Goal: Transaction & Acquisition: Obtain resource

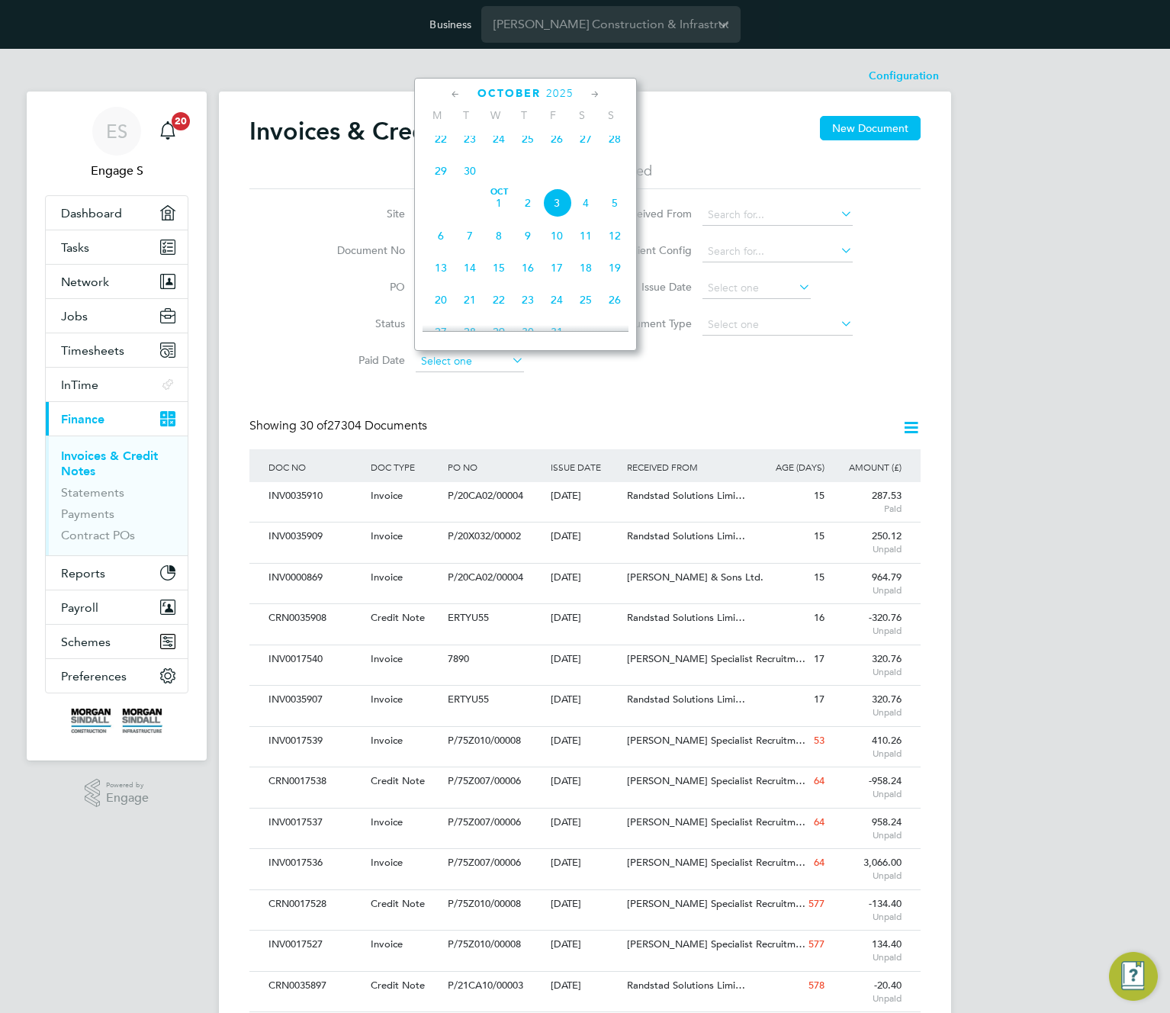
click at [461, 361] on input at bounding box center [470, 361] width 108 height 21
click at [506, 196] on span "Oct" at bounding box center [498, 192] width 29 height 8
type input "01 Oct 2025"
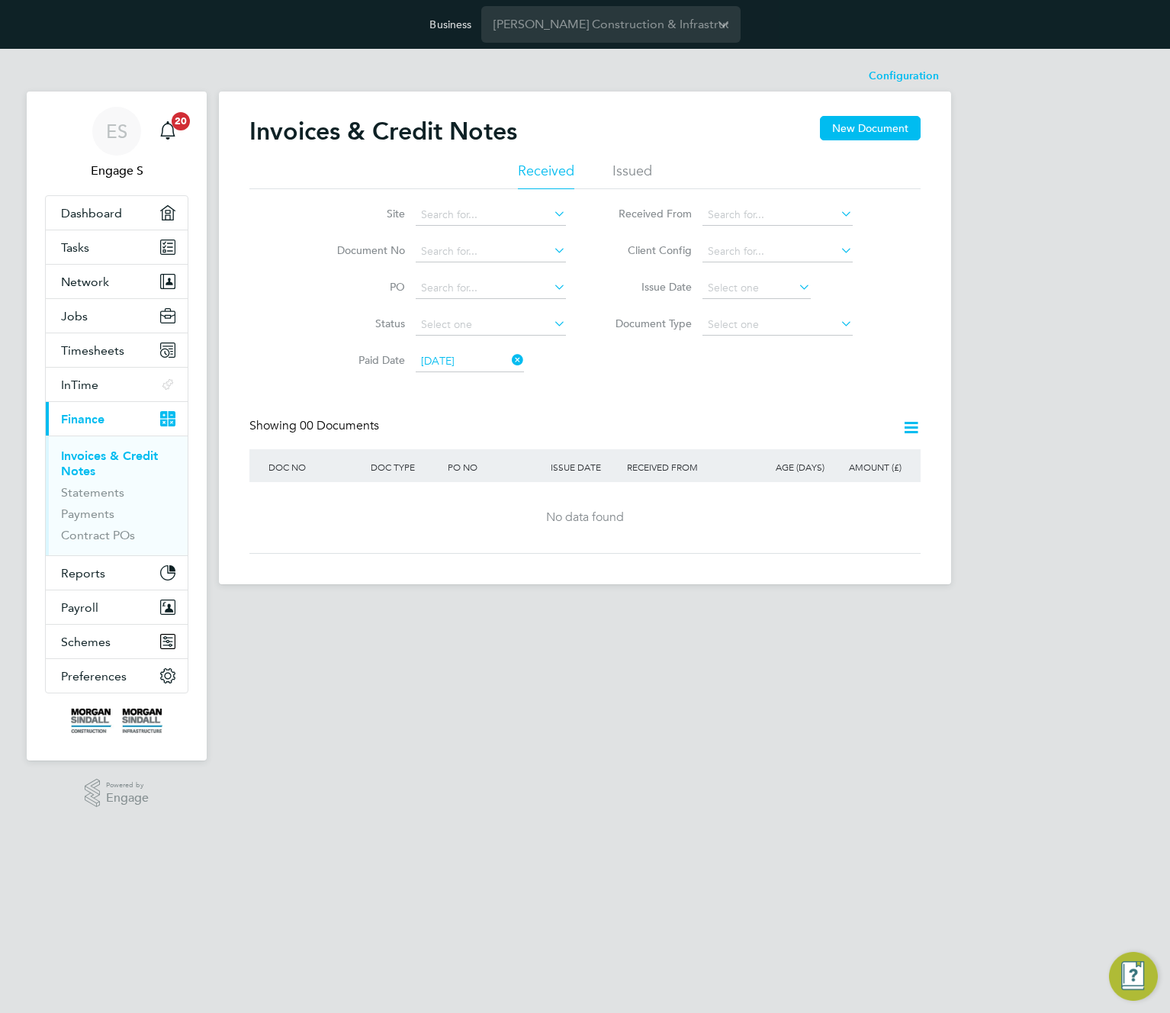
click at [912, 429] on icon at bounding box center [911, 427] width 19 height 19
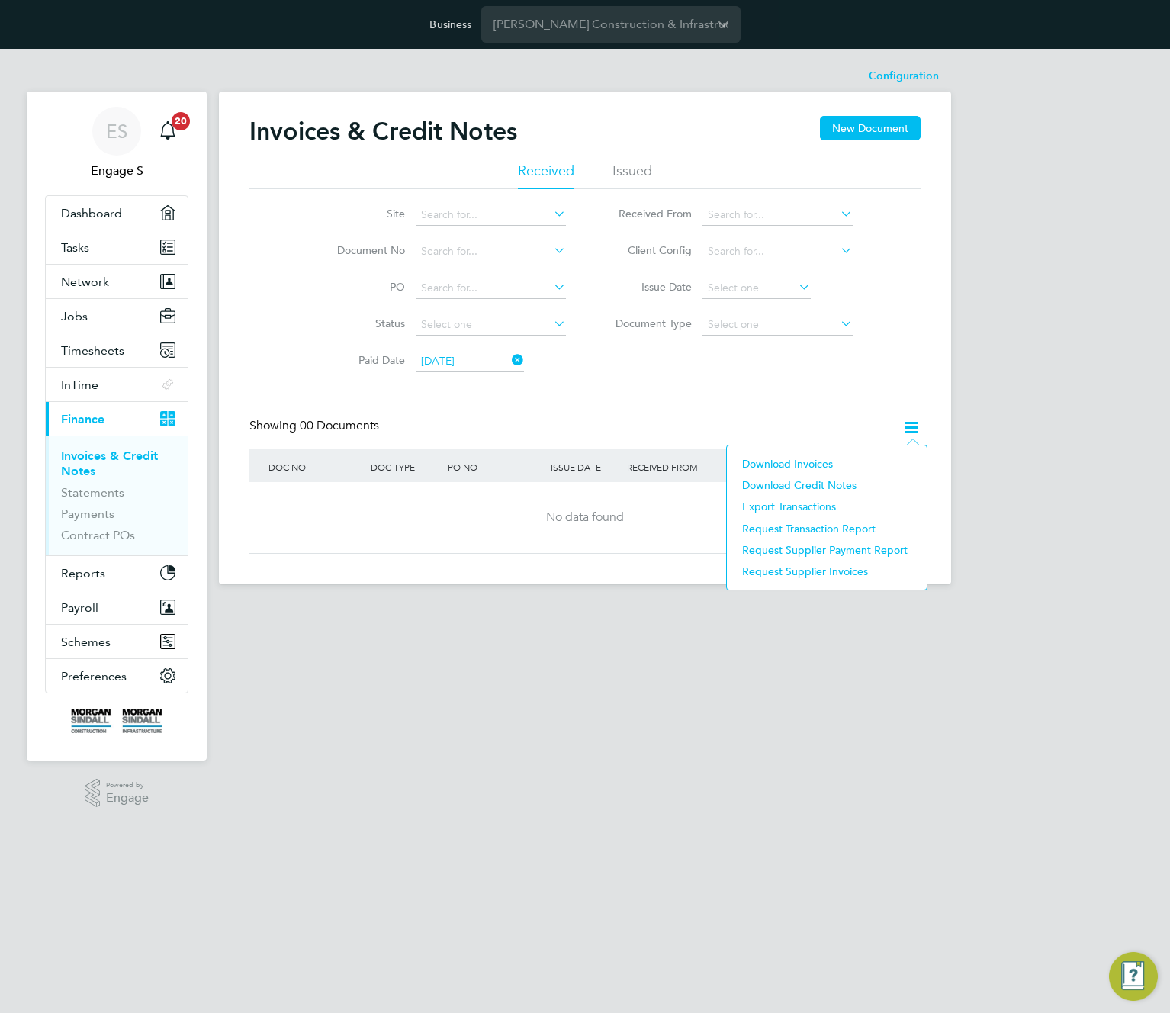
click at [797, 485] on li "Download Credit Notes" at bounding box center [827, 485] width 185 height 21
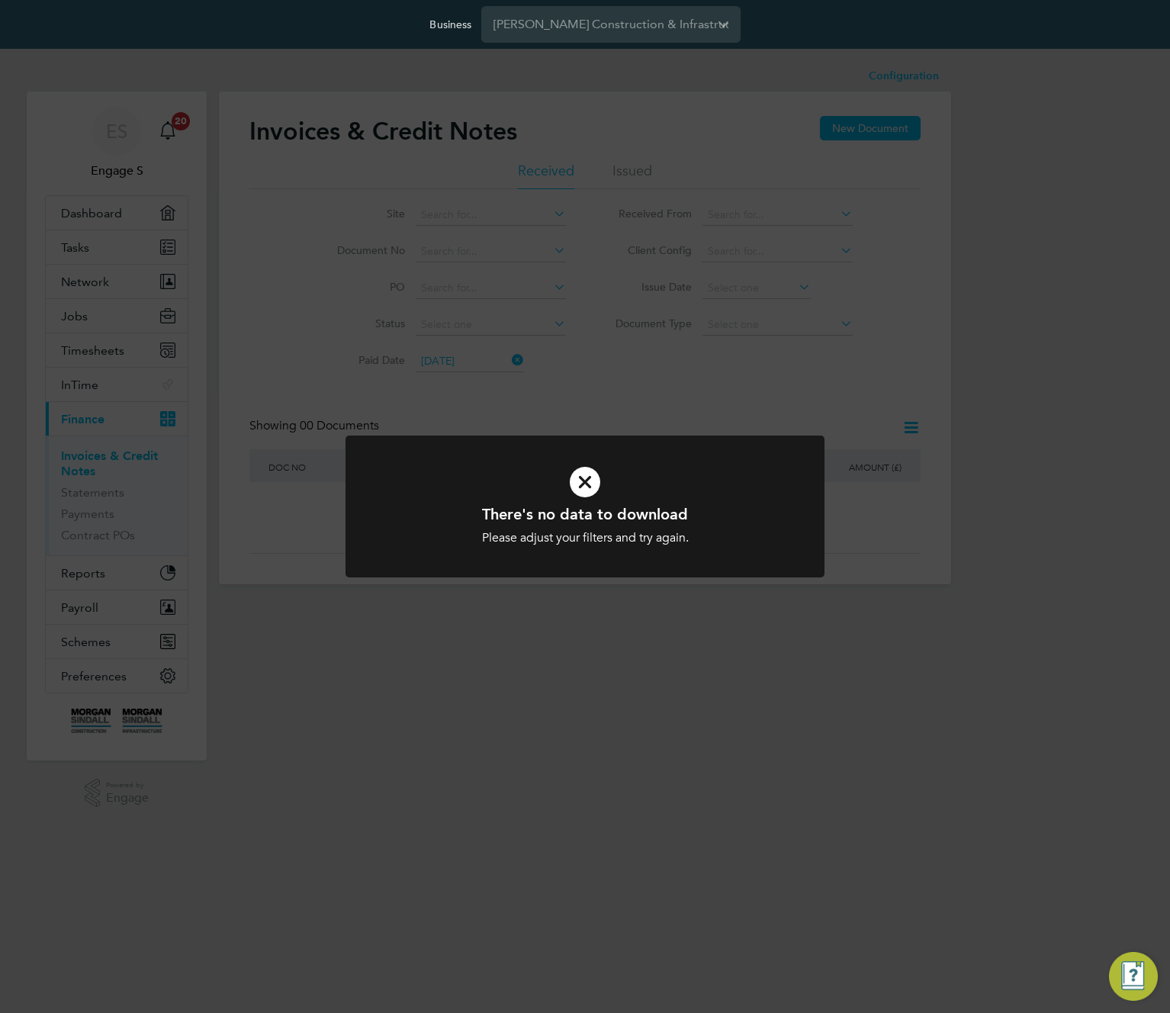
click at [716, 405] on div "There's no data to download Please adjust your filters and try again. Cancel Ok…" at bounding box center [585, 506] width 1170 height 1013
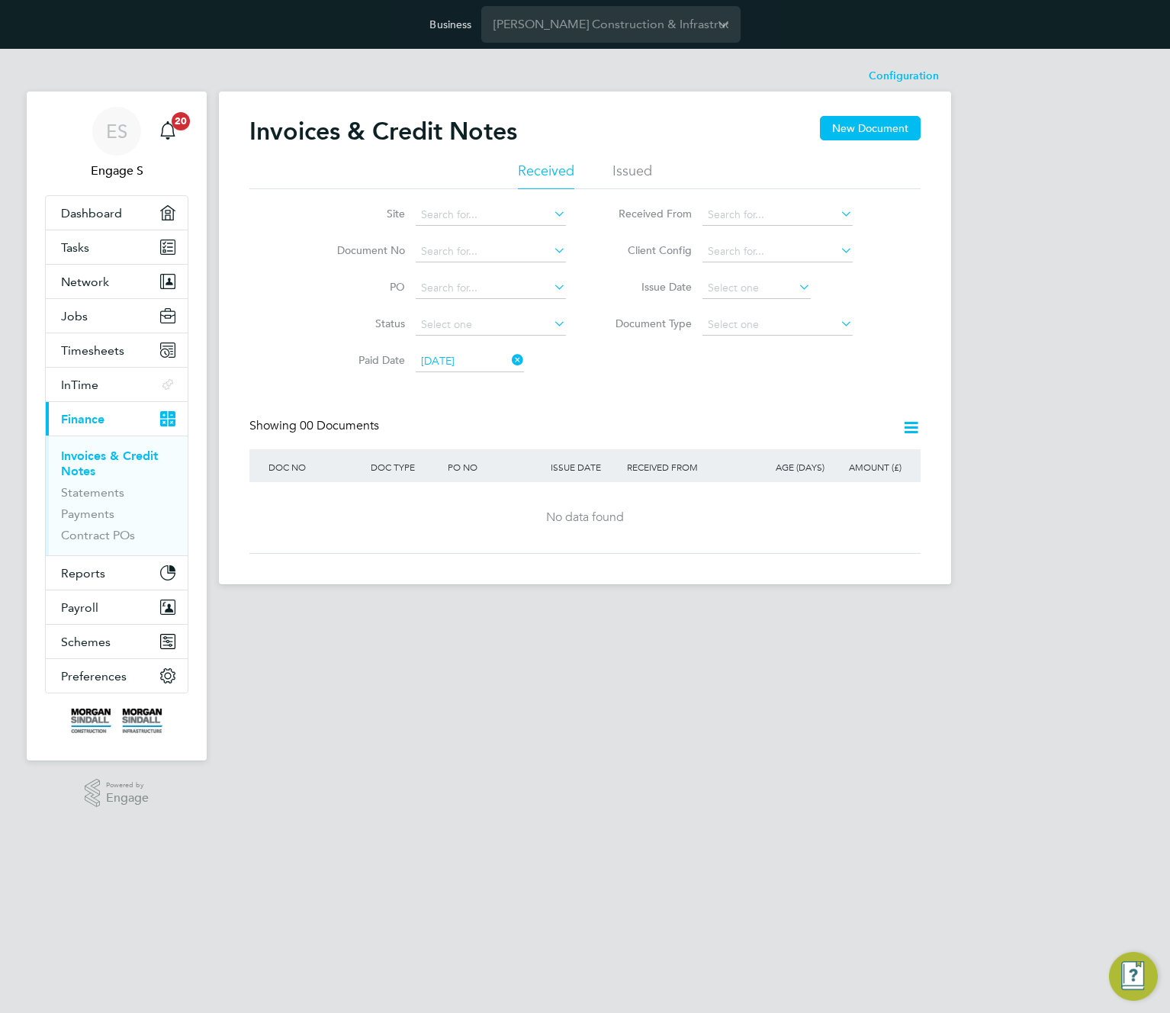
click at [914, 431] on icon at bounding box center [911, 427] width 19 height 19
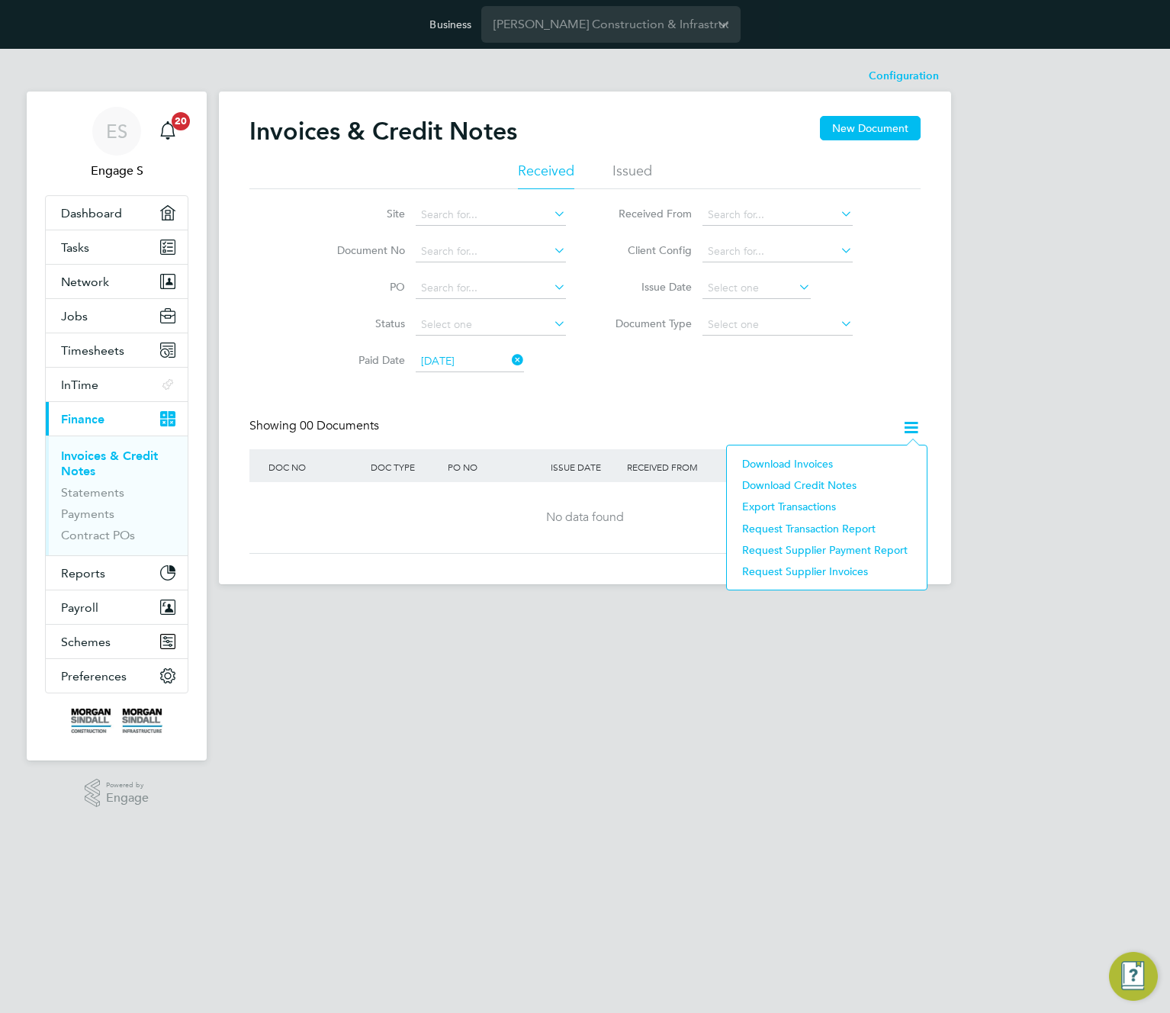
click at [822, 459] on li "Download Invoices" at bounding box center [827, 463] width 185 height 21
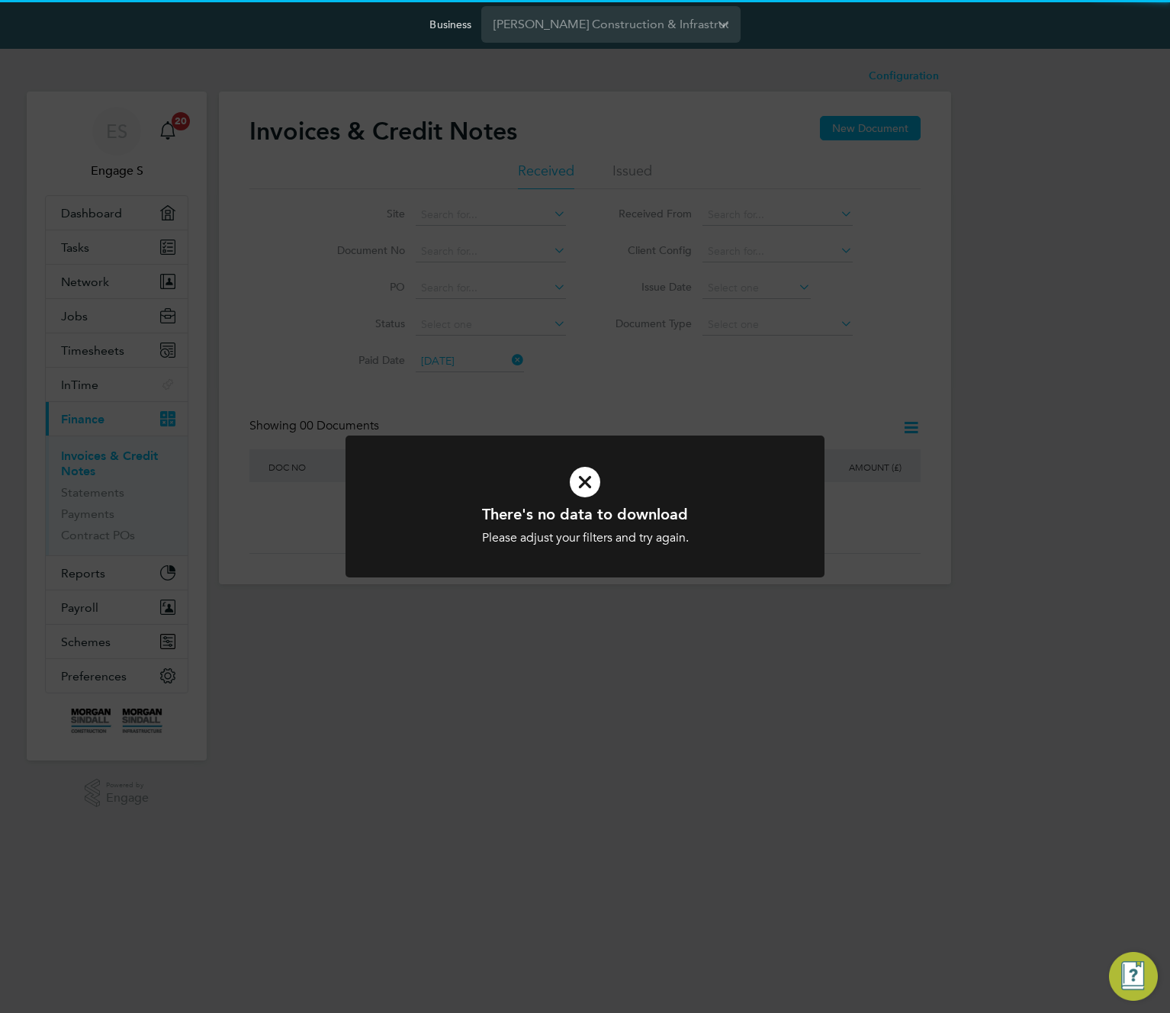
click at [806, 350] on div "There's no data to download Please adjust your filters and try again. Cancel Ok…" at bounding box center [585, 506] width 1170 height 1013
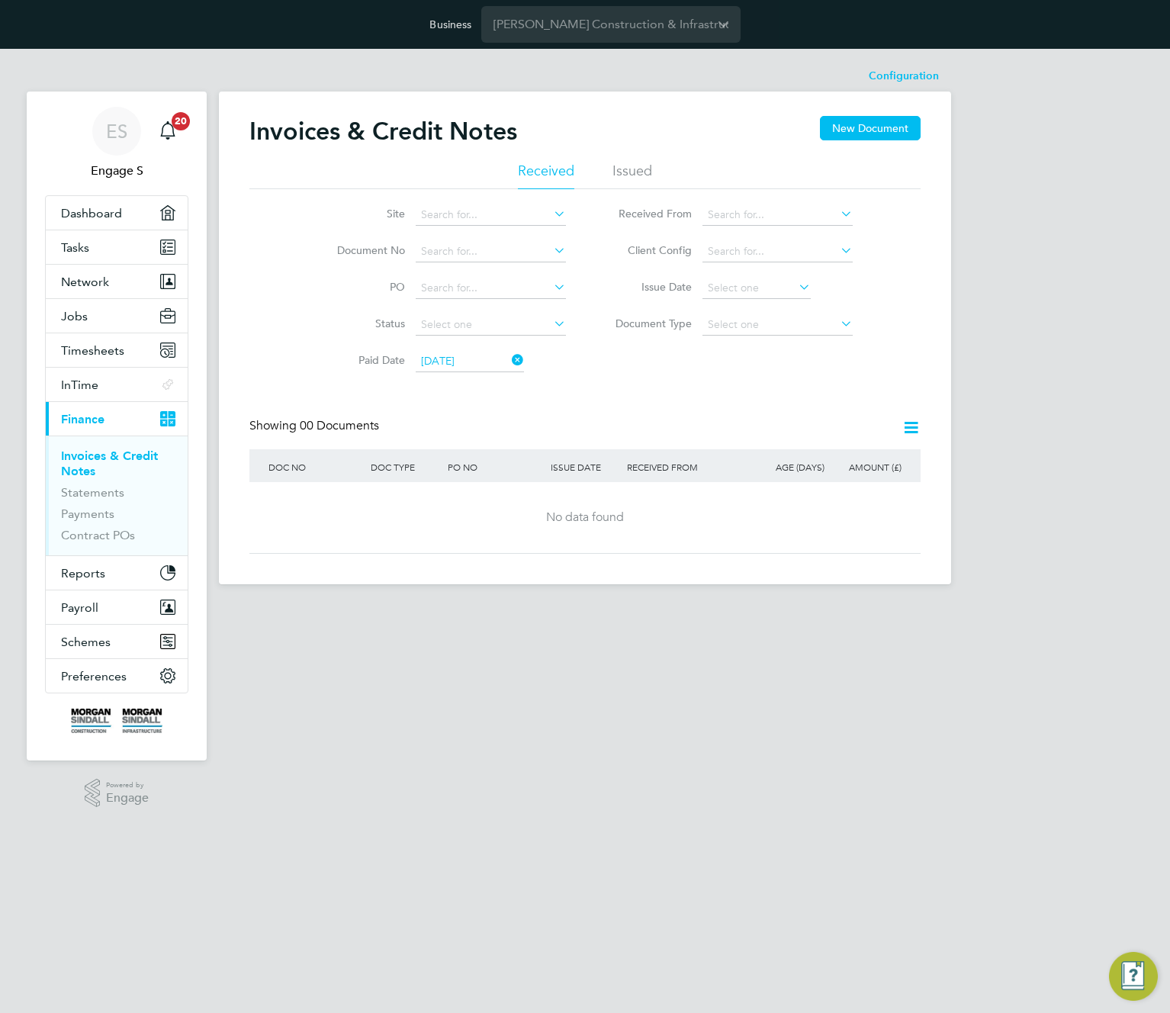
click at [509, 354] on icon at bounding box center [509, 359] width 0 height 21
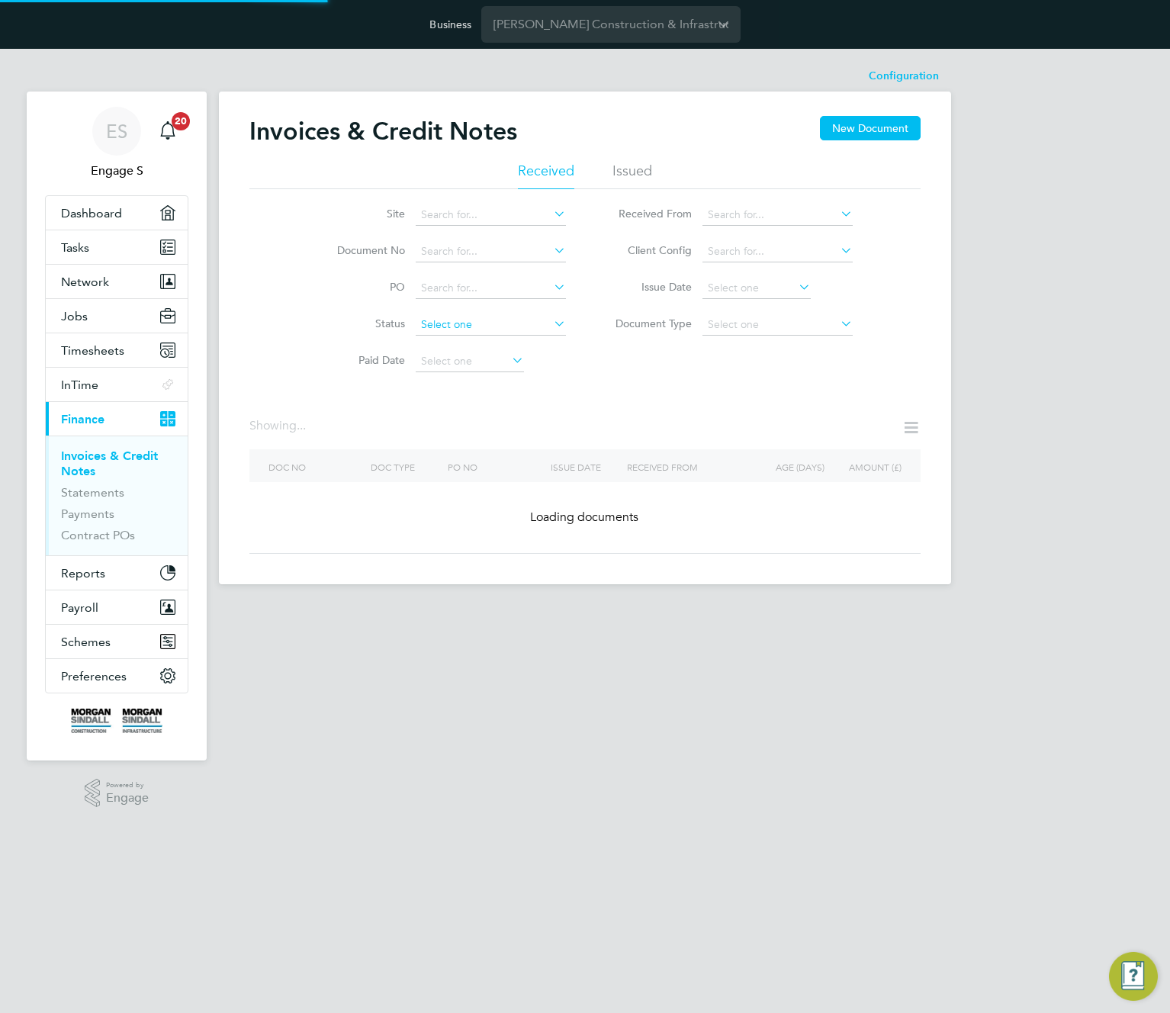
click at [532, 320] on input at bounding box center [491, 324] width 150 height 21
click at [497, 349] on li "Paid" at bounding box center [491, 346] width 152 height 20
type input "Paid"
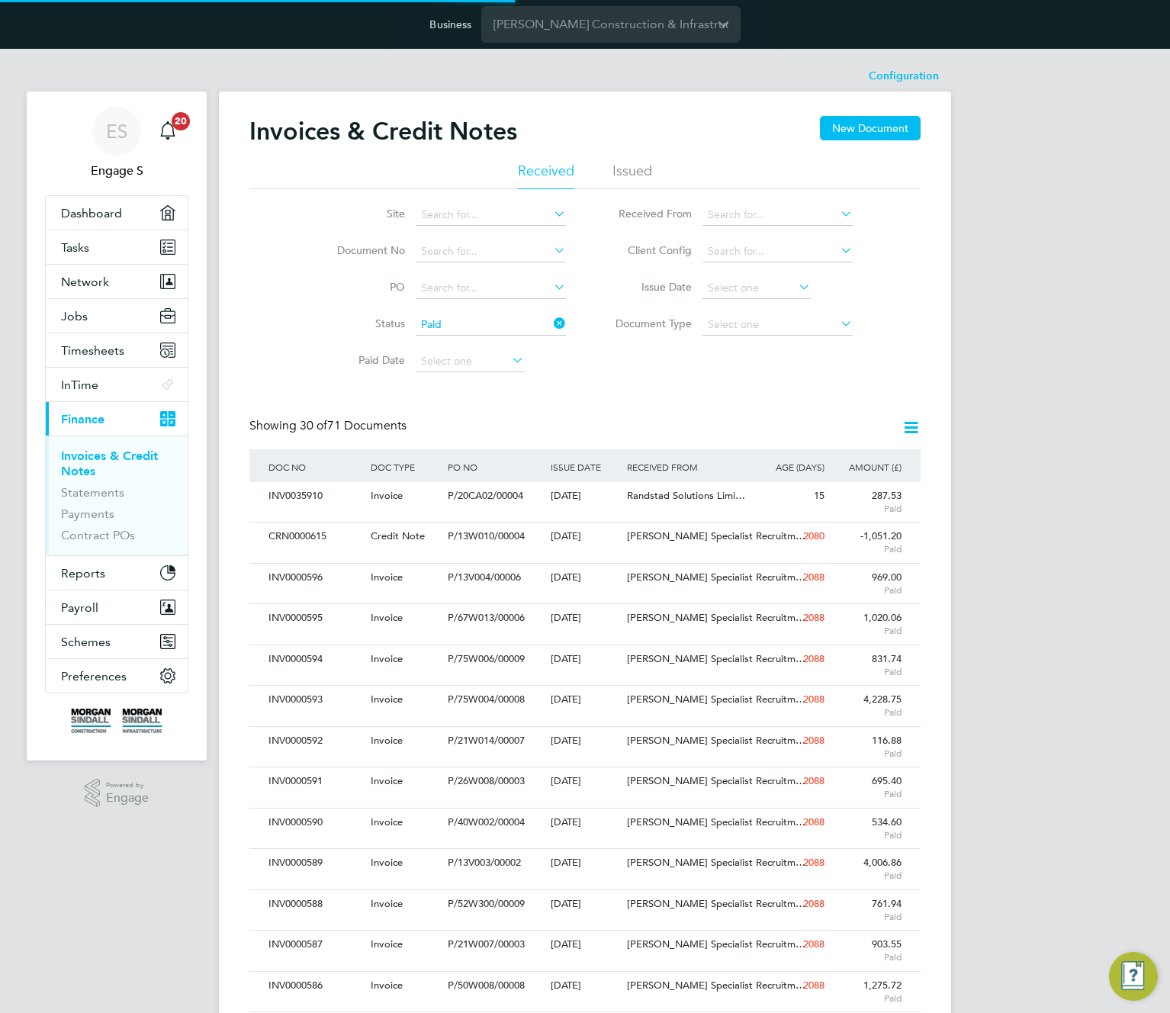
scroll to position [29, 104]
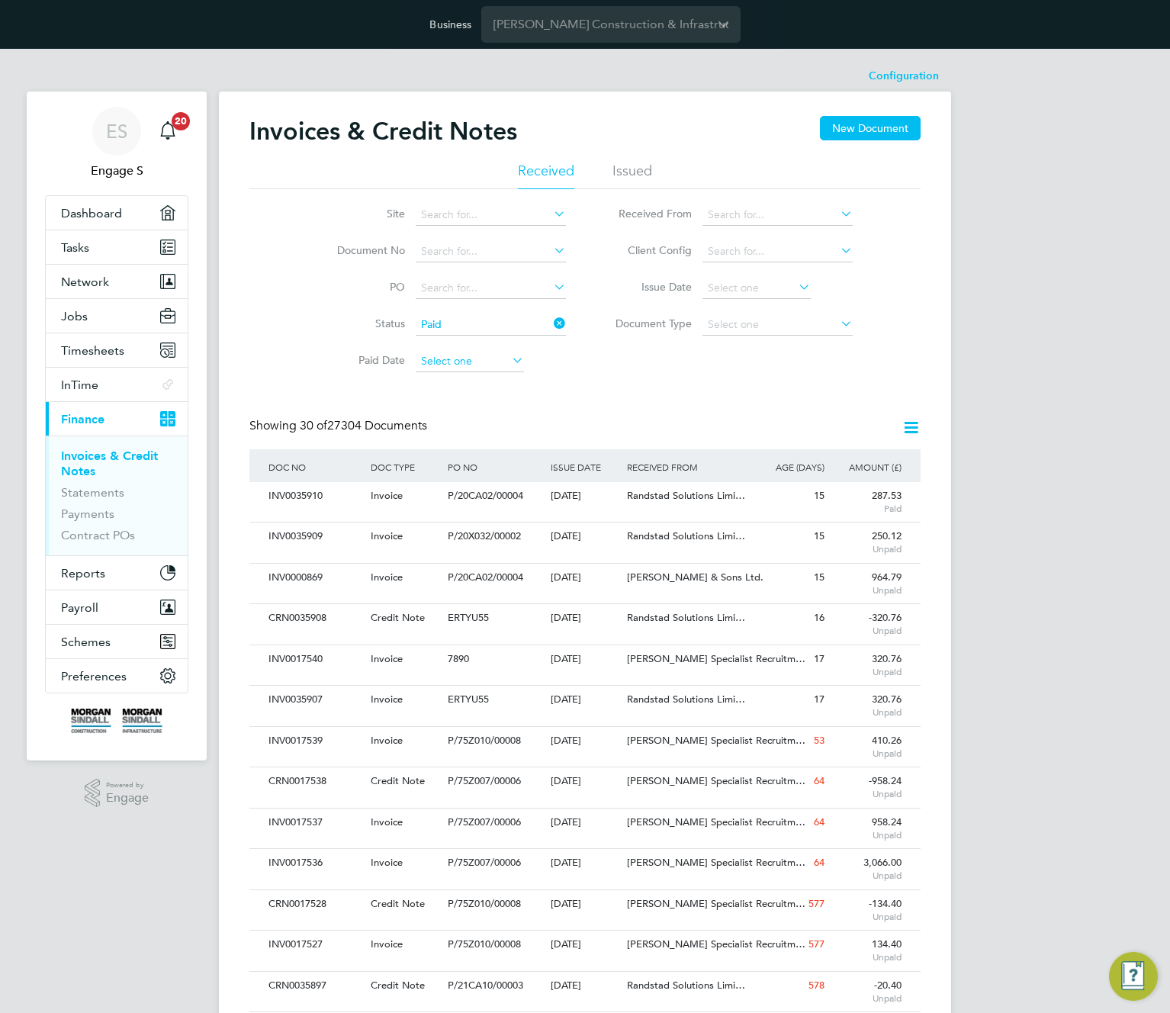
click at [453, 356] on input at bounding box center [470, 361] width 108 height 21
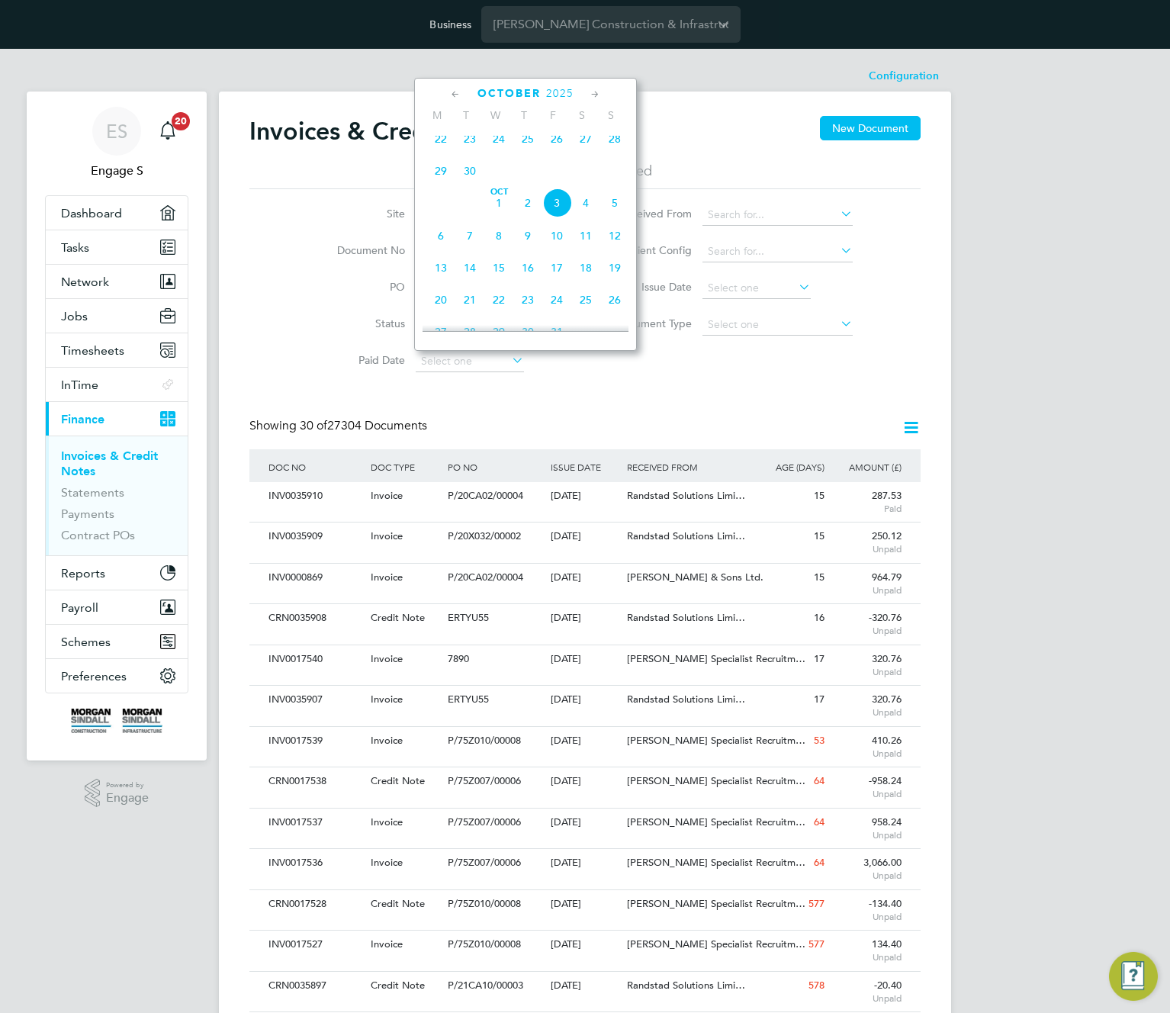
click at [554, 207] on span "3" at bounding box center [556, 202] width 29 height 29
type input "03 Oct 2025"
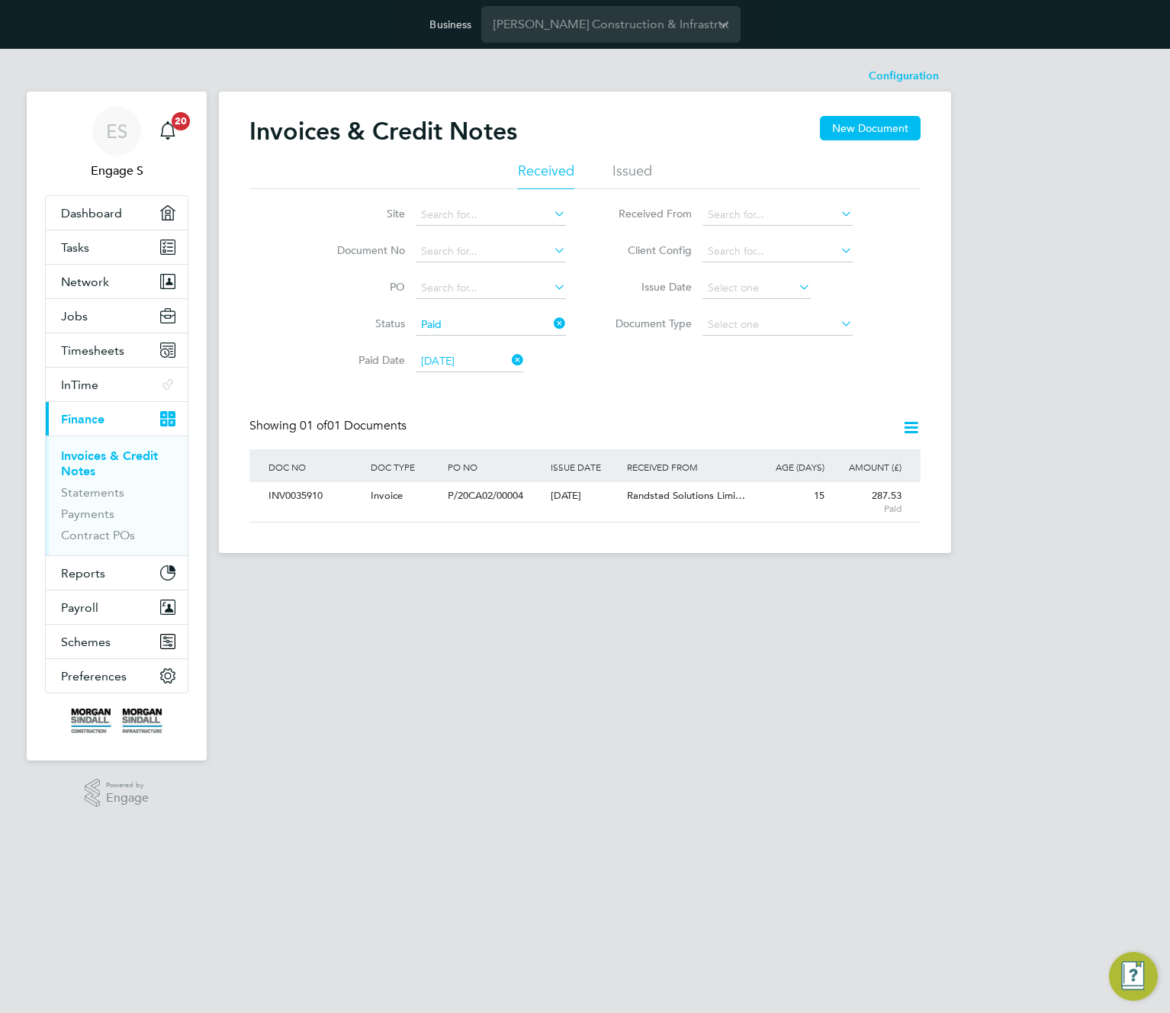
click at [912, 426] on icon at bounding box center [911, 427] width 19 height 19
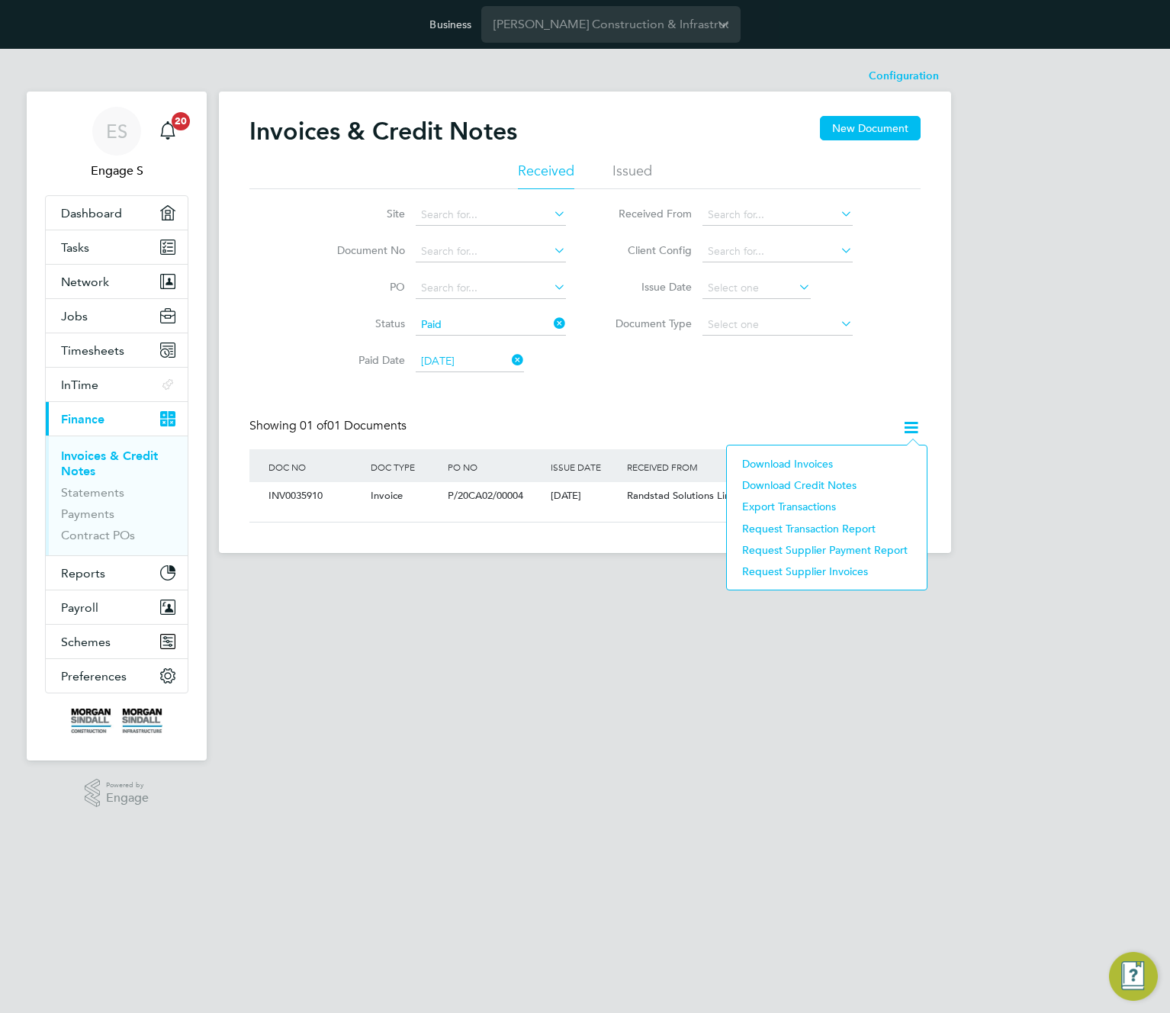
click at [789, 484] on li "Download Credit Notes" at bounding box center [827, 485] width 185 height 21
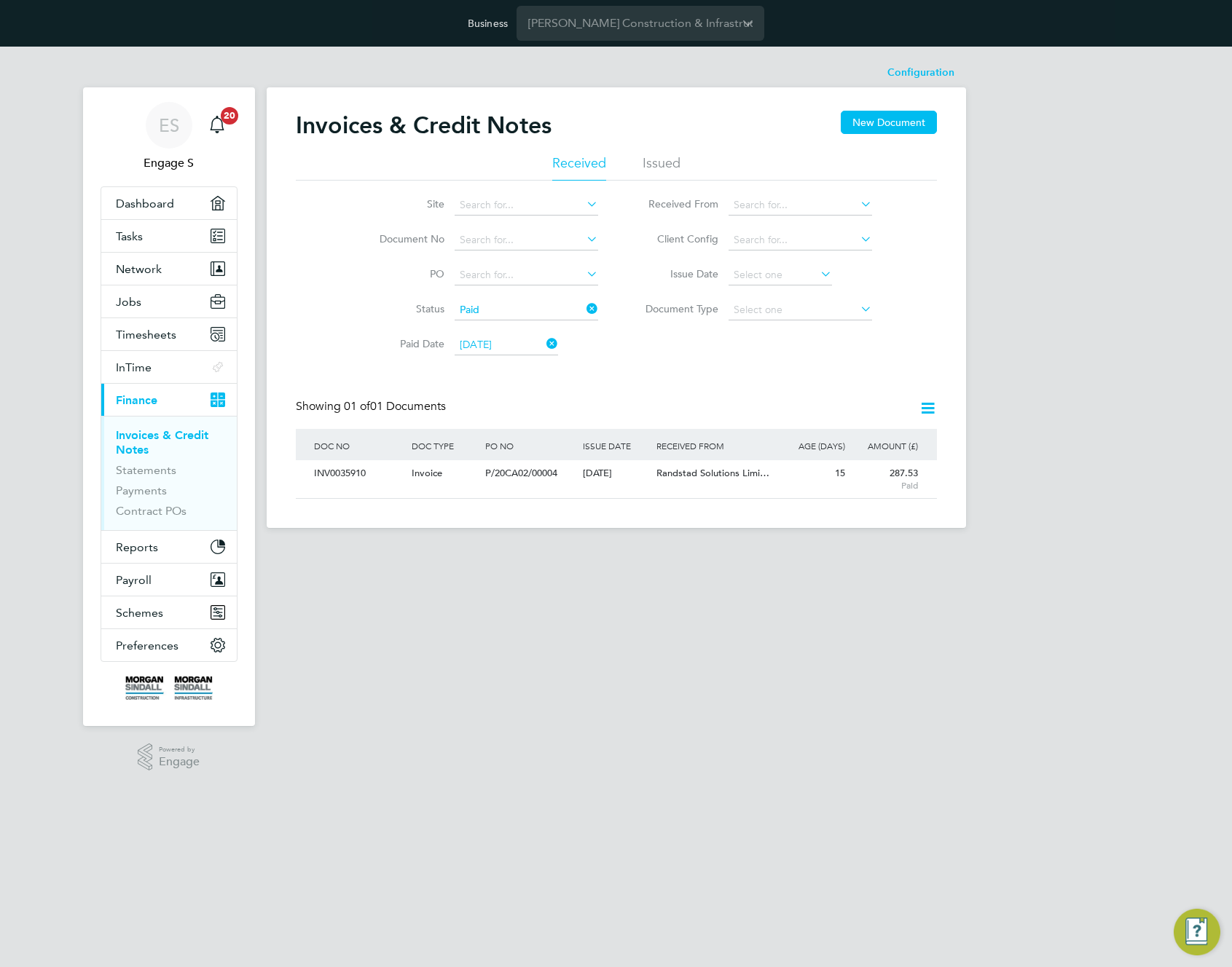
click at [925, 407] on icon at bounding box center [927, 408] width 18 height 18
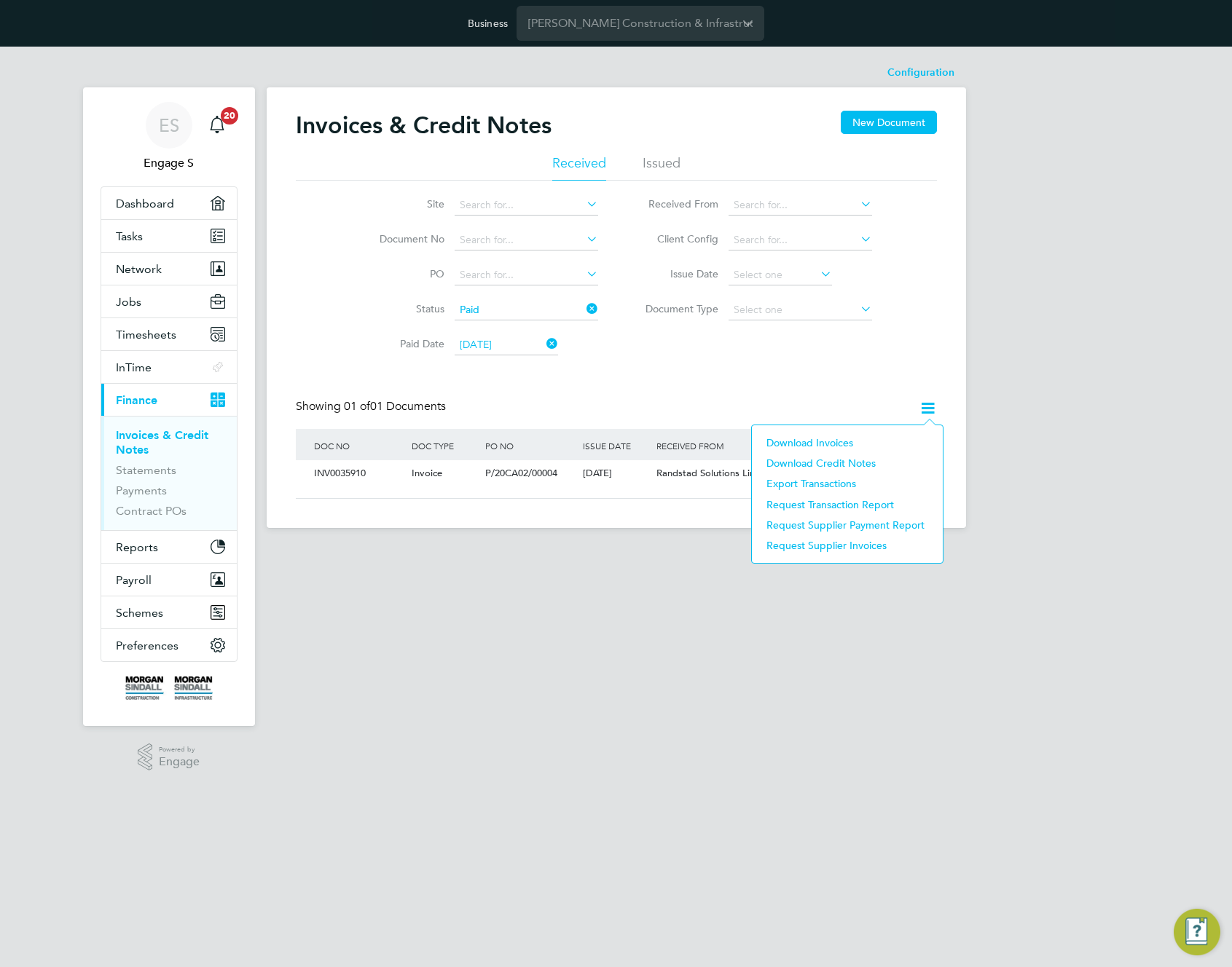
click at [830, 445] on li "Download Invoices" at bounding box center [847, 442] width 177 height 20
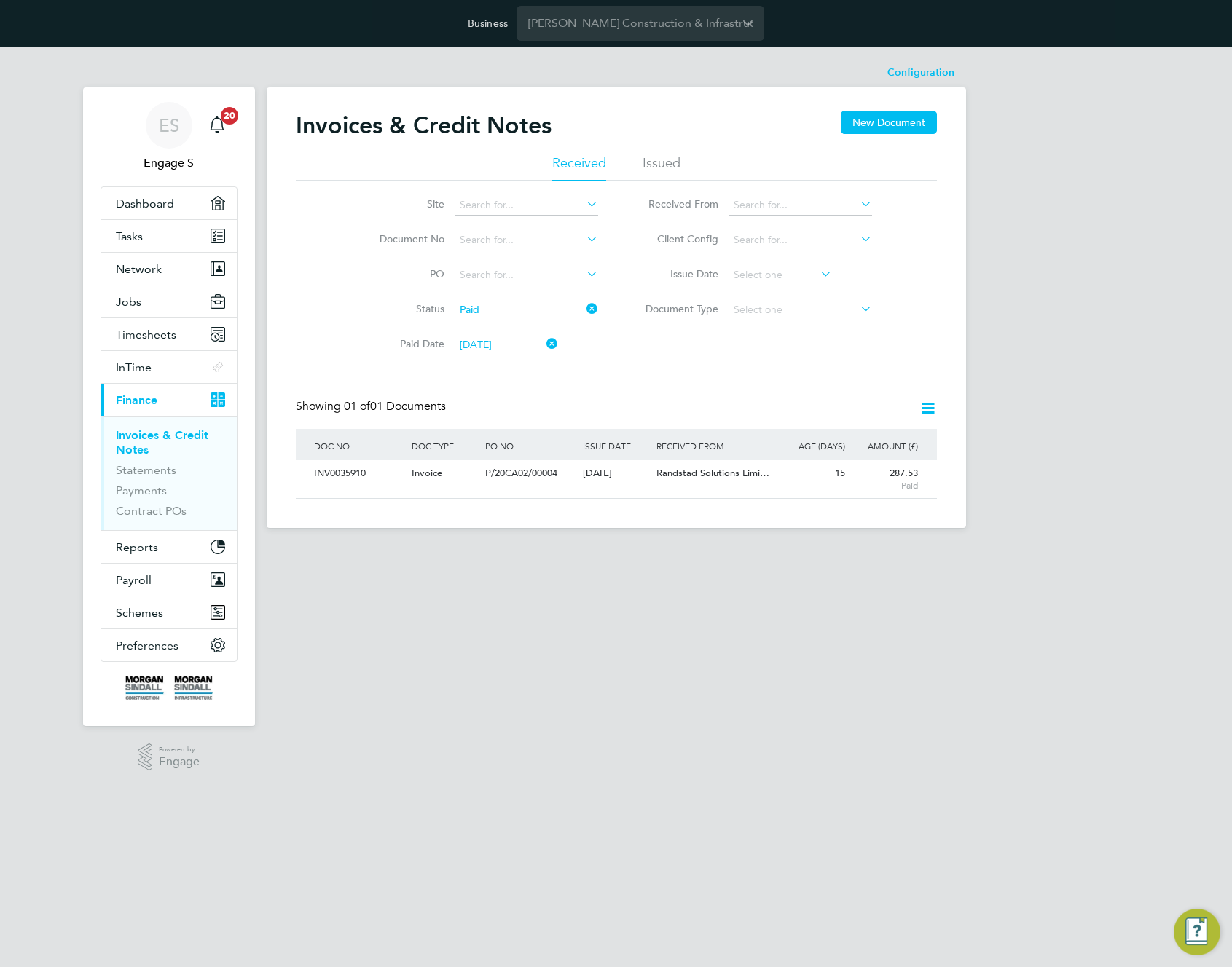
click at [584, 302] on icon at bounding box center [584, 308] width 0 height 20
click at [543, 336] on icon at bounding box center [543, 343] width 0 height 20
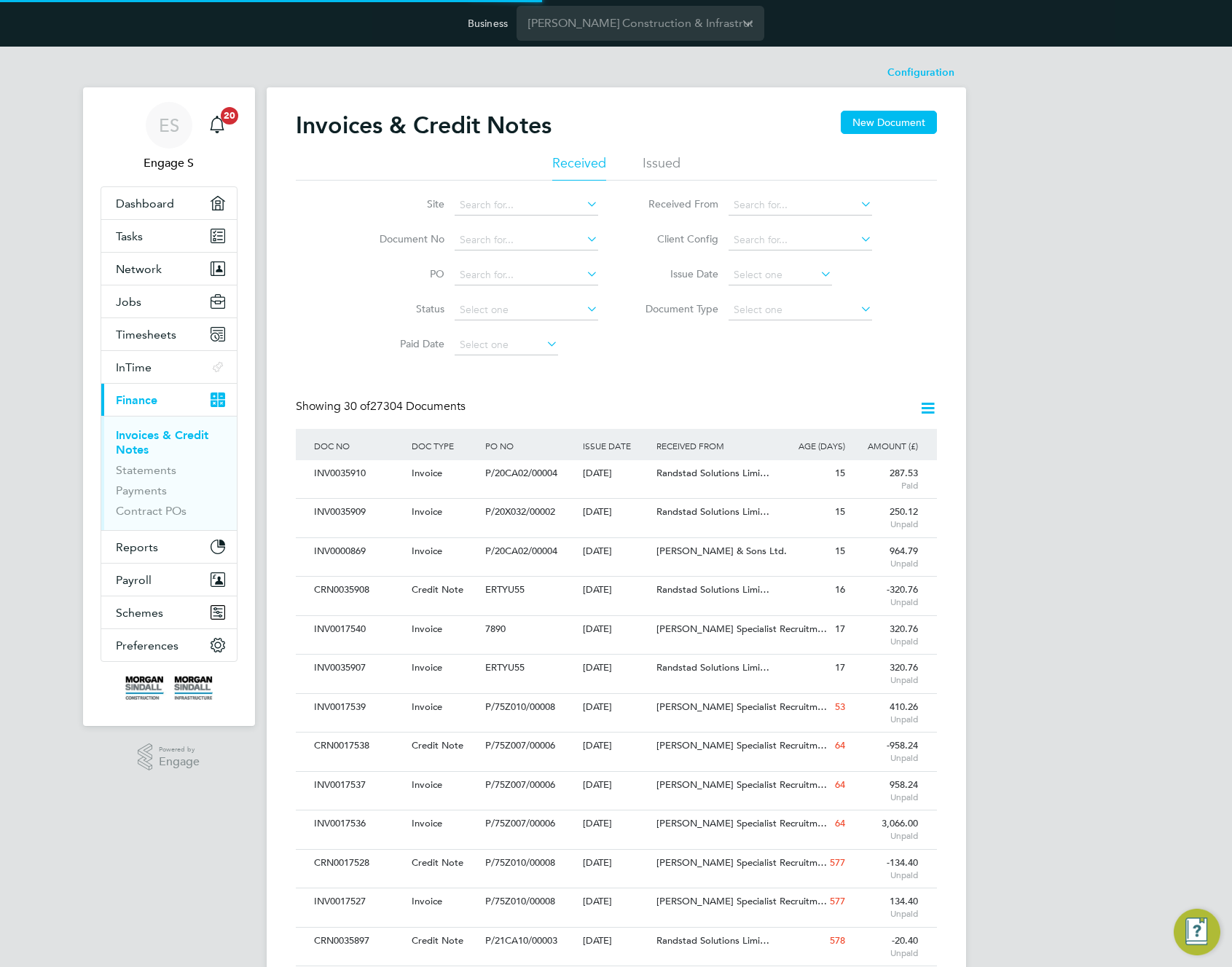
scroll to position [28, 99]
click at [527, 346] on input at bounding box center [506, 345] width 103 height 20
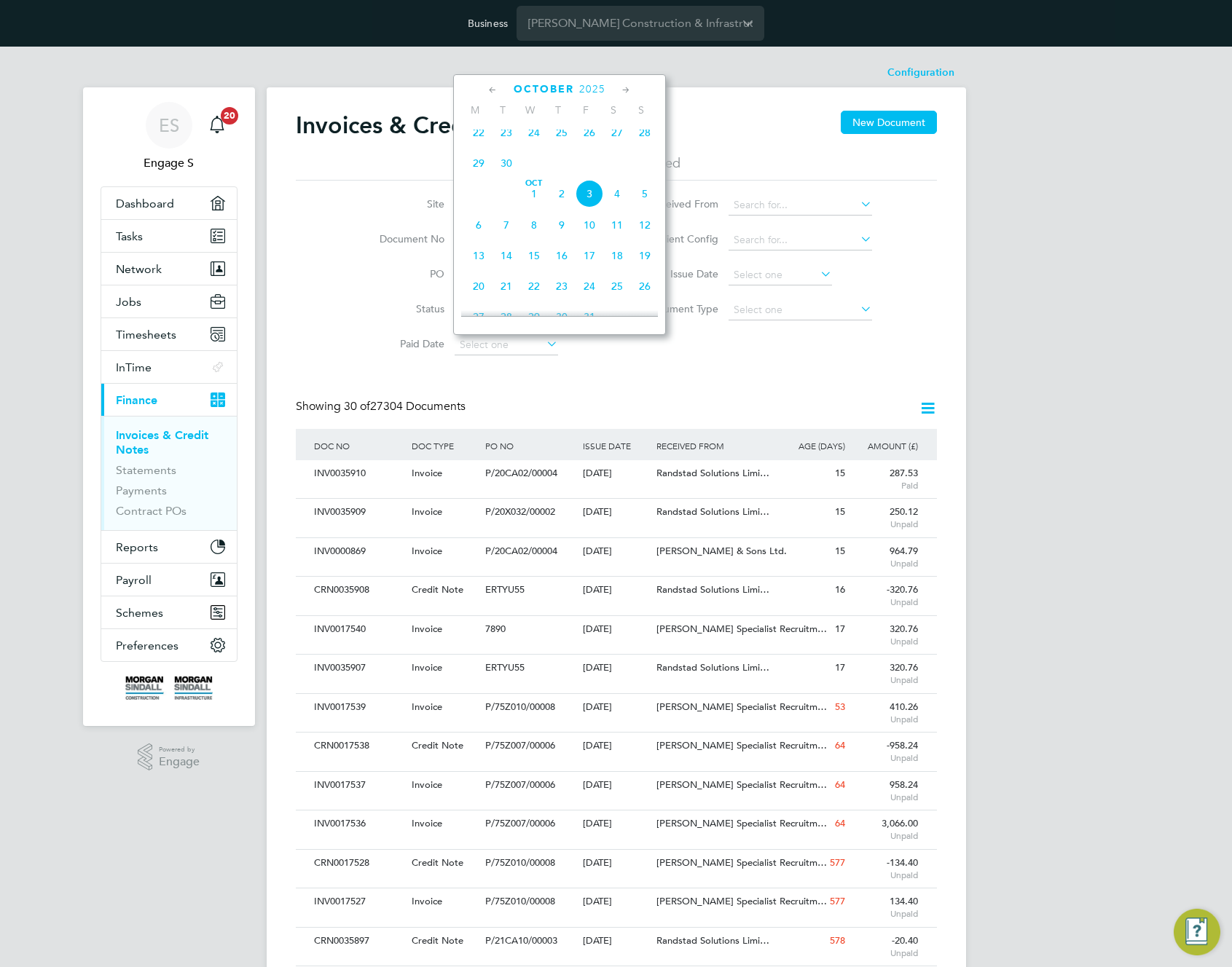
click at [586, 205] on span "3" at bounding box center [589, 193] width 28 height 28
type input "03 Oct 2025"
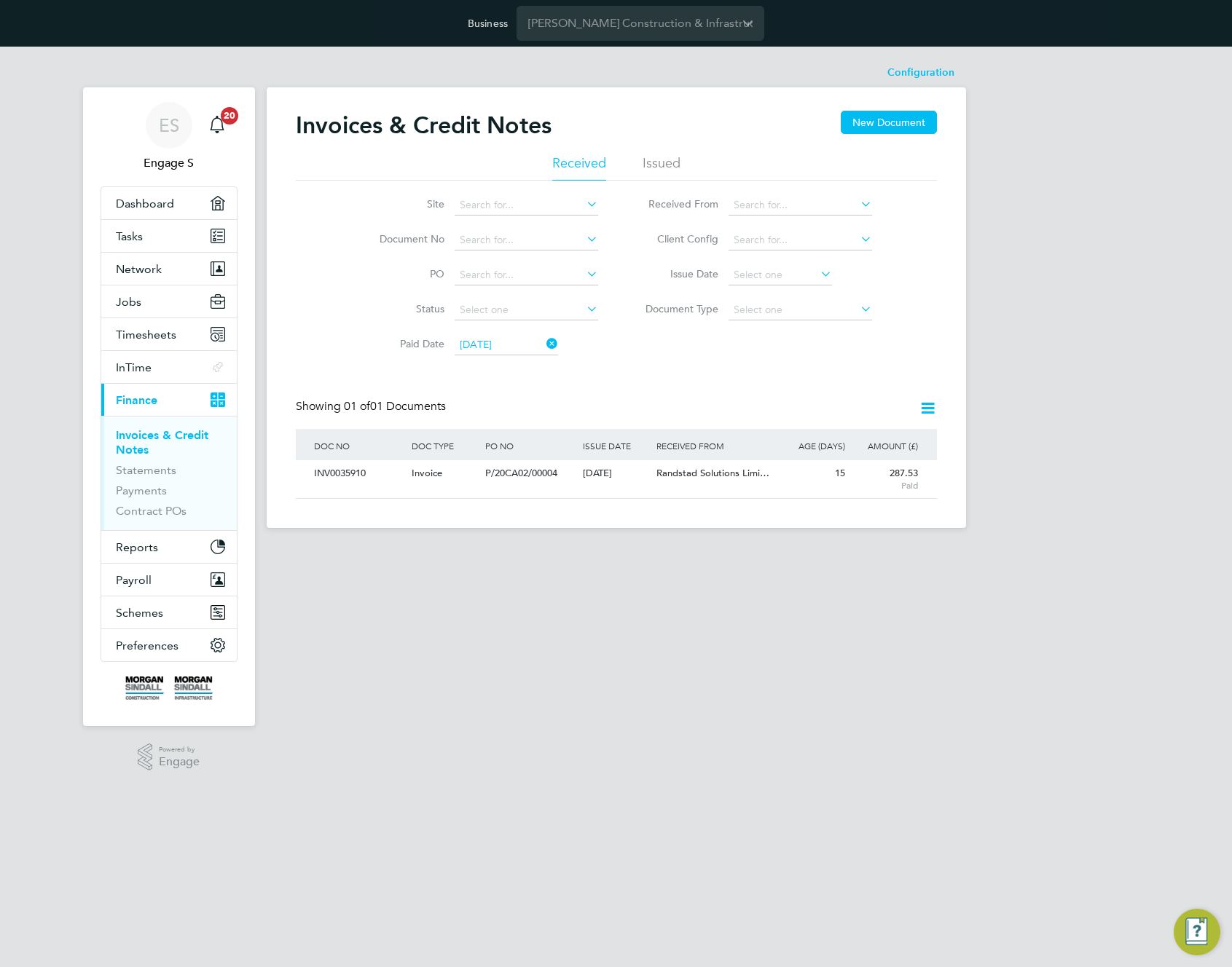
click at [932, 404] on icon at bounding box center [927, 408] width 18 height 18
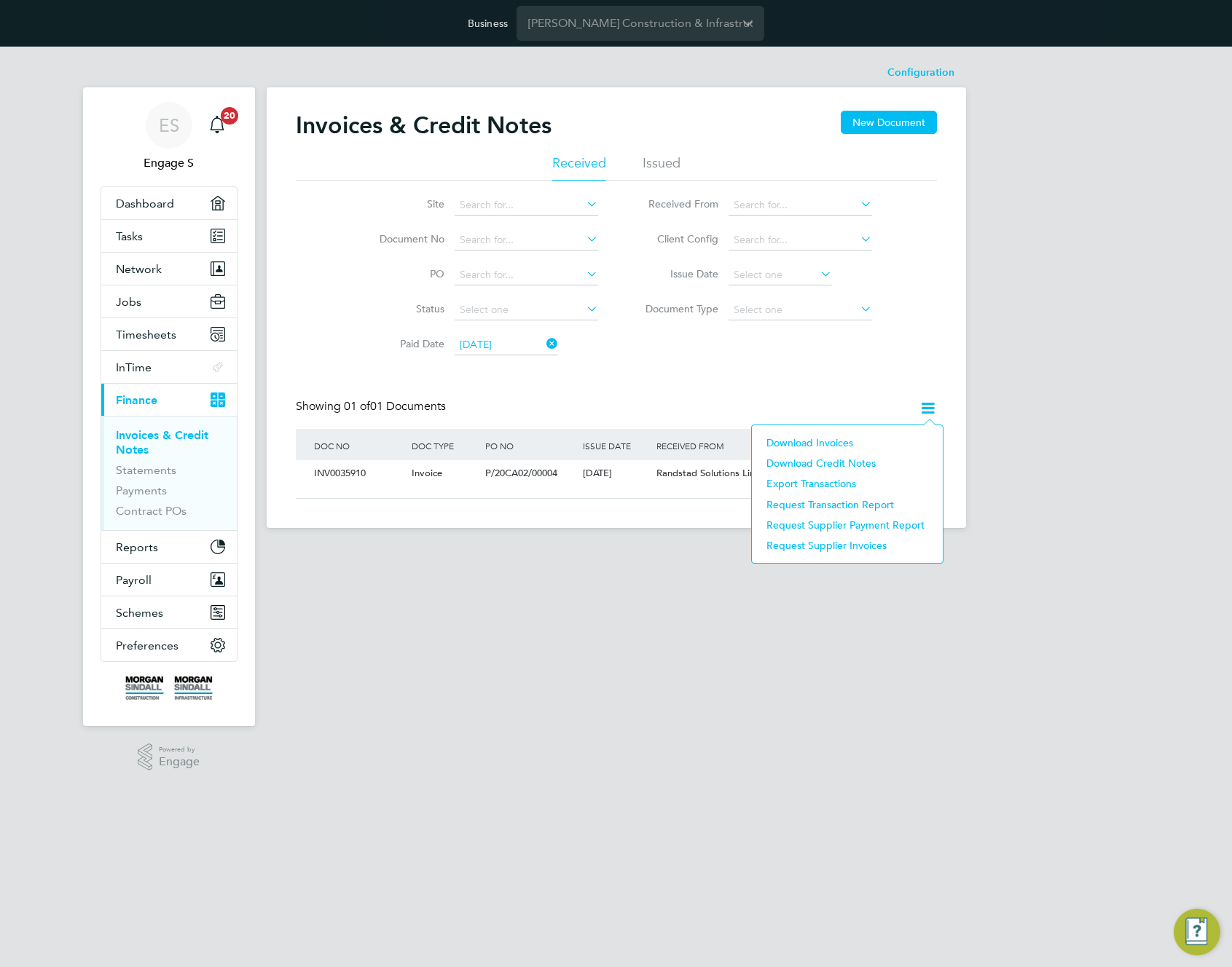
drag, startPoint x: 853, startPoint y: 460, endPoint x: 828, endPoint y: 486, distance: 36.1
click at [853, 460] on li "Download Credit Notes" at bounding box center [847, 463] width 177 height 20
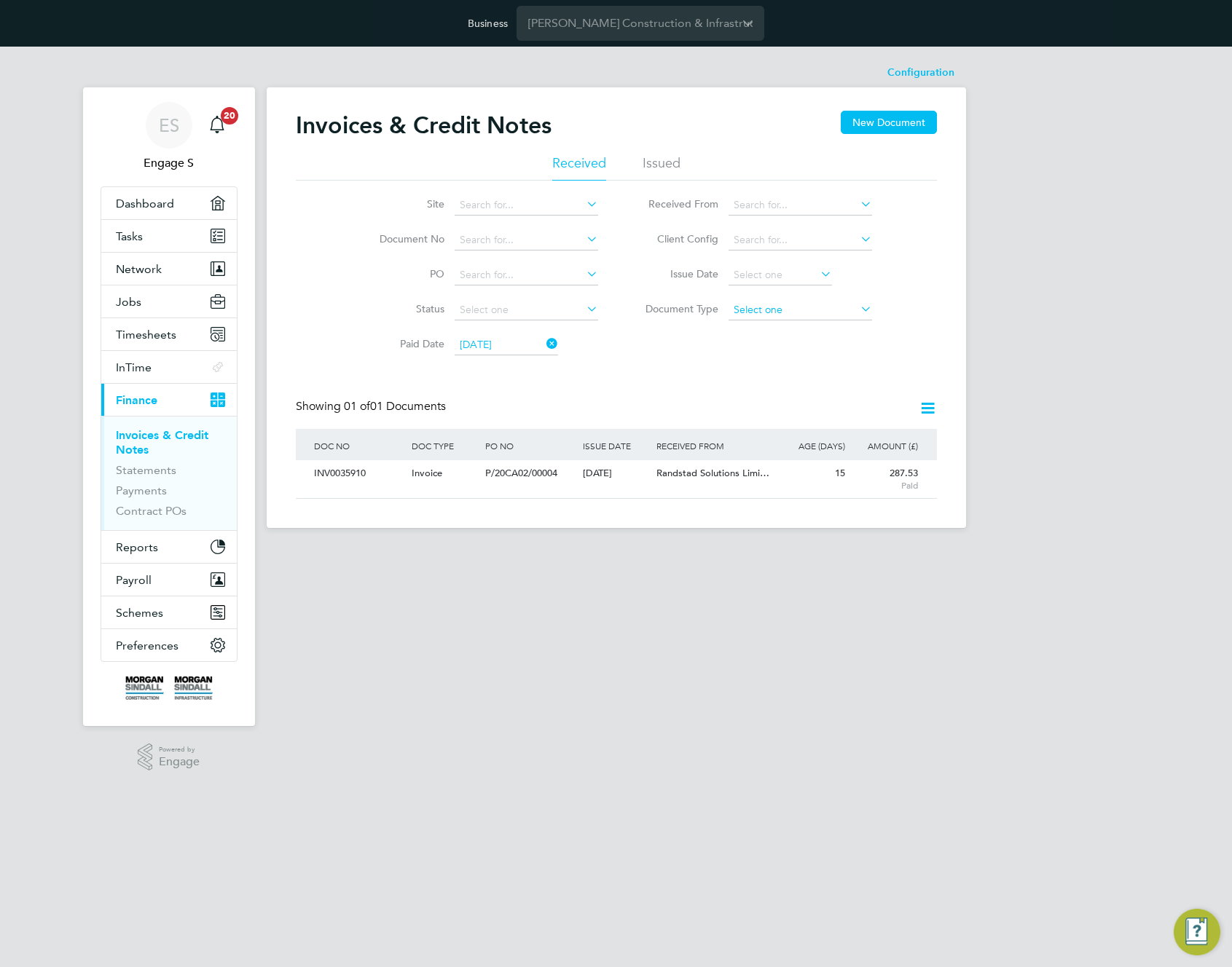
click at [801, 308] on input at bounding box center [800, 309] width 143 height 20
click at [789, 349] on li "Credit notes" at bounding box center [799, 349] width 145 height 19
type input "Credit notes"
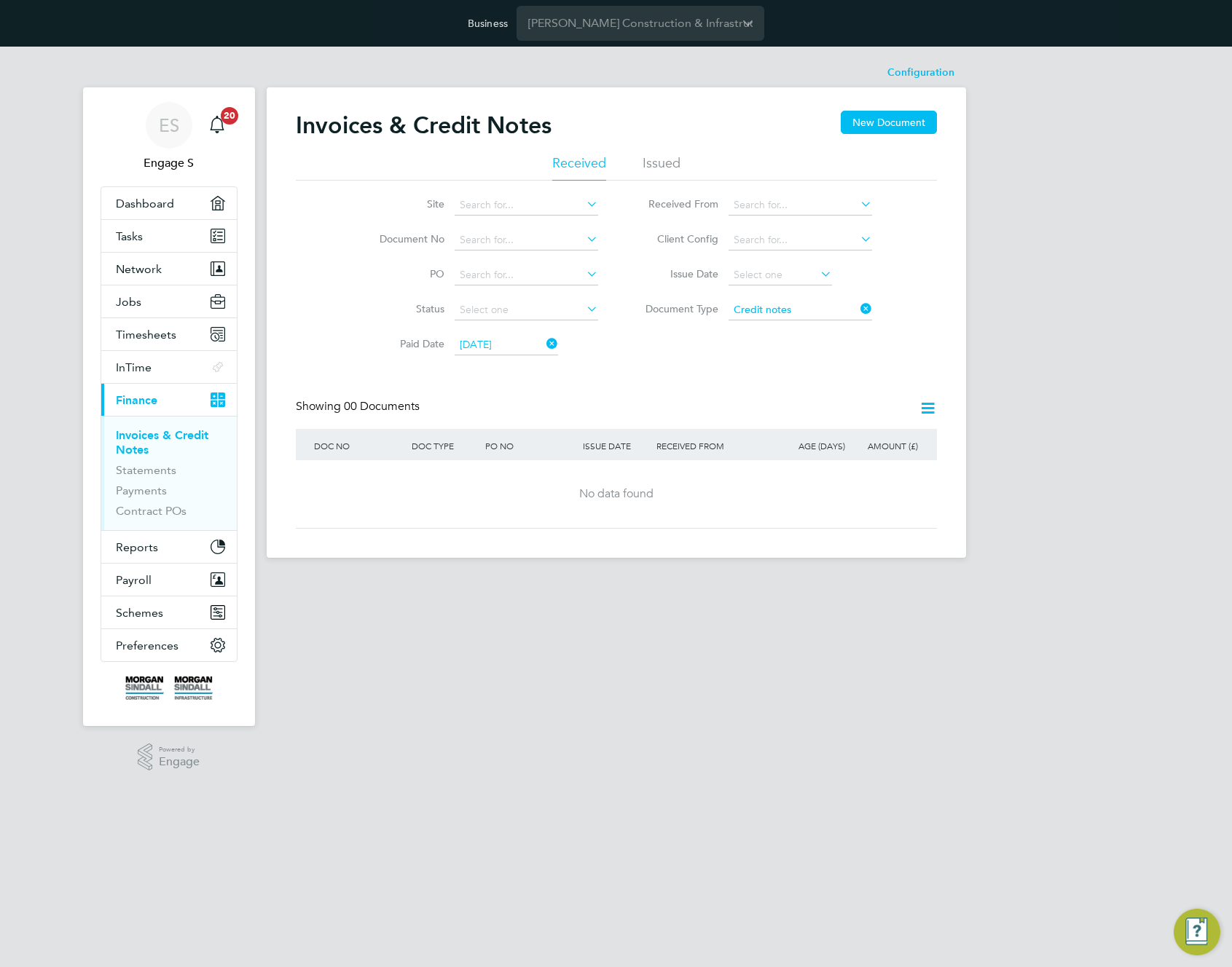
click at [927, 411] on icon at bounding box center [927, 408] width 18 height 18
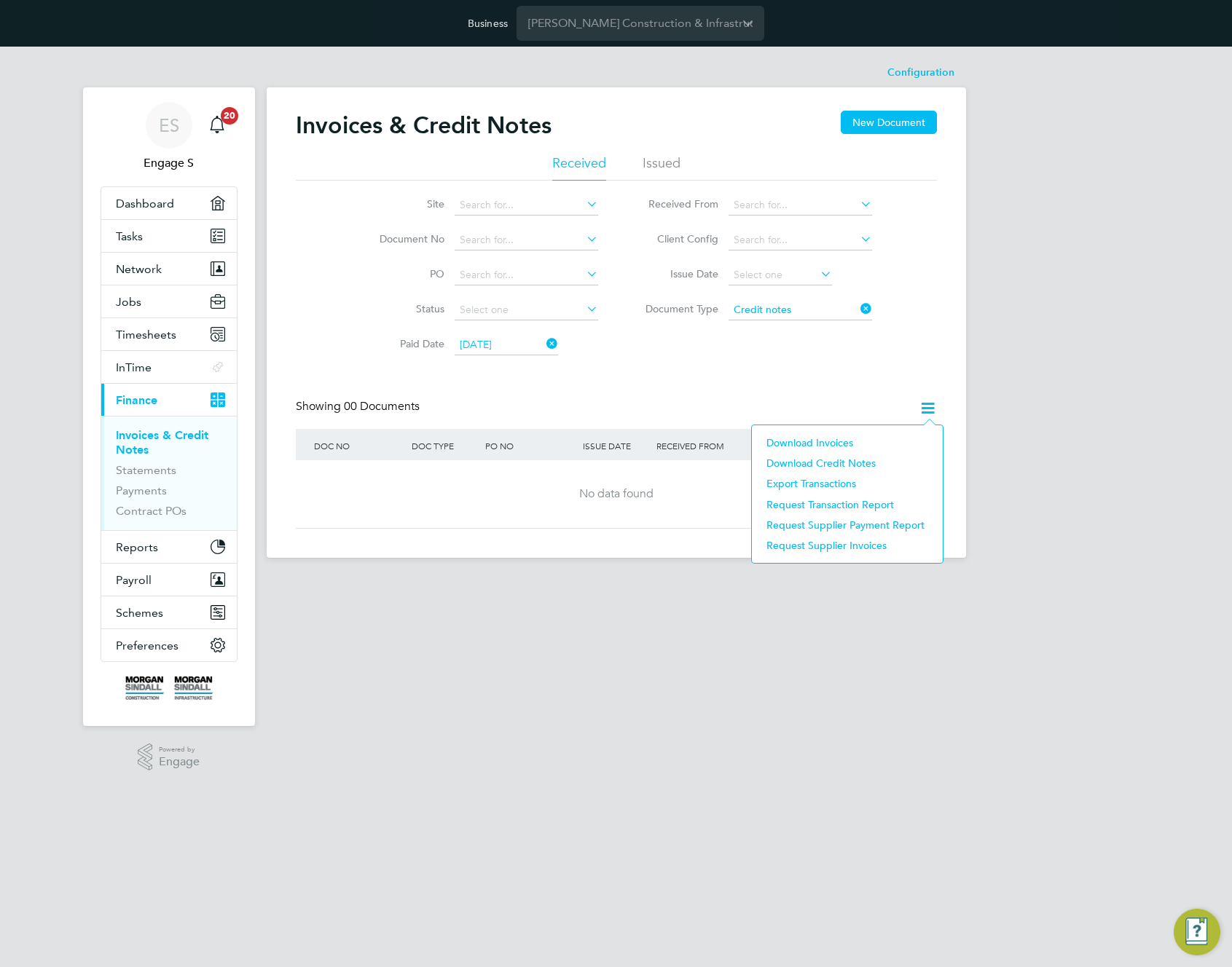
click at [819, 462] on li "Download Credit Notes" at bounding box center [847, 463] width 177 height 20
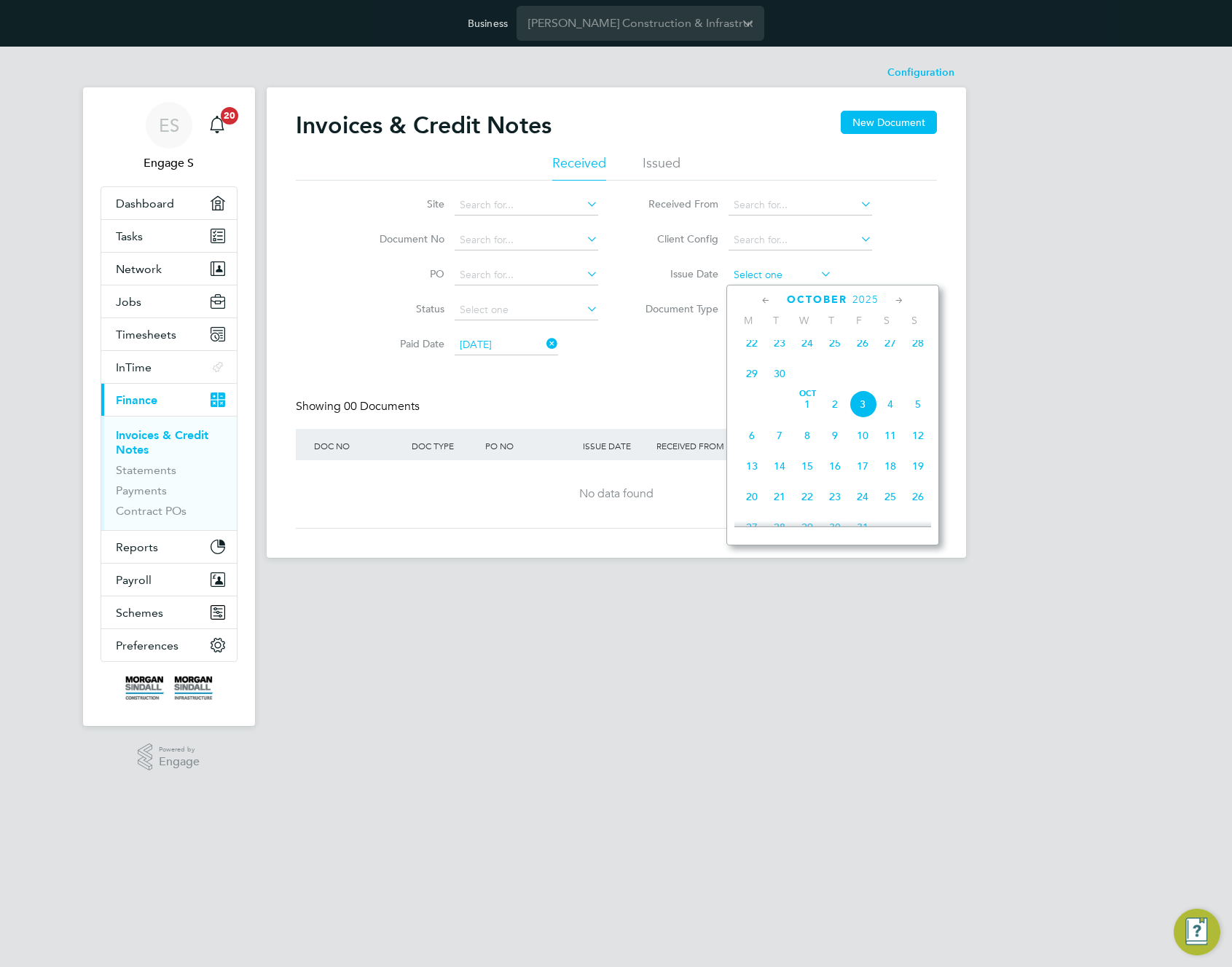
click at [807, 278] on input at bounding box center [780, 275] width 103 height 20
click at [844, 258] on li "Issue Date" at bounding box center [753, 275] width 274 height 35
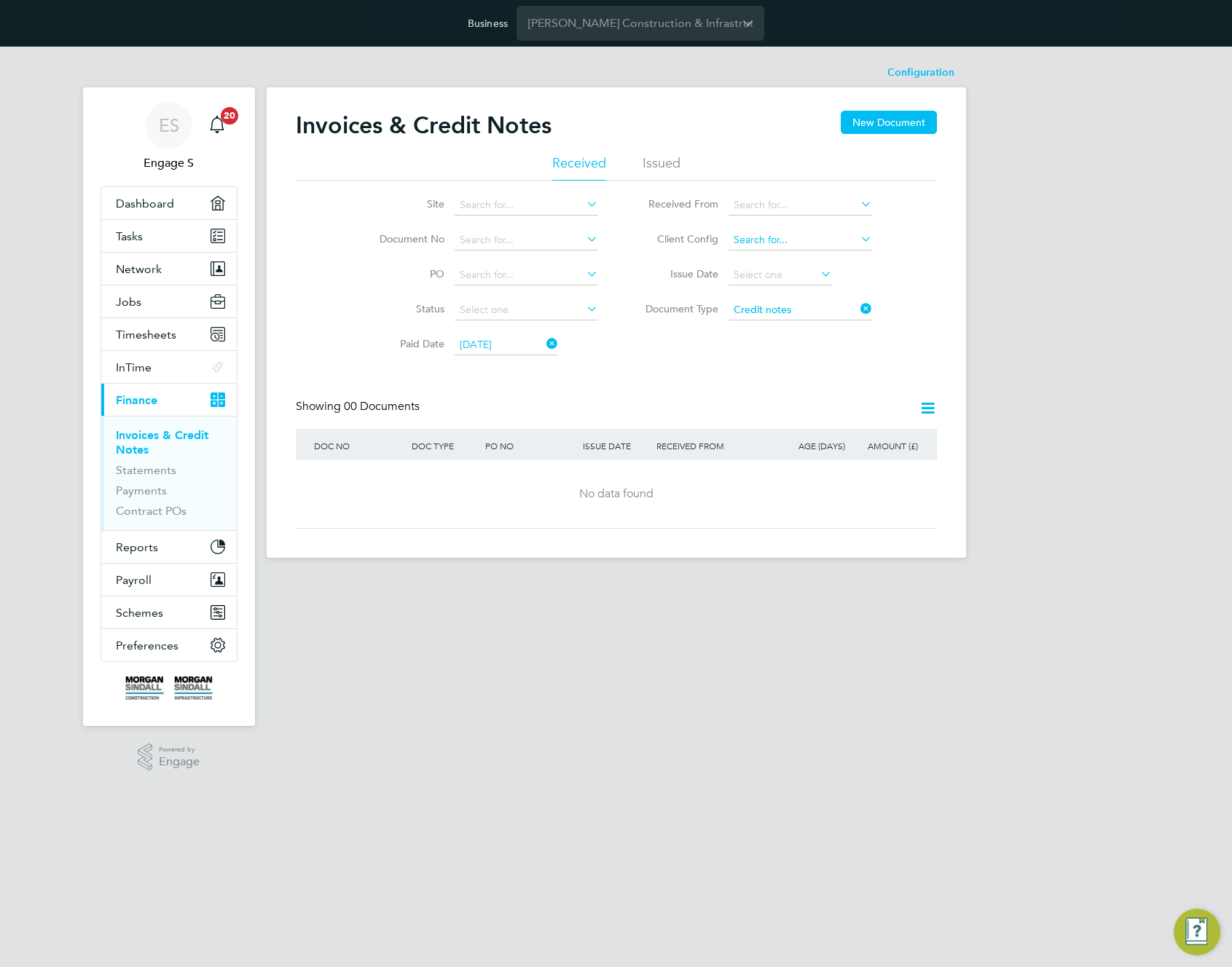
click at [825, 244] on input at bounding box center [800, 240] width 143 height 20
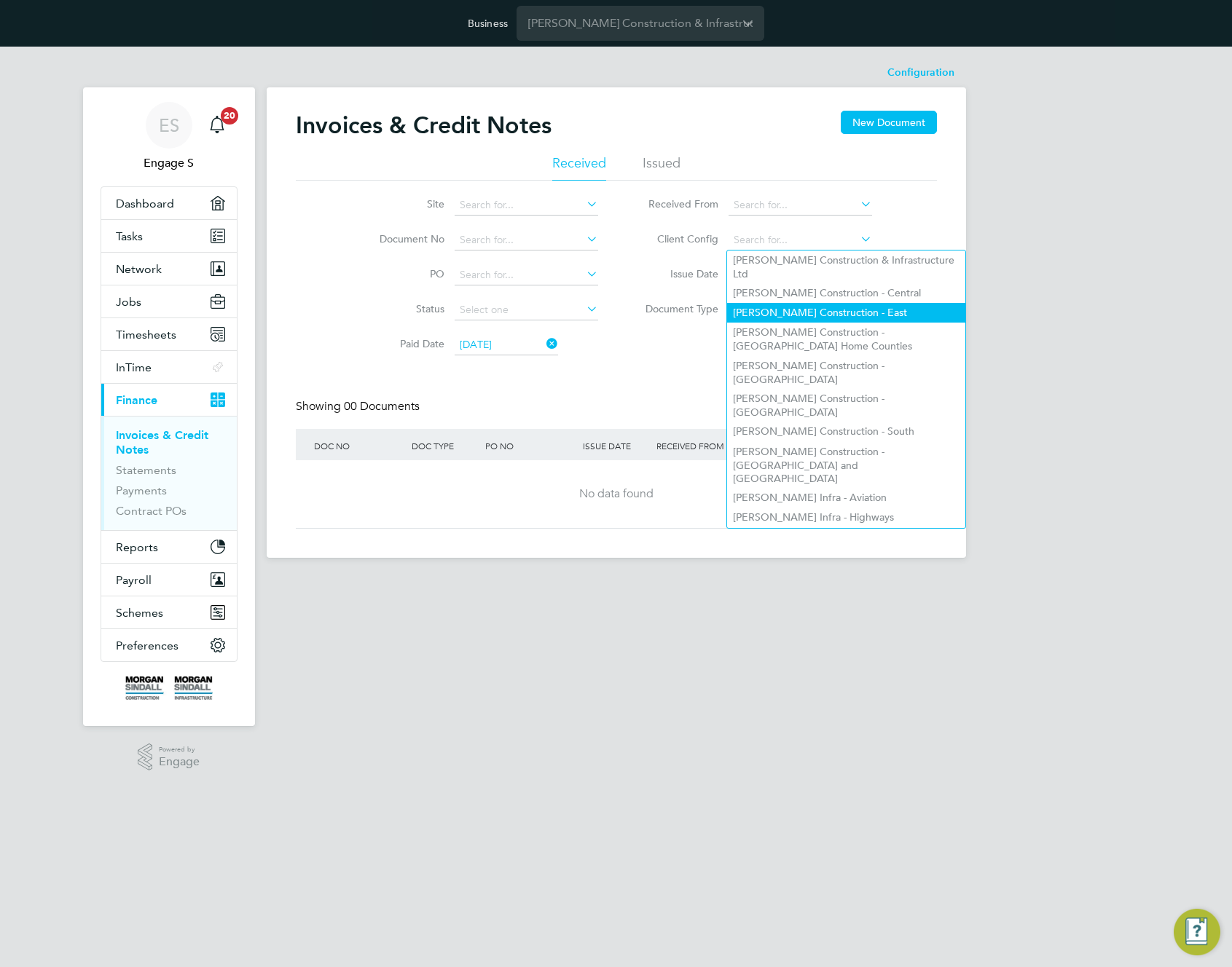
click at [831, 303] on li "Morgan Sindall Construction - East" at bounding box center [845, 312] width 238 height 20
type input "Morgan Sindall Construction - East"
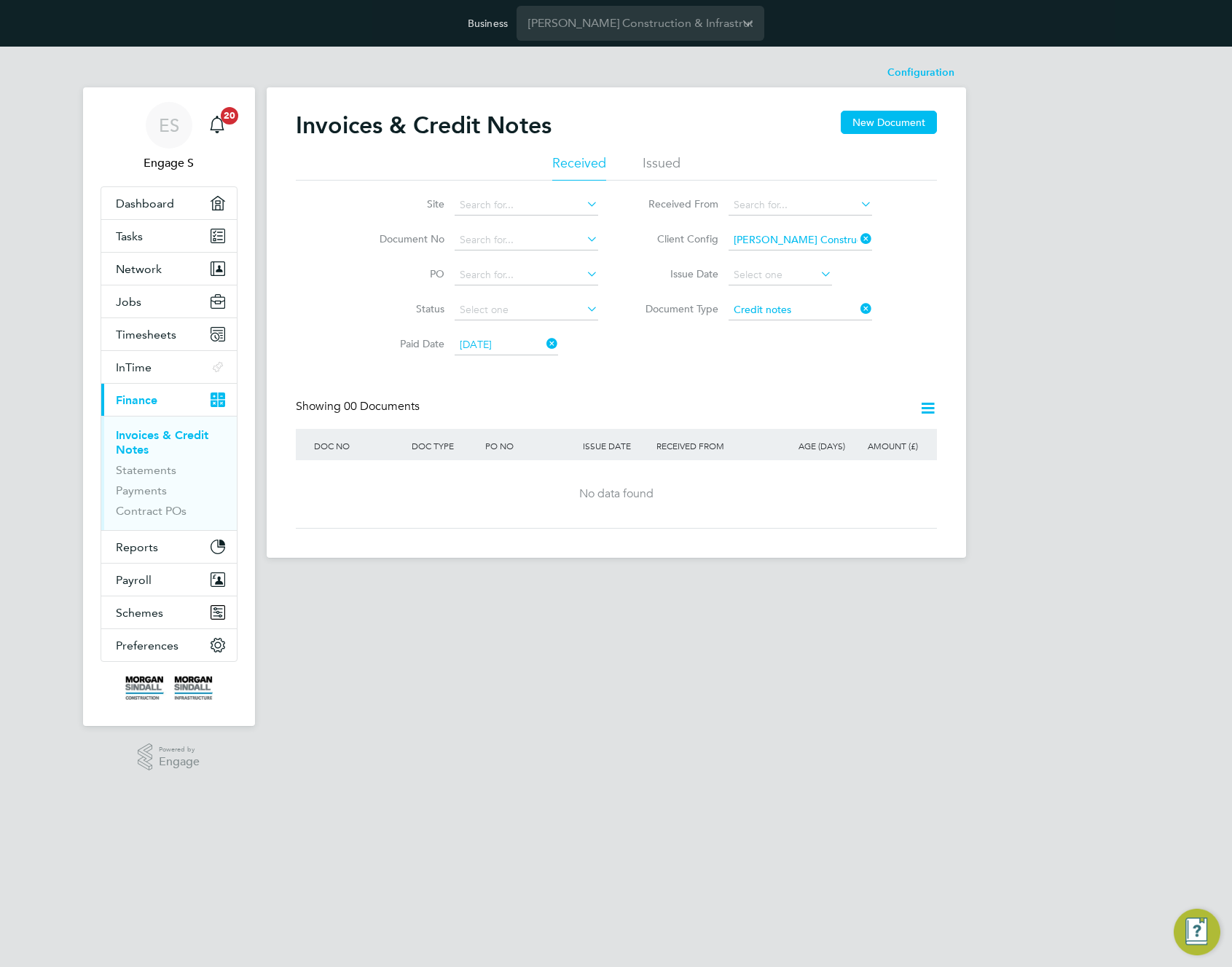
click at [858, 310] on icon at bounding box center [858, 308] width 0 height 20
click at [543, 345] on icon at bounding box center [543, 343] width 0 height 20
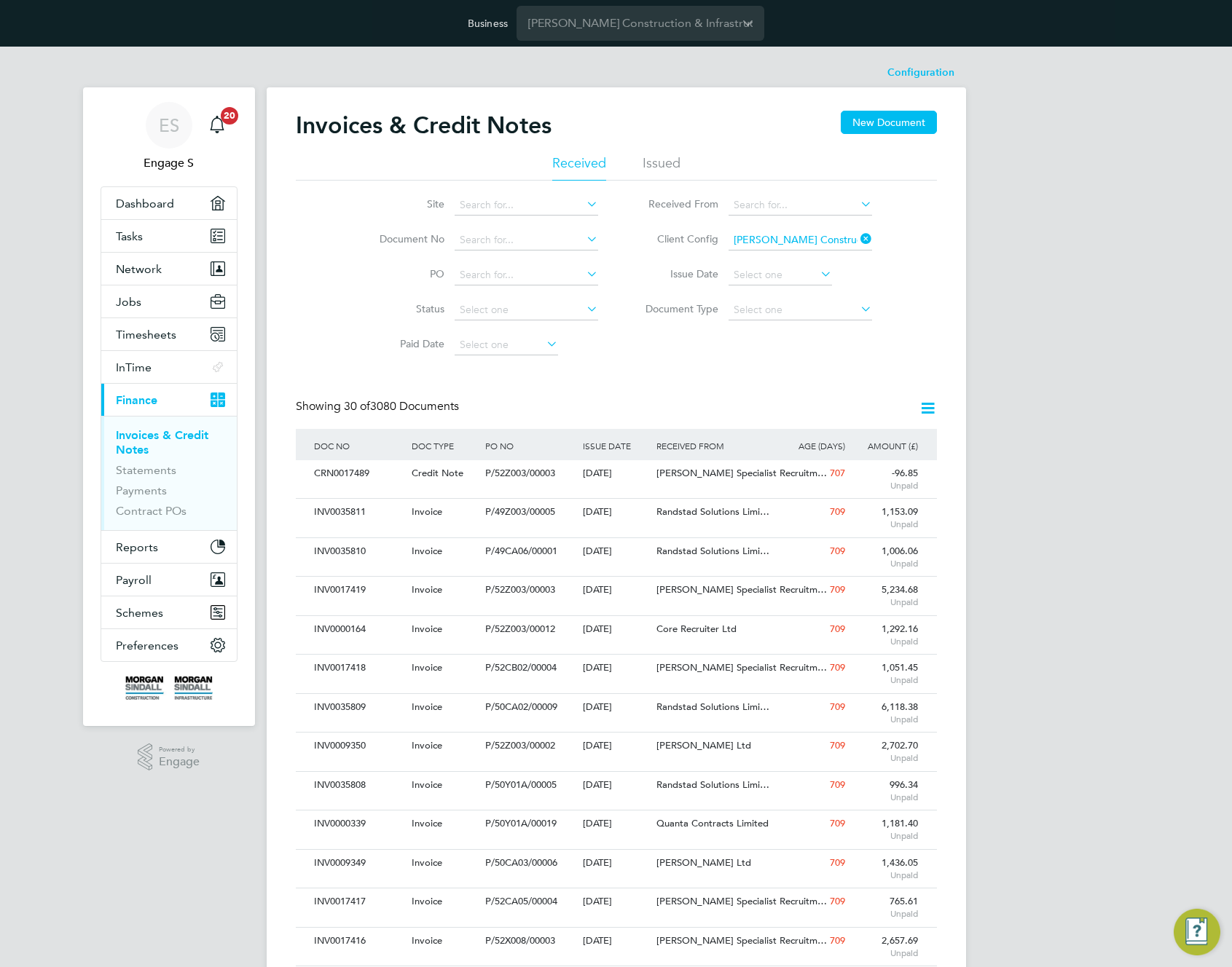
click at [933, 405] on icon at bounding box center [927, 408] width 18 height 18
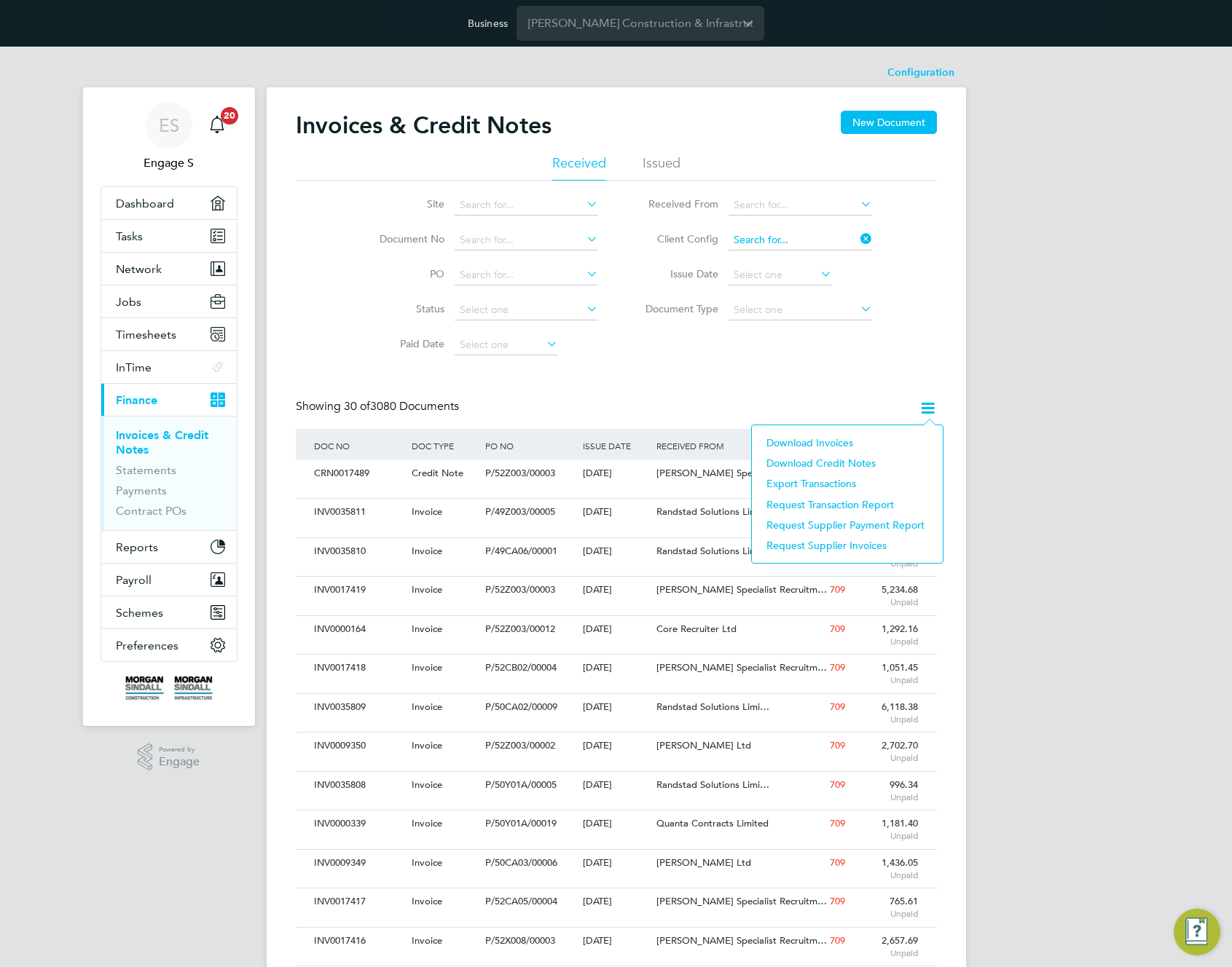
click at [816, 250] on div "Configuration Configuration Invoices & Credit Notes New Document Received Issue…" at bounding box center [616, 879] width 699 height 1643
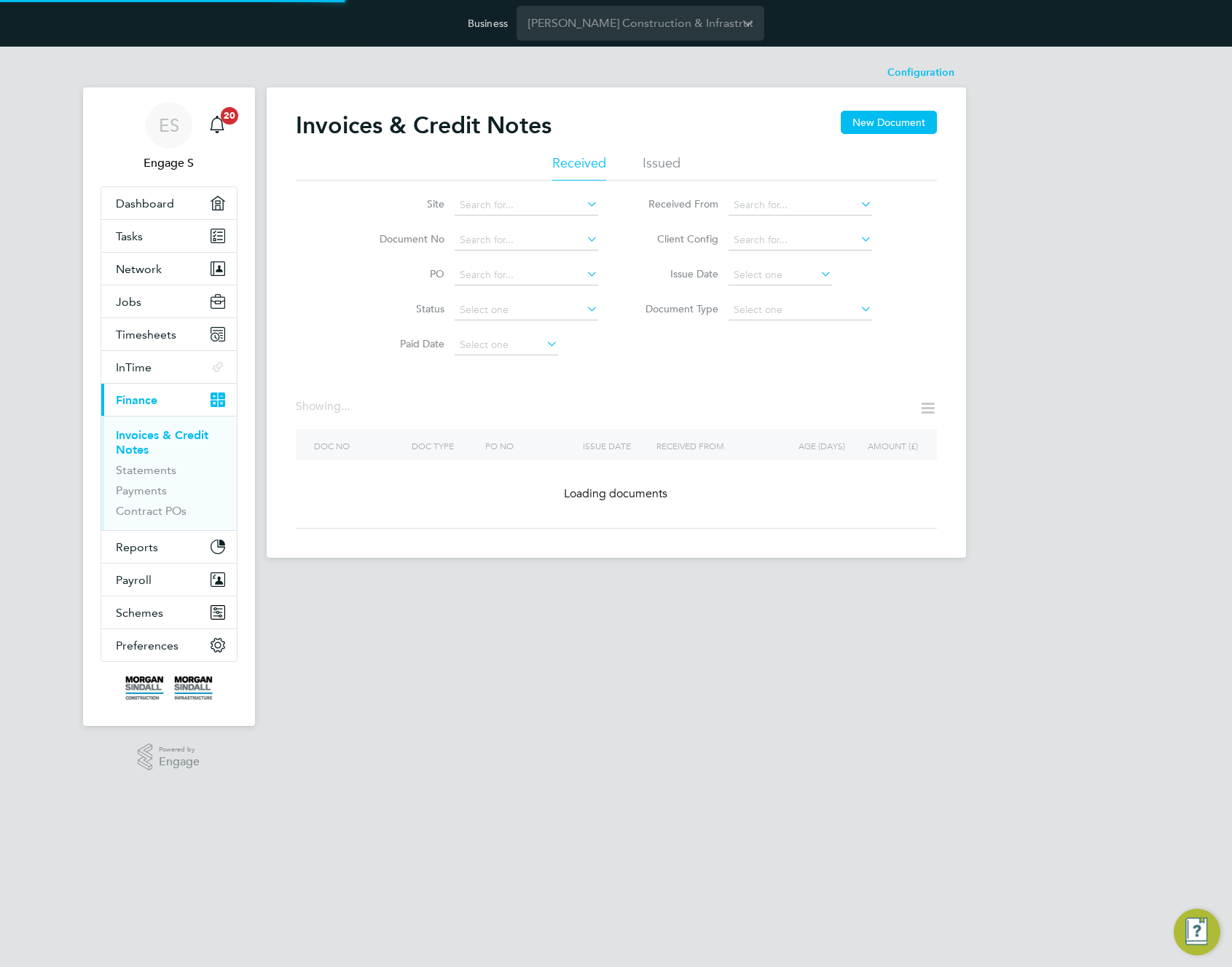
click at [843, 356] on li "Morgan Sindall Construction - North West" at bounding box center [845, 372] width 238 height 32
type input "Morgan Sindall Construction - North West"
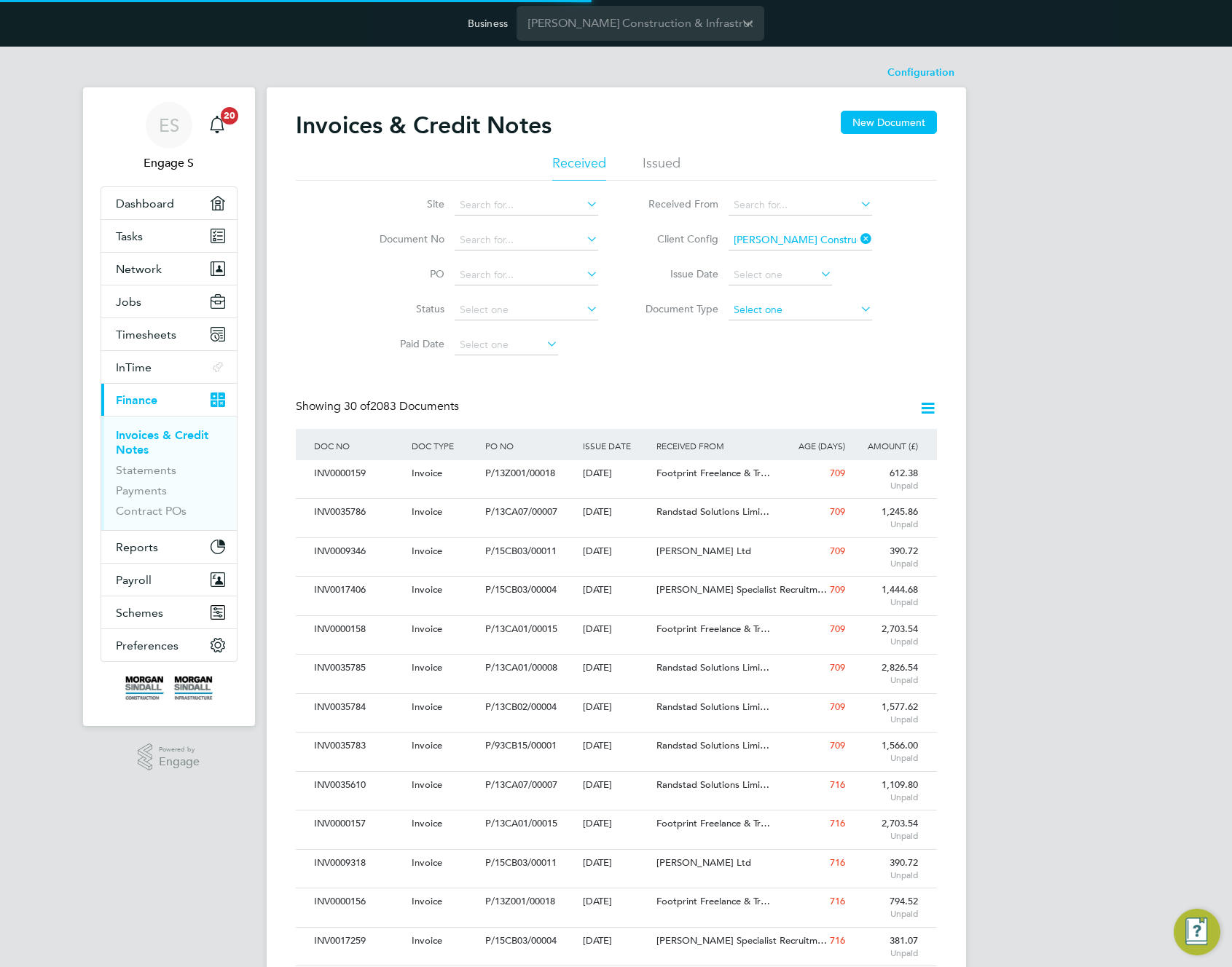
click at [801, 303] on input at bounding box center [800, 309] width 143 height 20
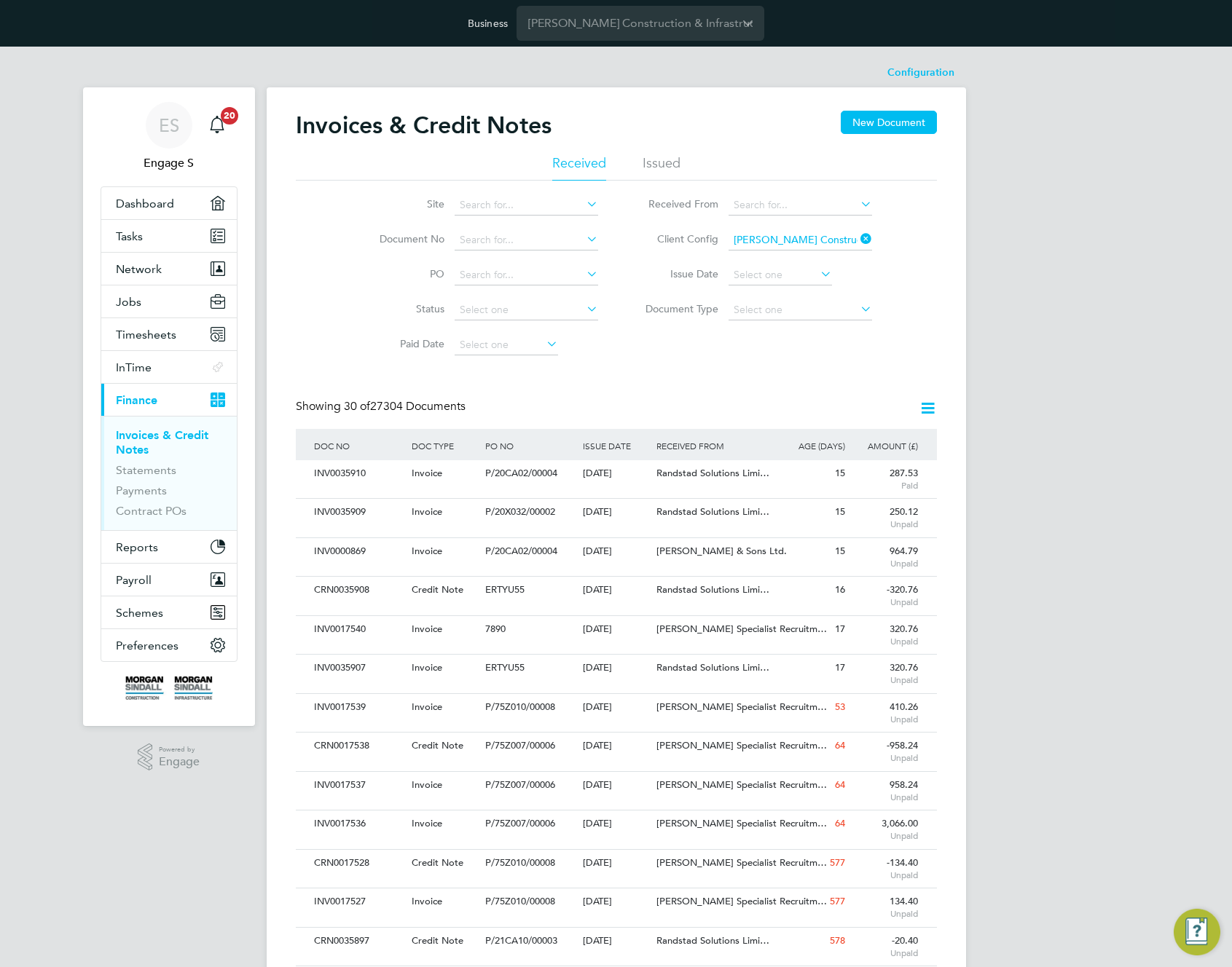
click at [781, 346] on li "Credit notes" at bounding box center [799, 349] width 145 height 19
type input "Credit notes"
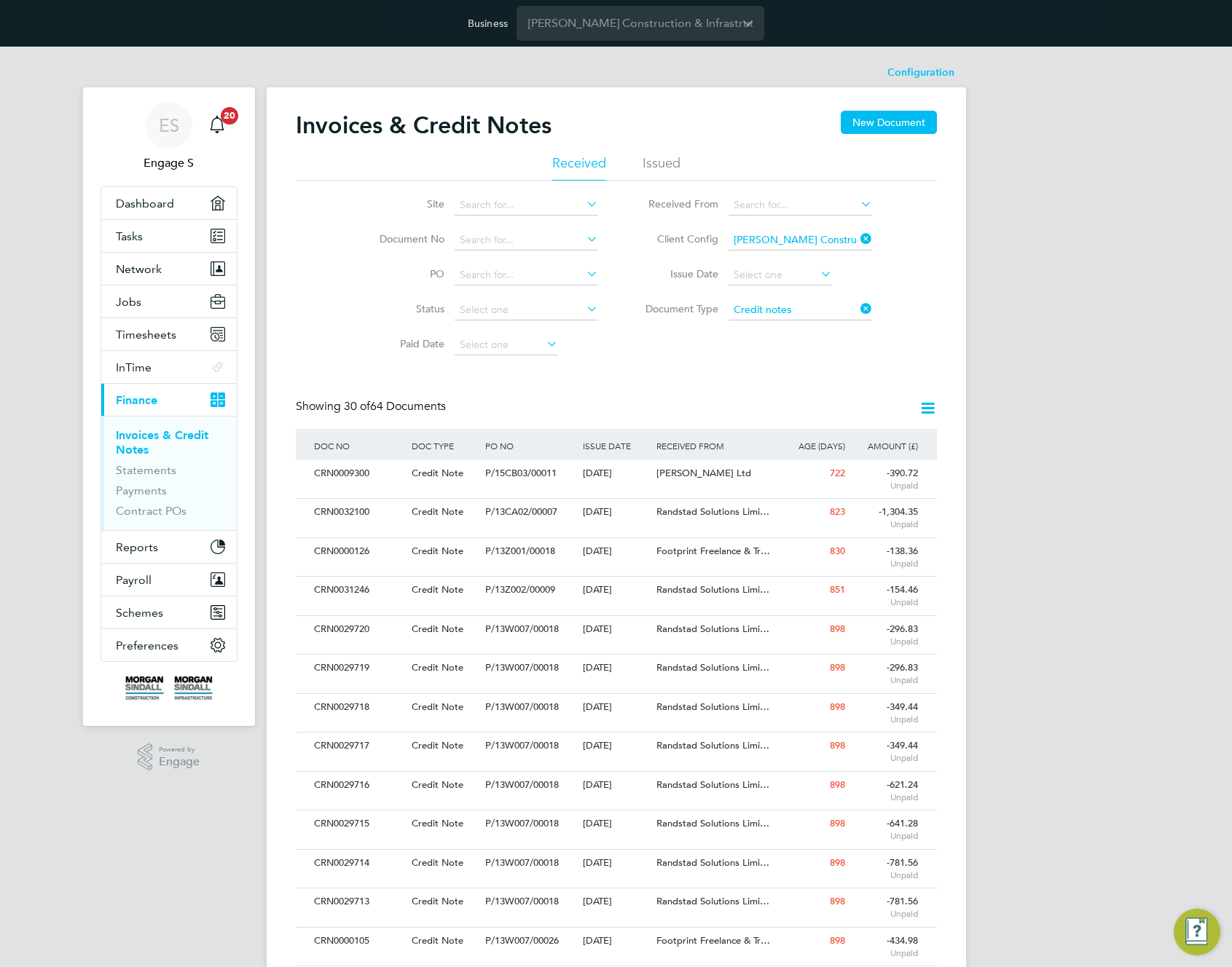
click at [948, 413] on div "Invoices & Credit Notes New Document Received Issued Site Document No PO Status…" at bounding box center [616, 894] width 699 height 1614
click at [926, 409] on icon at bounding box center [927, 408] width 18 height 18
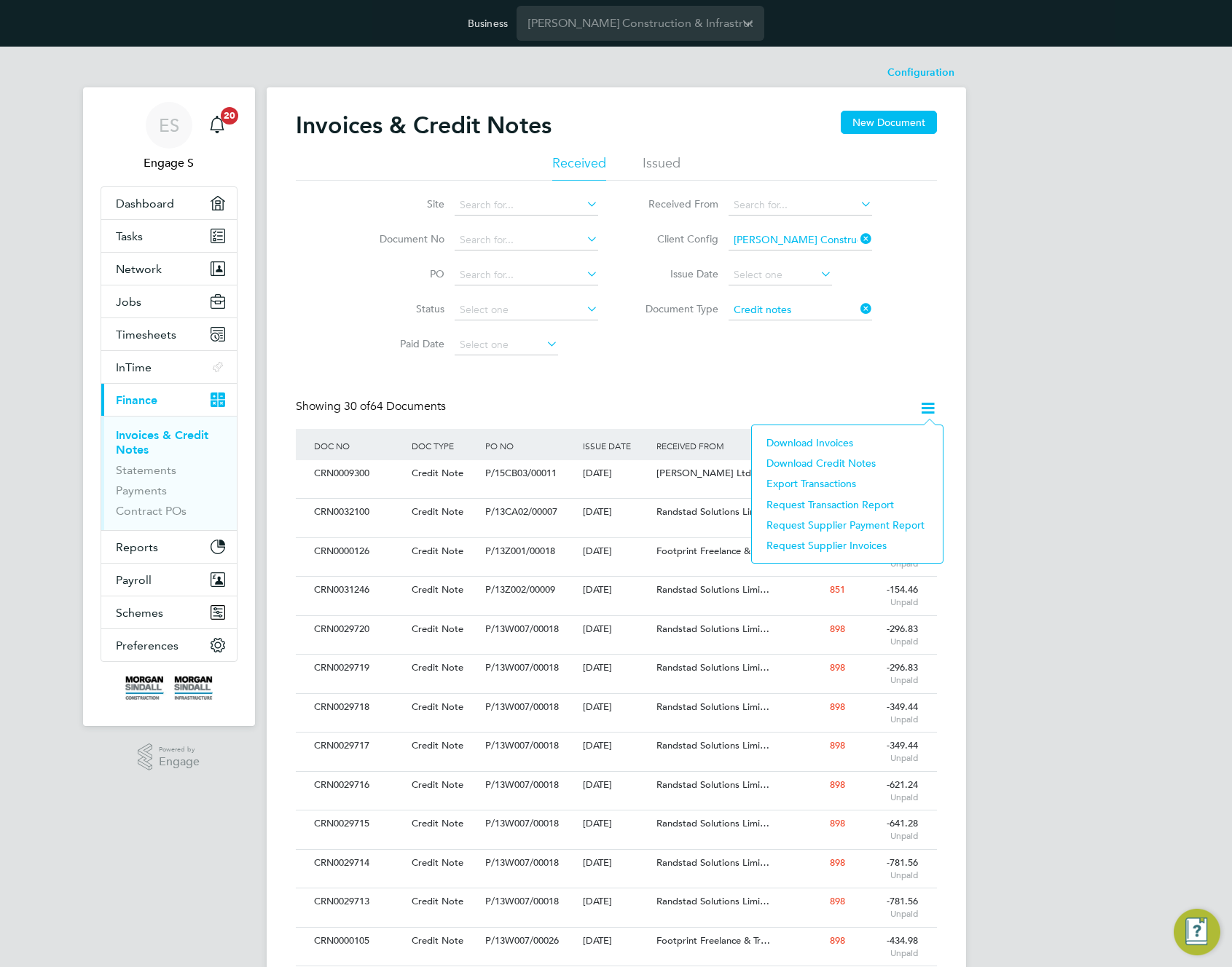
click at [834, 469] on li "Download Credit Notes" at bounding box center [847, 463] width 177 height 20
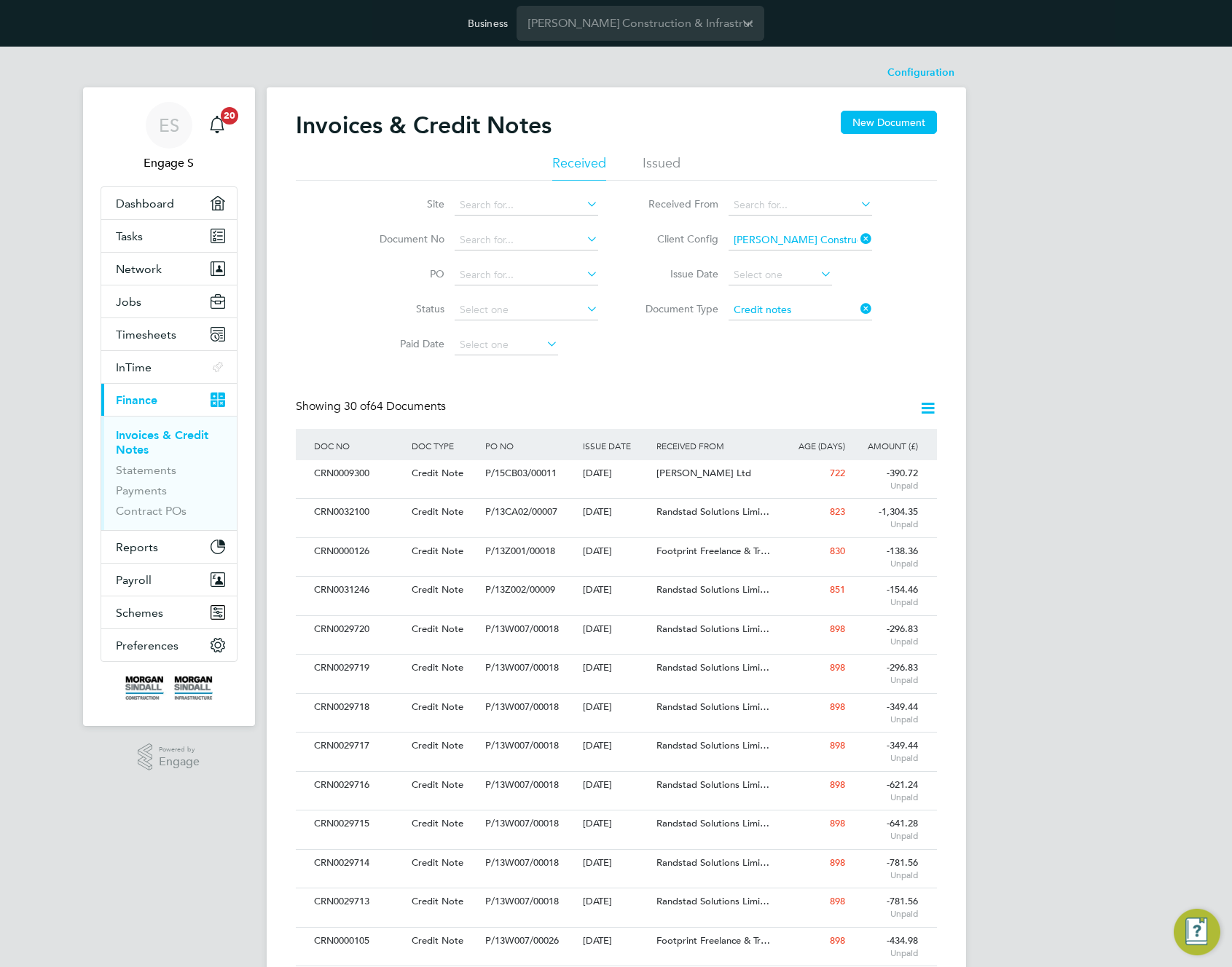
click at [975, 230] on div "ES Engage S Notifications 20 Applications: Dashboard Tasks Network Team Members…" at bounding box center [616, 886] width 1232 height 1678
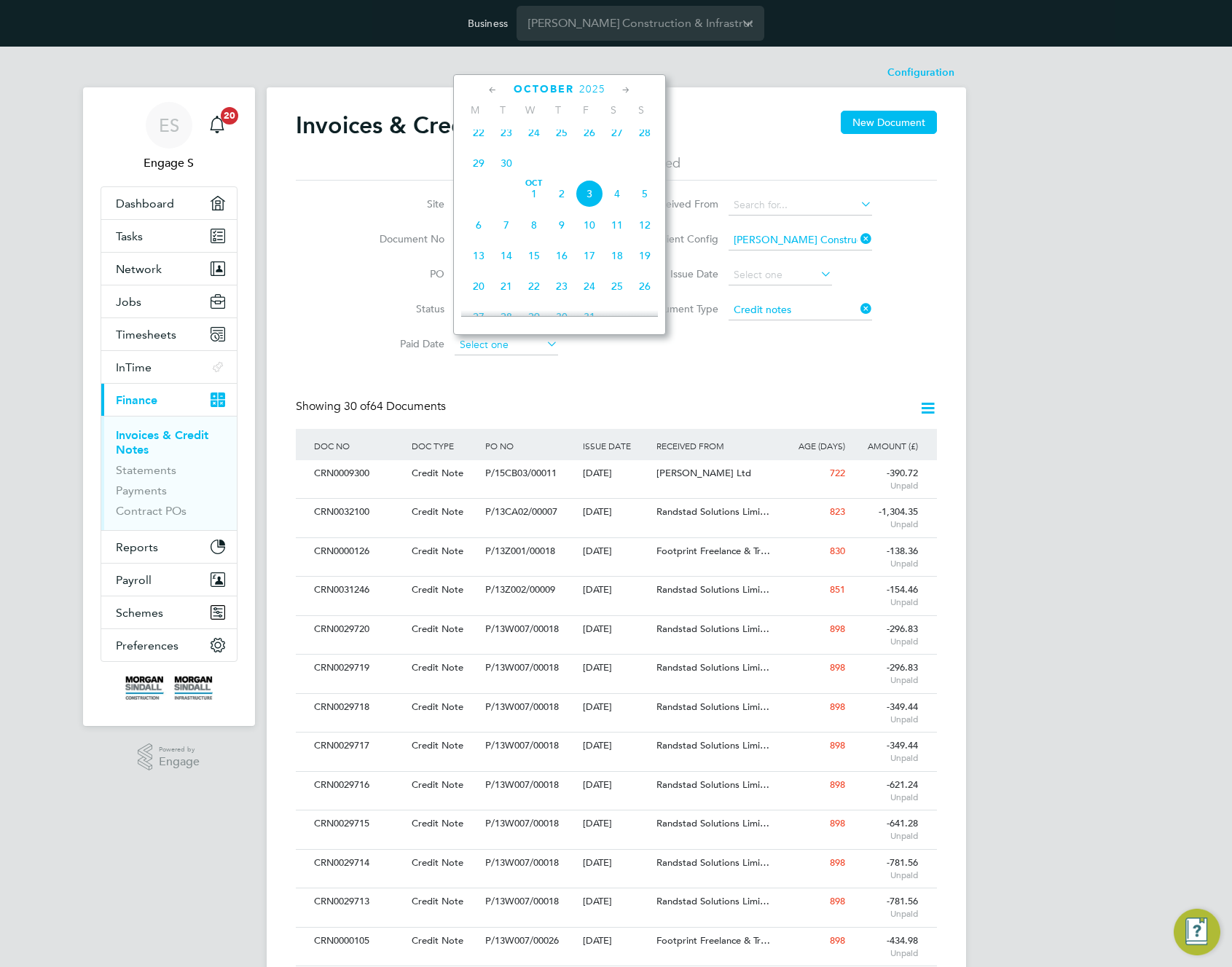
click at [522, 341] on input at bounding box center [506, 345] width 103 height 20
click at [589, 207] on span "3" at bounding box center [589, 193] width 28 height 28
type input "03 Oct 2025"
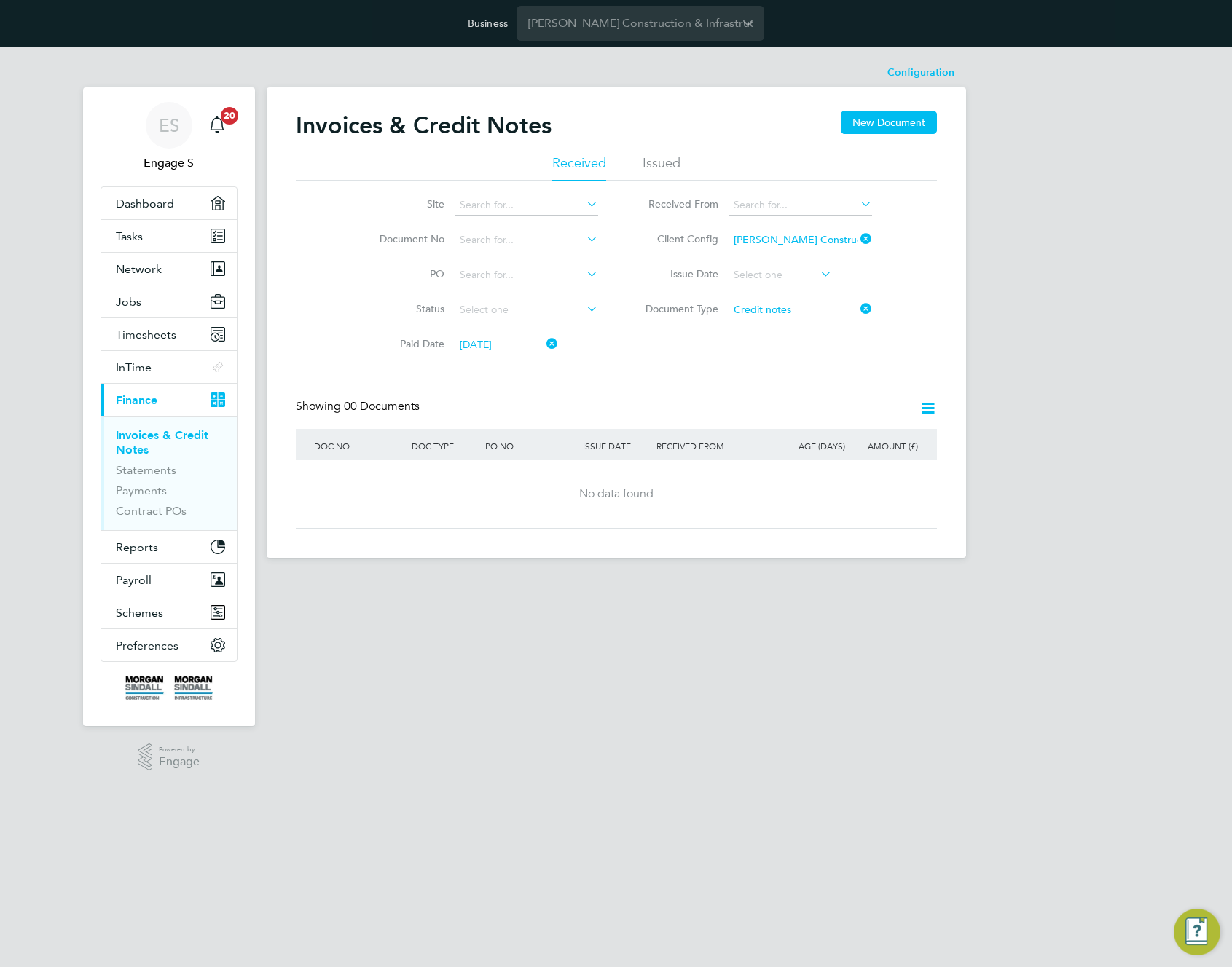
click at [858, 235] on icon at bounding box center [858, 239] width 0 height 20
click at [829, 315] on input at bounding box center [800, 309] width 143 height 20
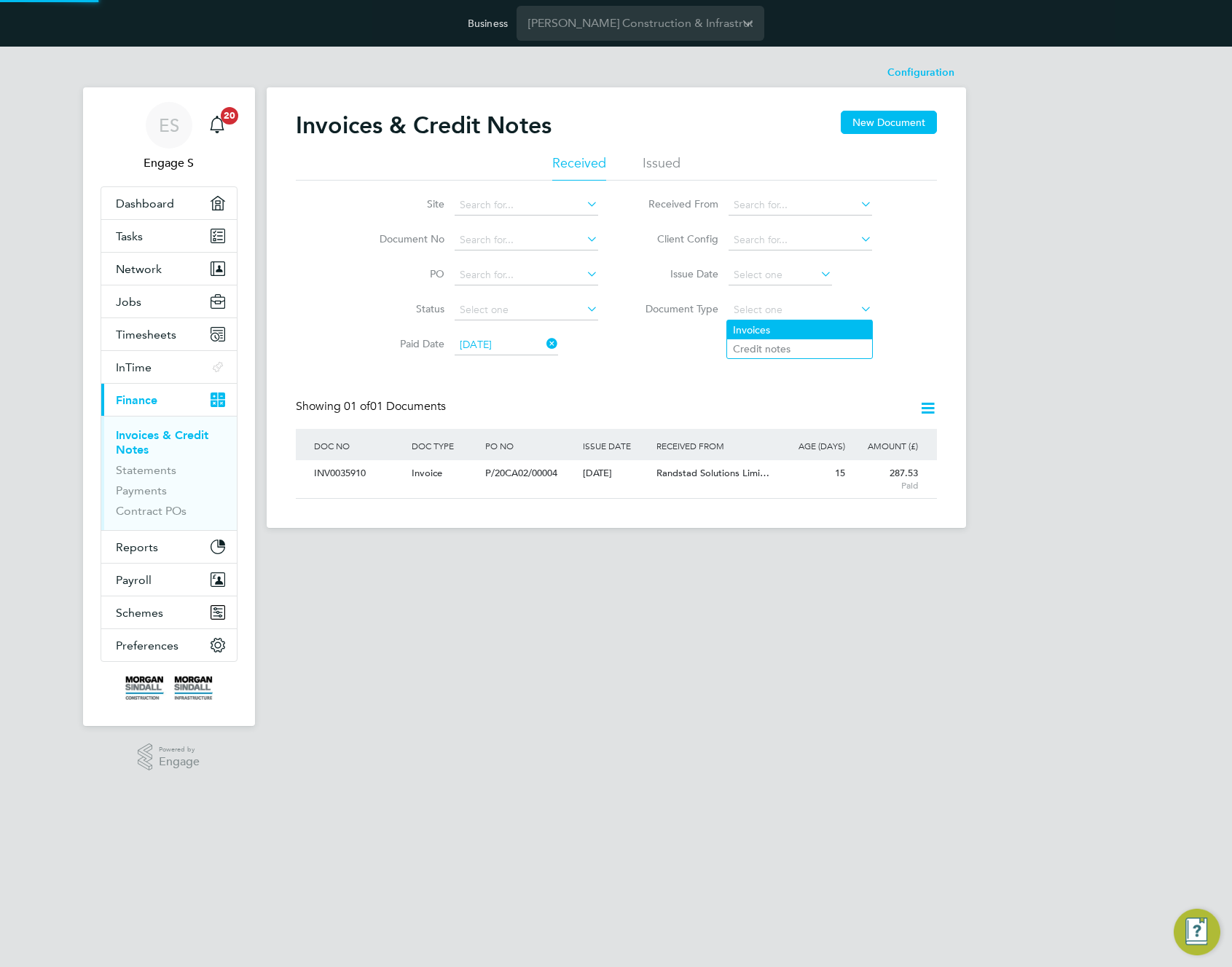
click at [797, 327] on li "Invoices" at bounding box center [799, 330] width 145 height 19
type input "Invoices"
click at [927, 410] on icon at bounding box center [927, 408] width 18 height 18
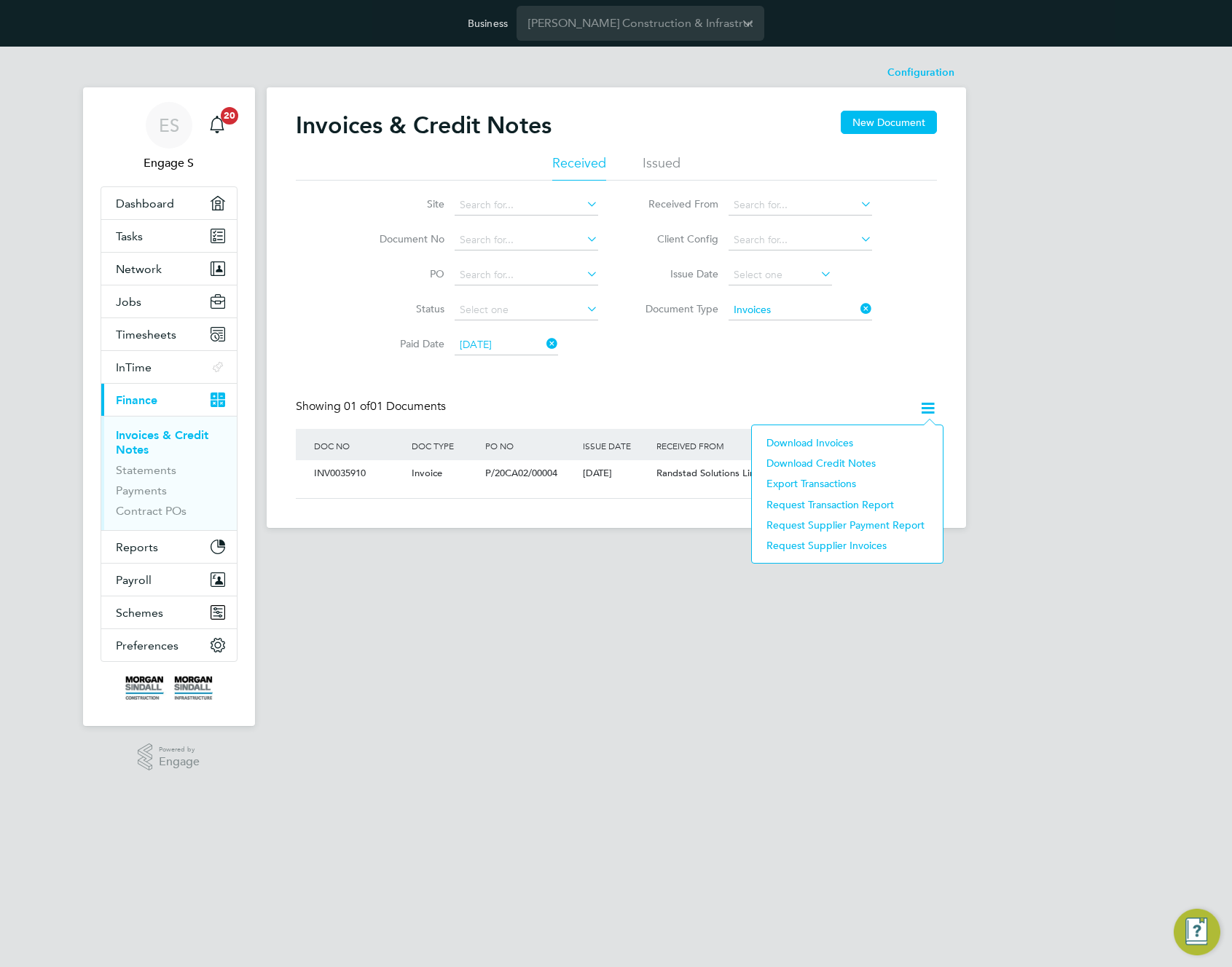
click at [849, 464] on li "Download Credit Notes" at bounding box center [847, 463] width 177 height 20
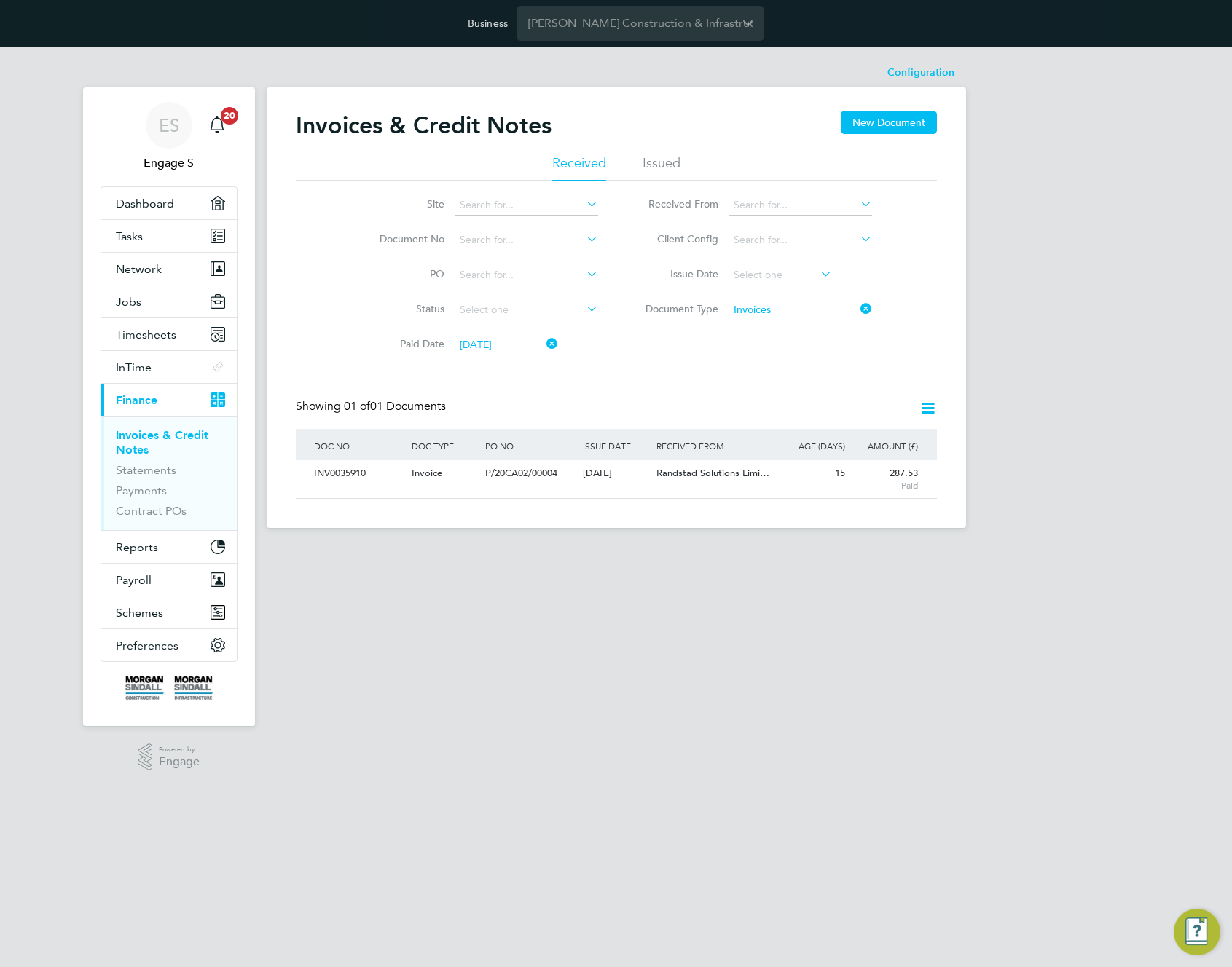
click at [543, 341] on icon at bounding box center [543, 343] width 0 height 20
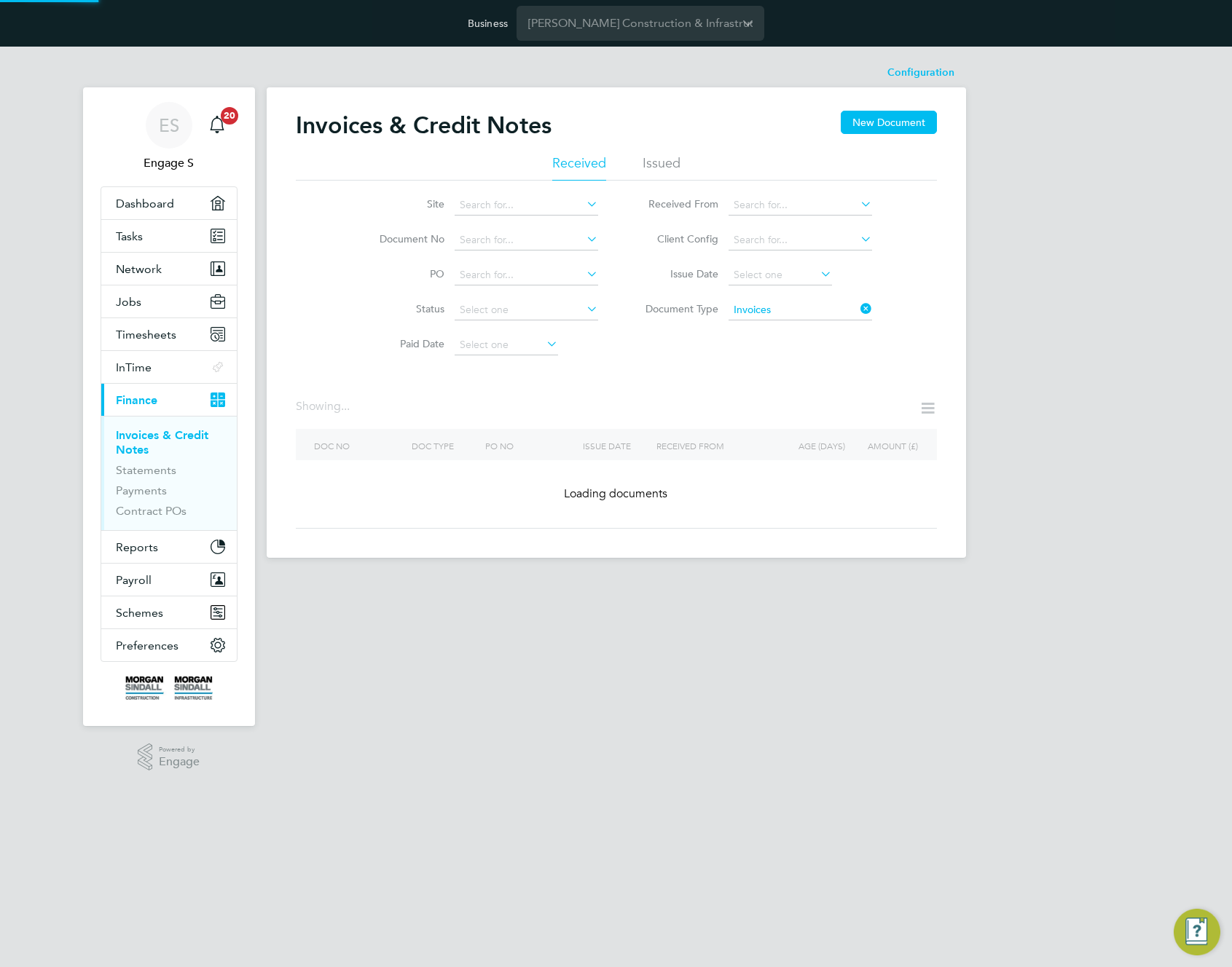
click at [858, 304] on icon at bounding box center [858, 308] width 0 height 20
click at [494, 269] on input at bounding box center [526, 275] width 143 height 20
paste input "INV0035910"
type input "INV0035910"
click at [584, 269] on icon at bounding box center [584, 273] width 0 height 20
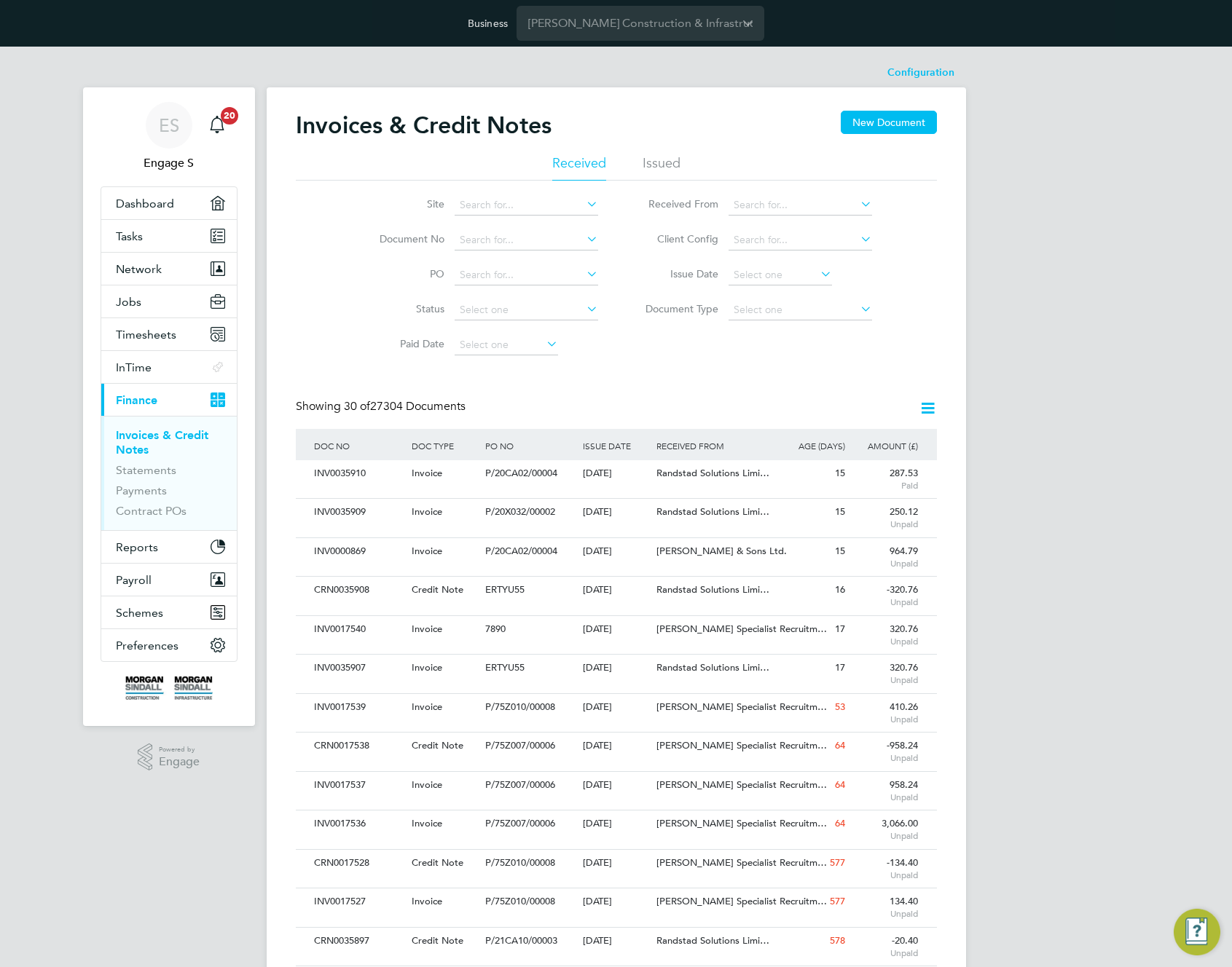
scroll to position [28, 123]
click at [498, 311] on input at bounding box center [526, 309] width 143 height 20
click at [361, 337] on label "Paid Date" at bounding box center [403, 344] width 84 height 13
click at [491, 274] on input at bounding box center [526, 275] width 143 height 20
paste input "INV0035910"
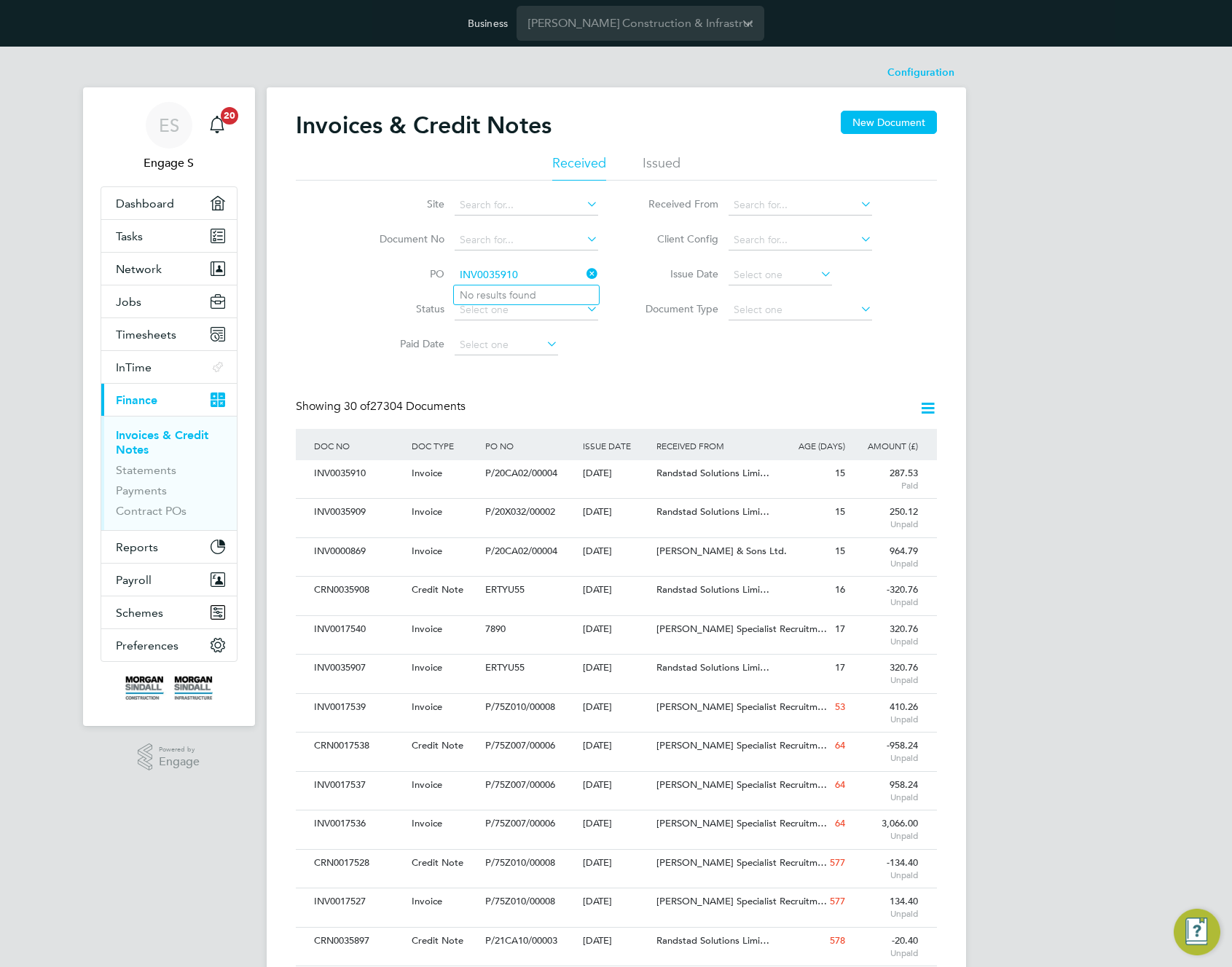
type input "INV0035910"
click at [584, 268] on icon at bounding box center [584, 273] width 0 height 20
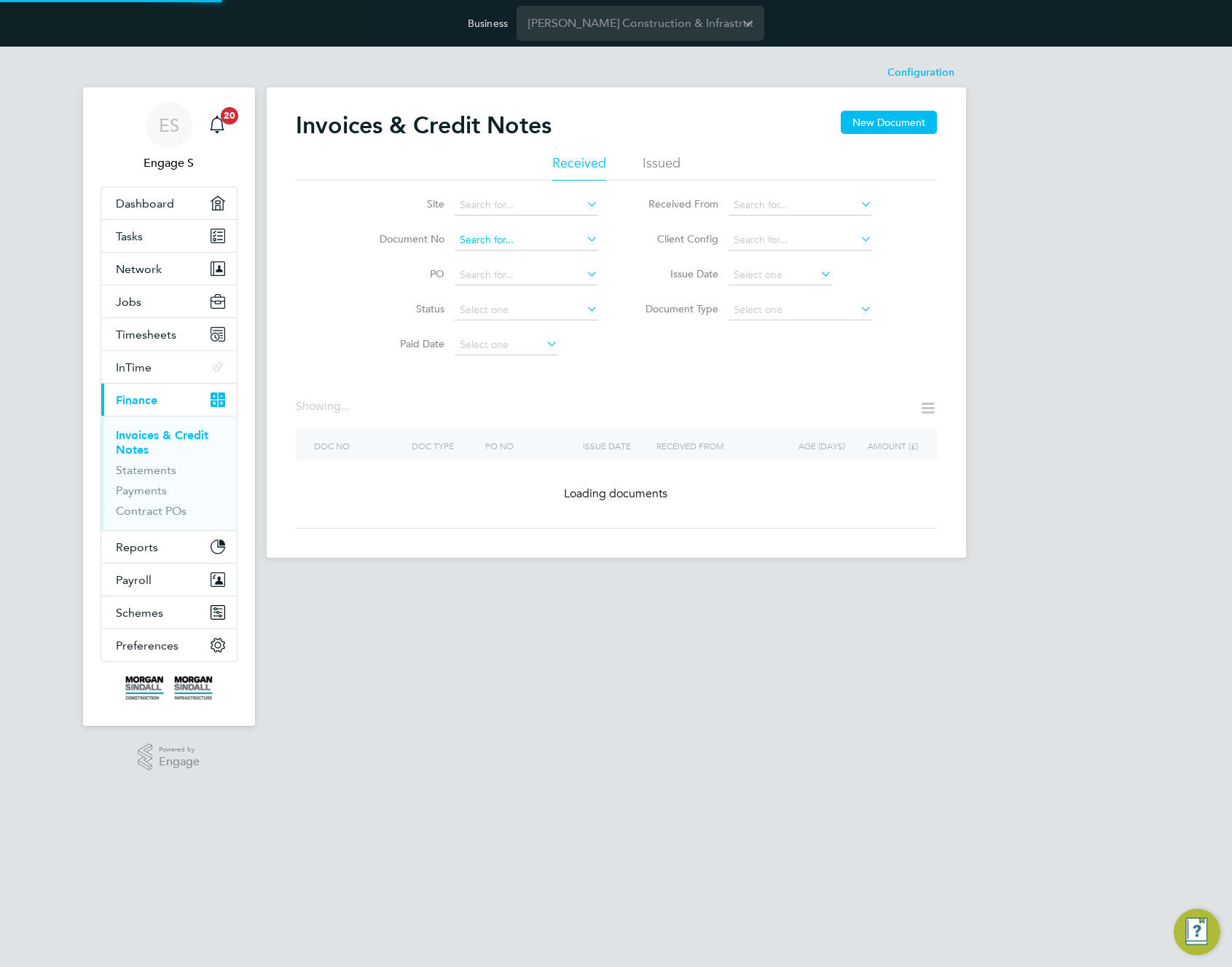
click at [537, 235] on input at bounding box center [526, 240] width 143 height 20
paste input "INV0035910"
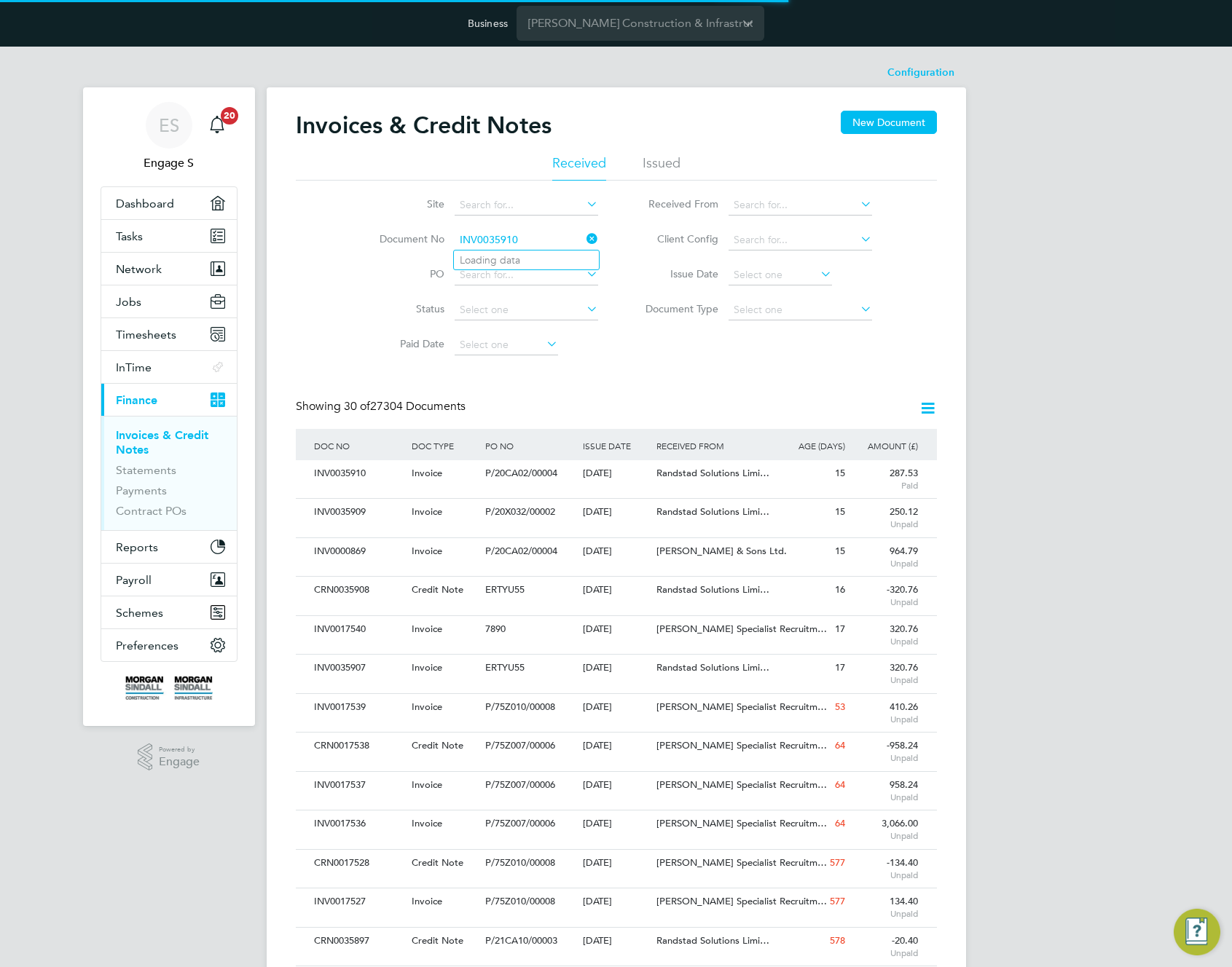
click at [537, 235] on input "INV0035910" at bounding box center [526, 240] width 143 height 20
type input "INV0035910"
click at [584, 236] on icon at bounding box center [584, 239] width 0 height 20
click at [551, 241] on input at bounding box center [526, 240] width 143 height 20
paste input "INV0035910"
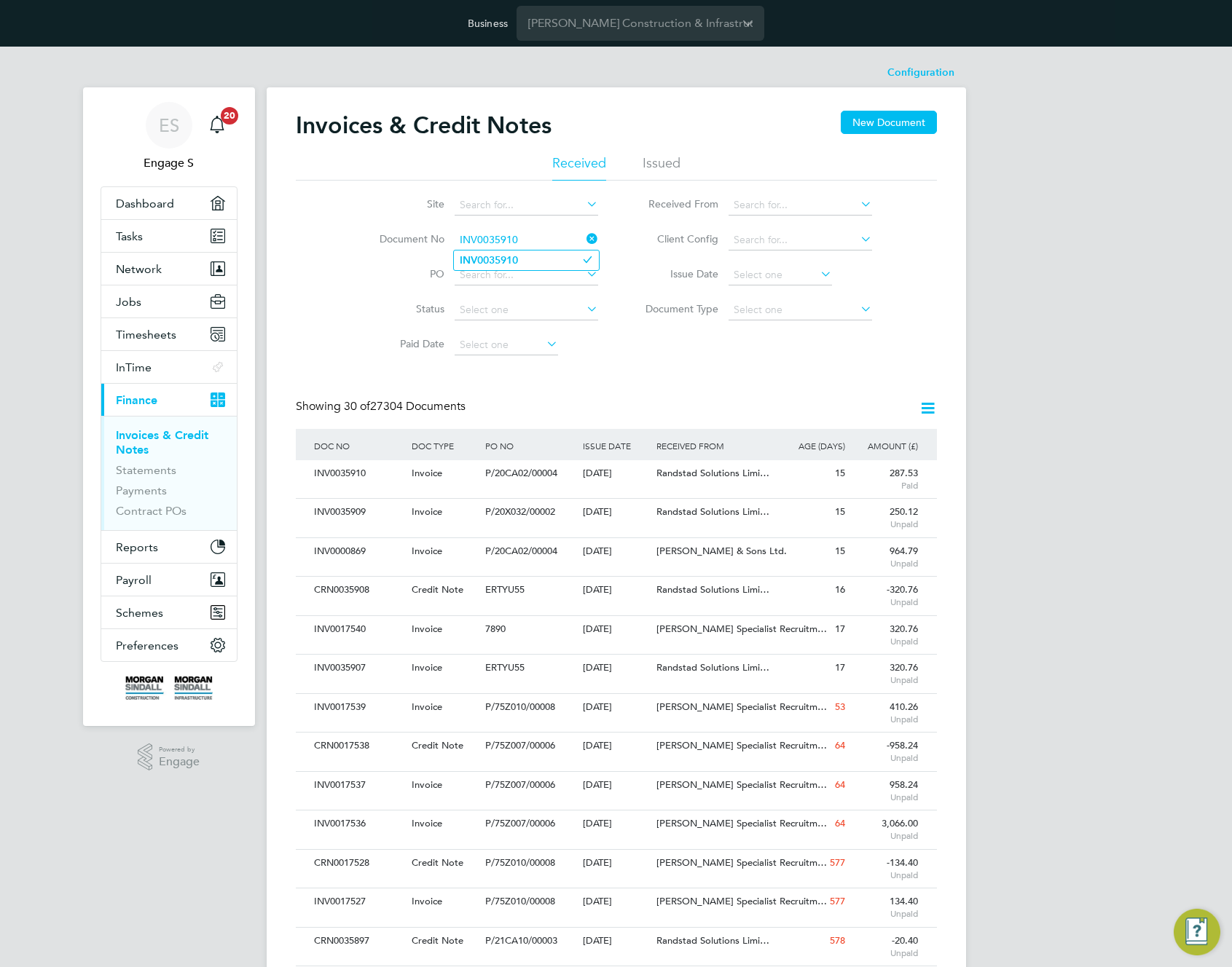
type input "INV0035910"
click at [509, 312] on li "AP/00123" at bounding box center [526, 319] width 145 height 20
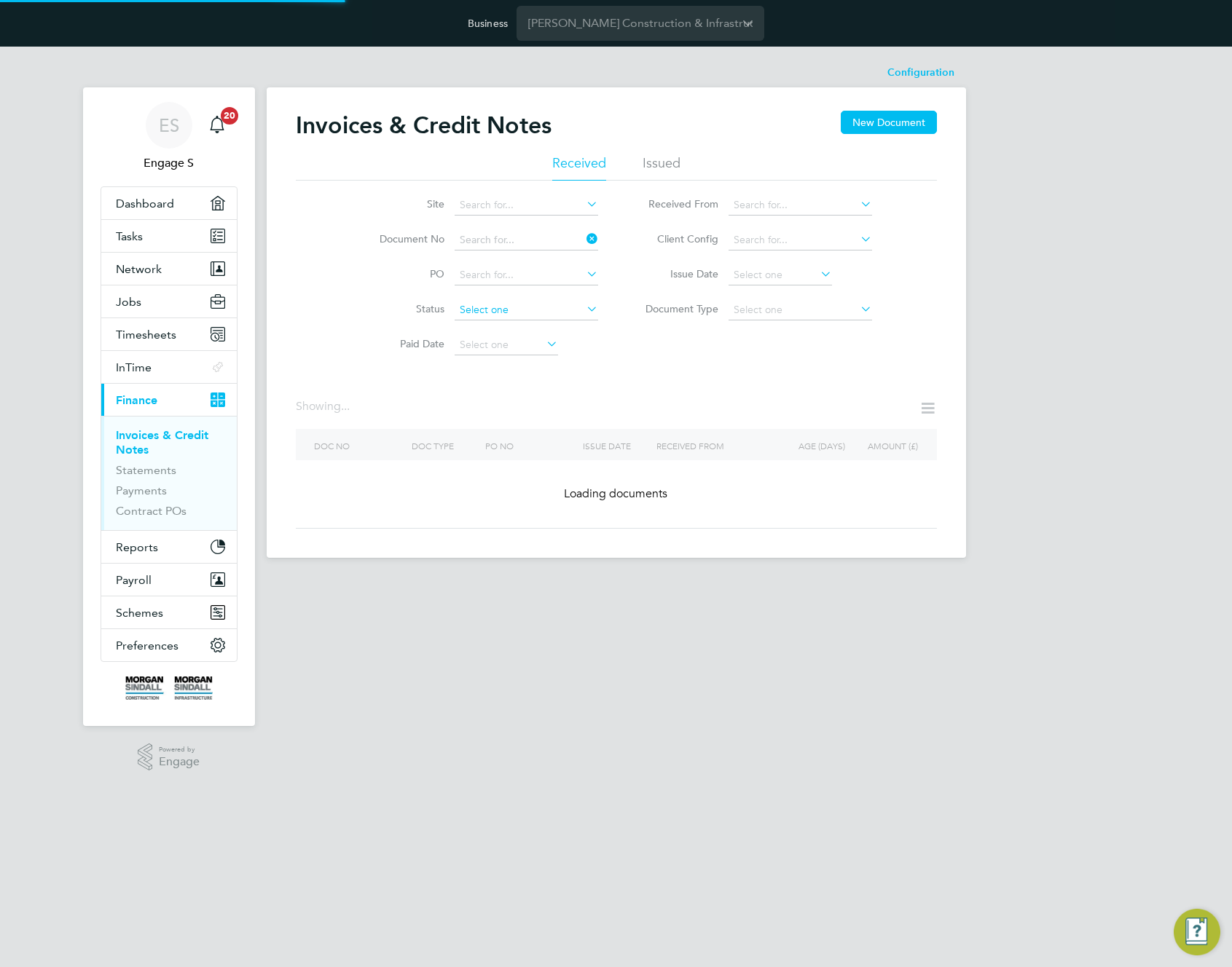
type input "AP/00123"
click at [584, 237] on icon at bounding box center [584, 239] width 0 height 20
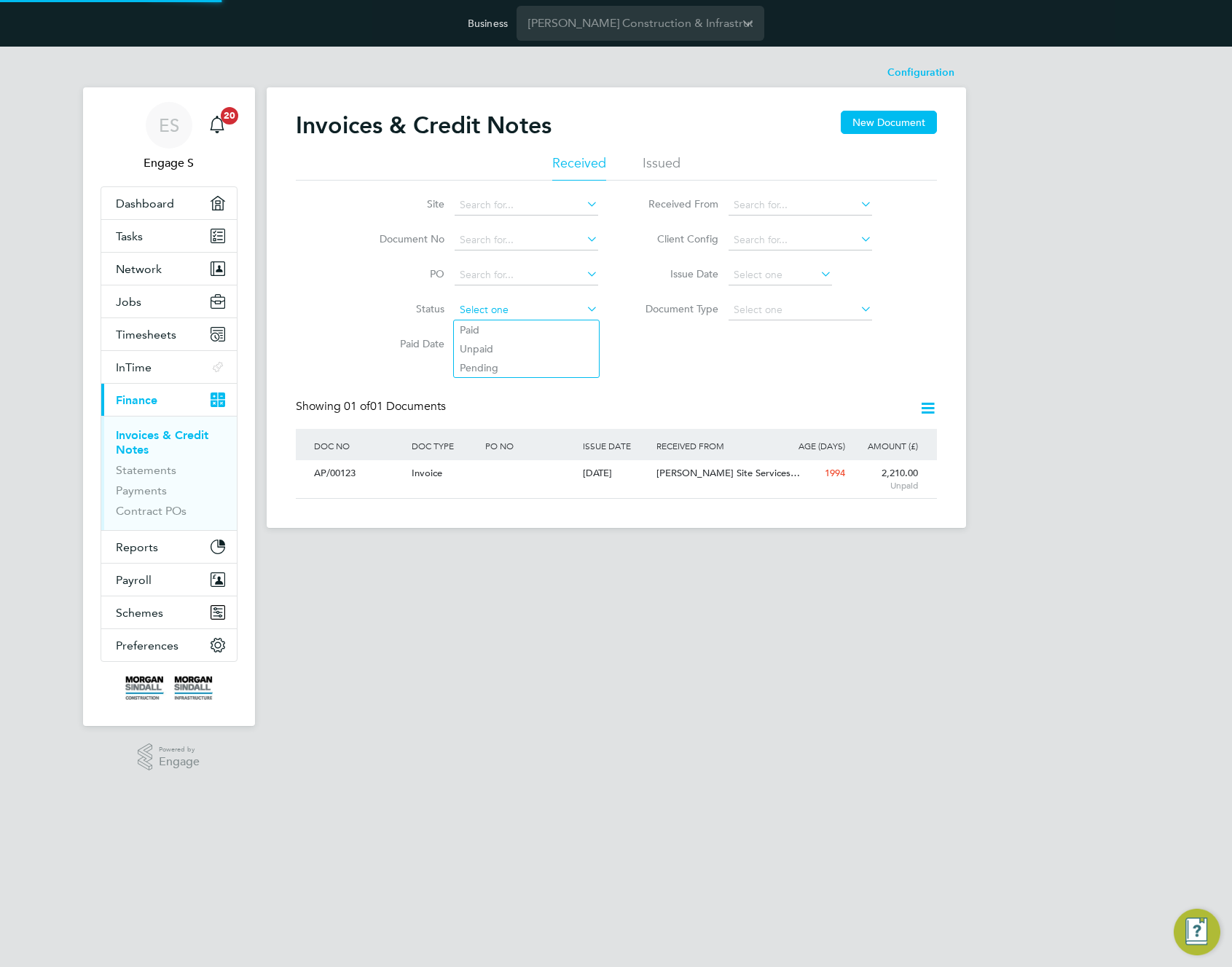
click at [577, 313] on input at bounding box center [526, 309] width 143 height 20
click at [542, 327] on li "Paid" at bounding box center [526, 330] width 145 height 19
type input "Paid"
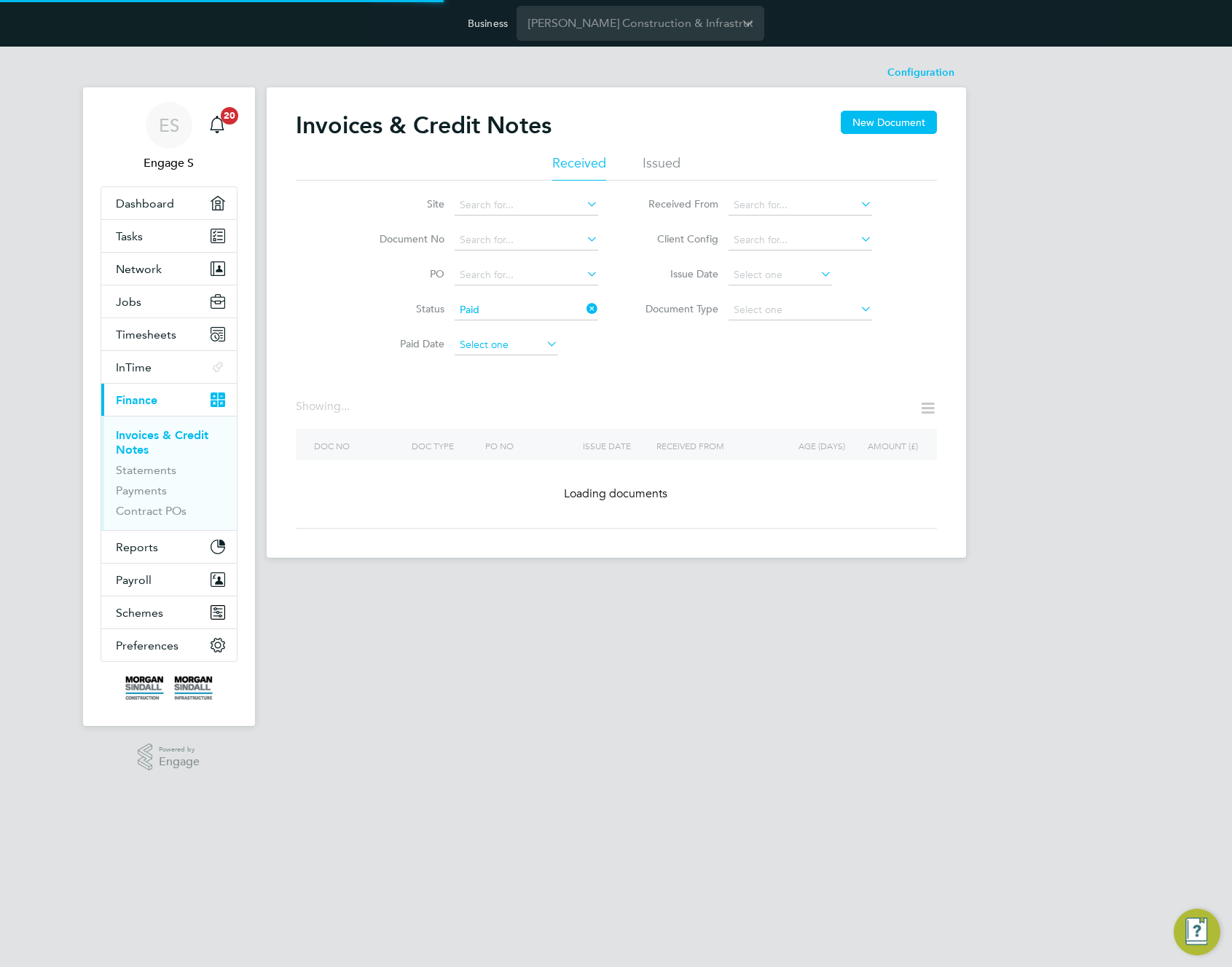
click at [518, 338] on input at bounding box center [506, 345] width 103 height 20
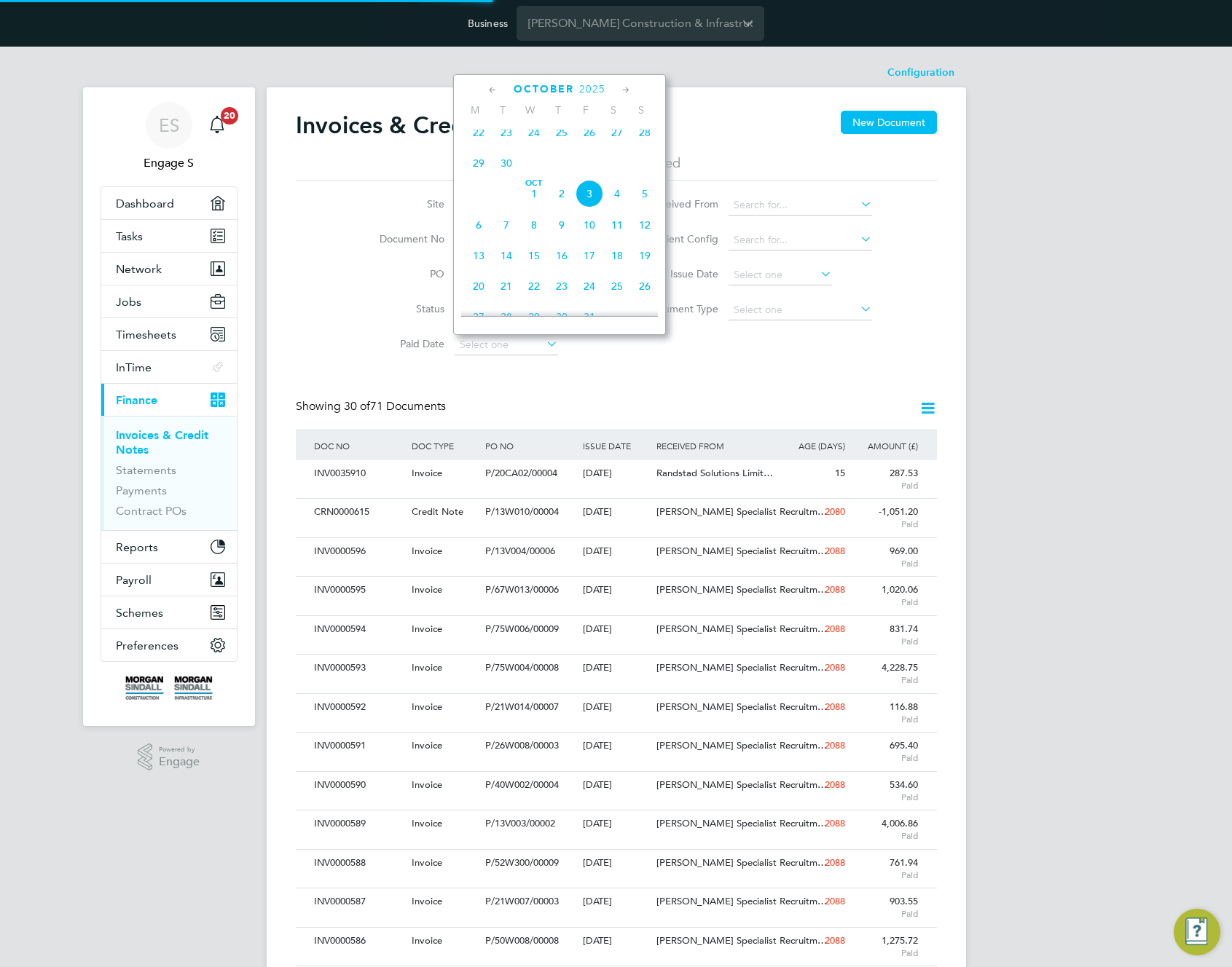
click at [590, 200] on span "3" at bounding box center [589, 193] width 28 height 28
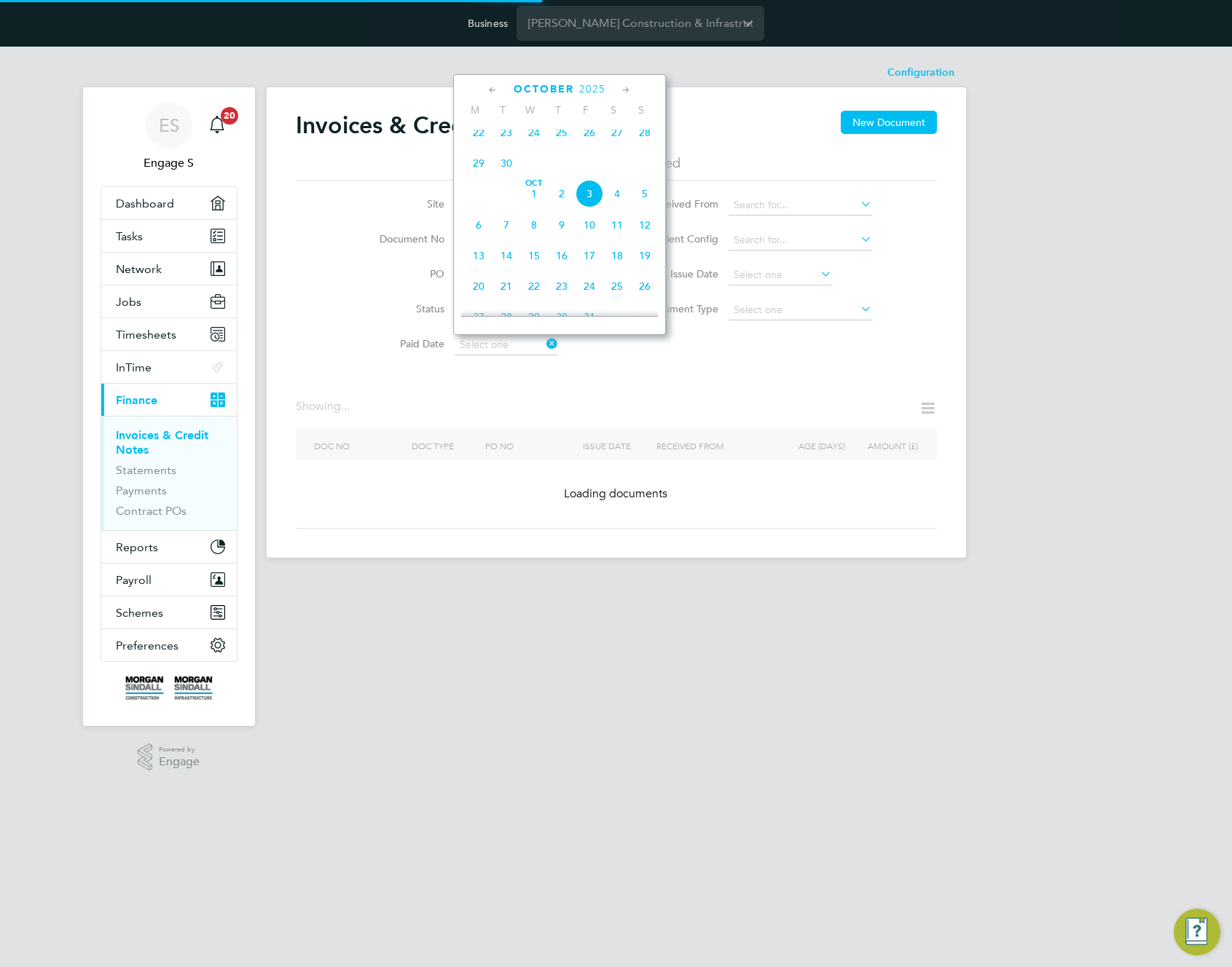
type input "03 Oct 2025"
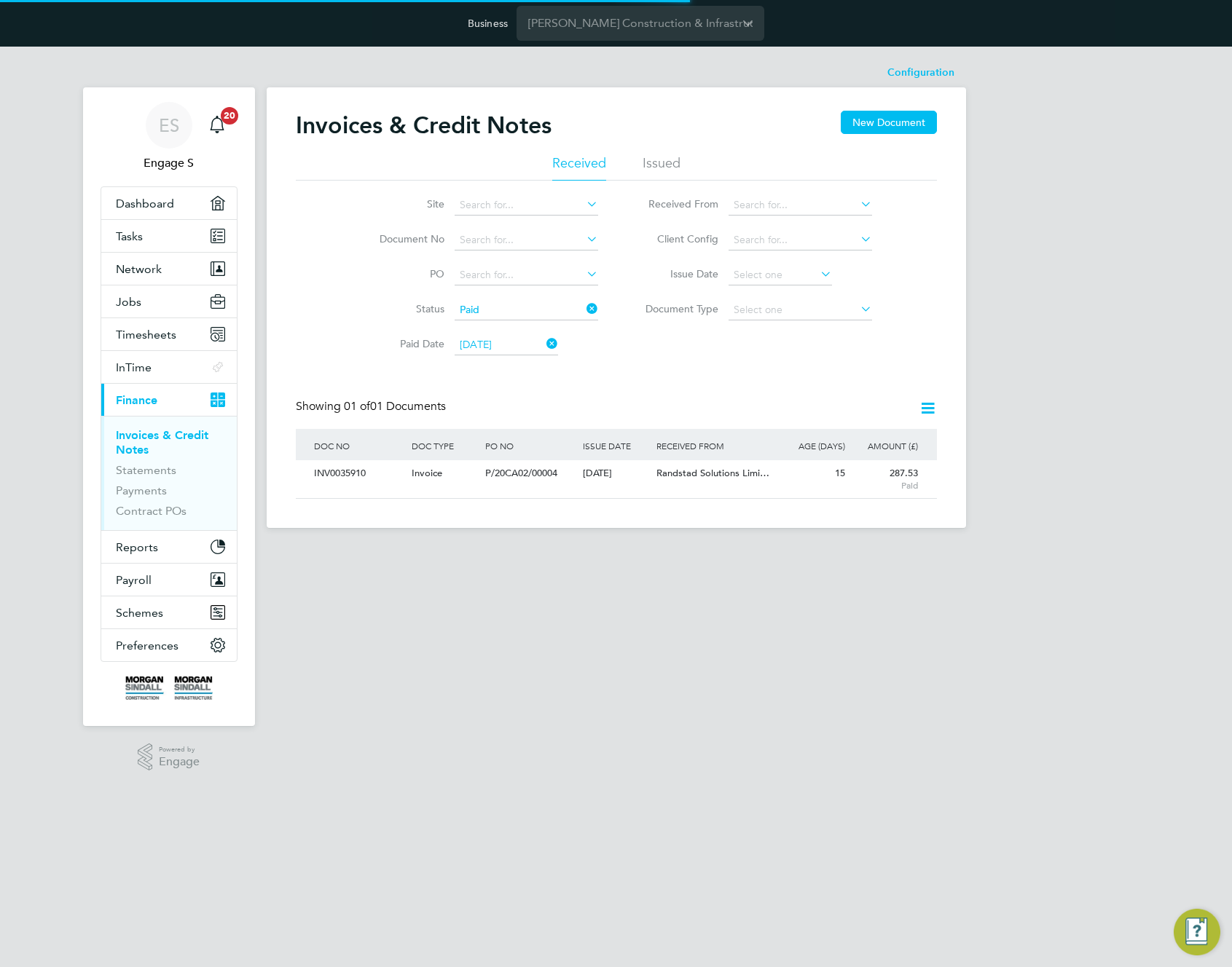
click at [936, 409] on icon at bounding box center [927, 408] width 18 height 18
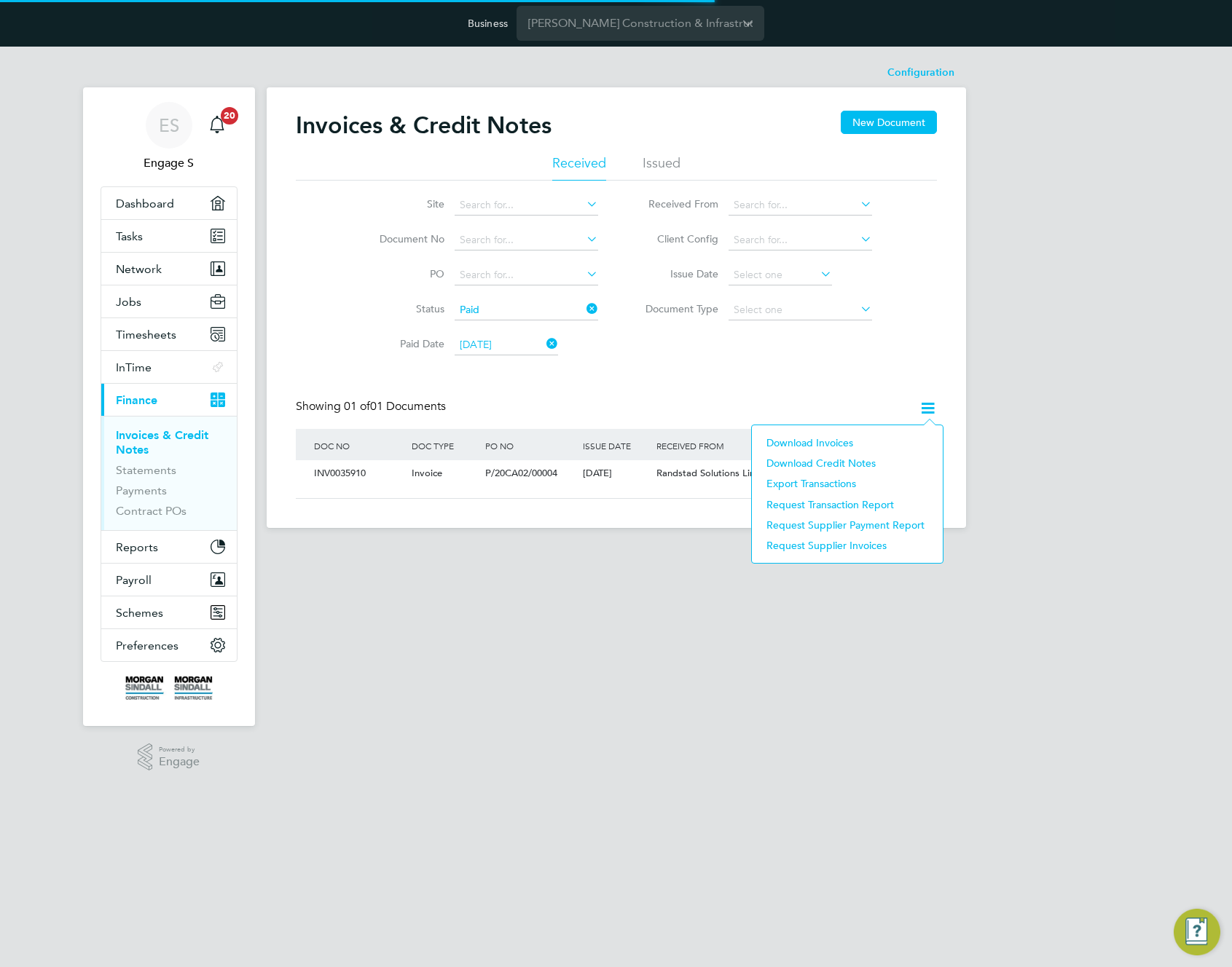
click at [837, 446] on li "Download Invoices" at bounding box center [847, 442] width 177 height 20
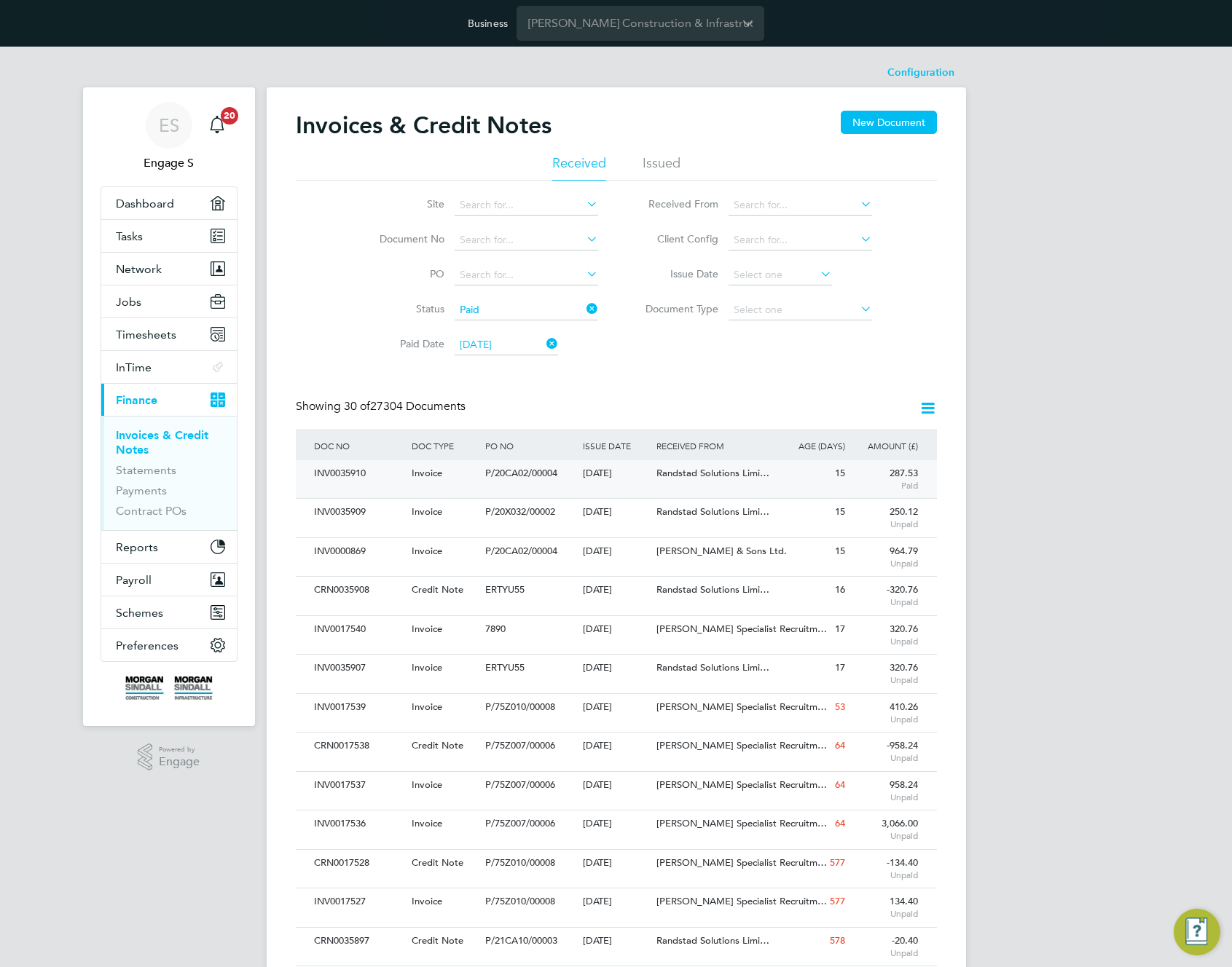
click at [745, 473] on span "Randstad Solutions Limi…" at bounding box center [712, 473] width 113 height 12
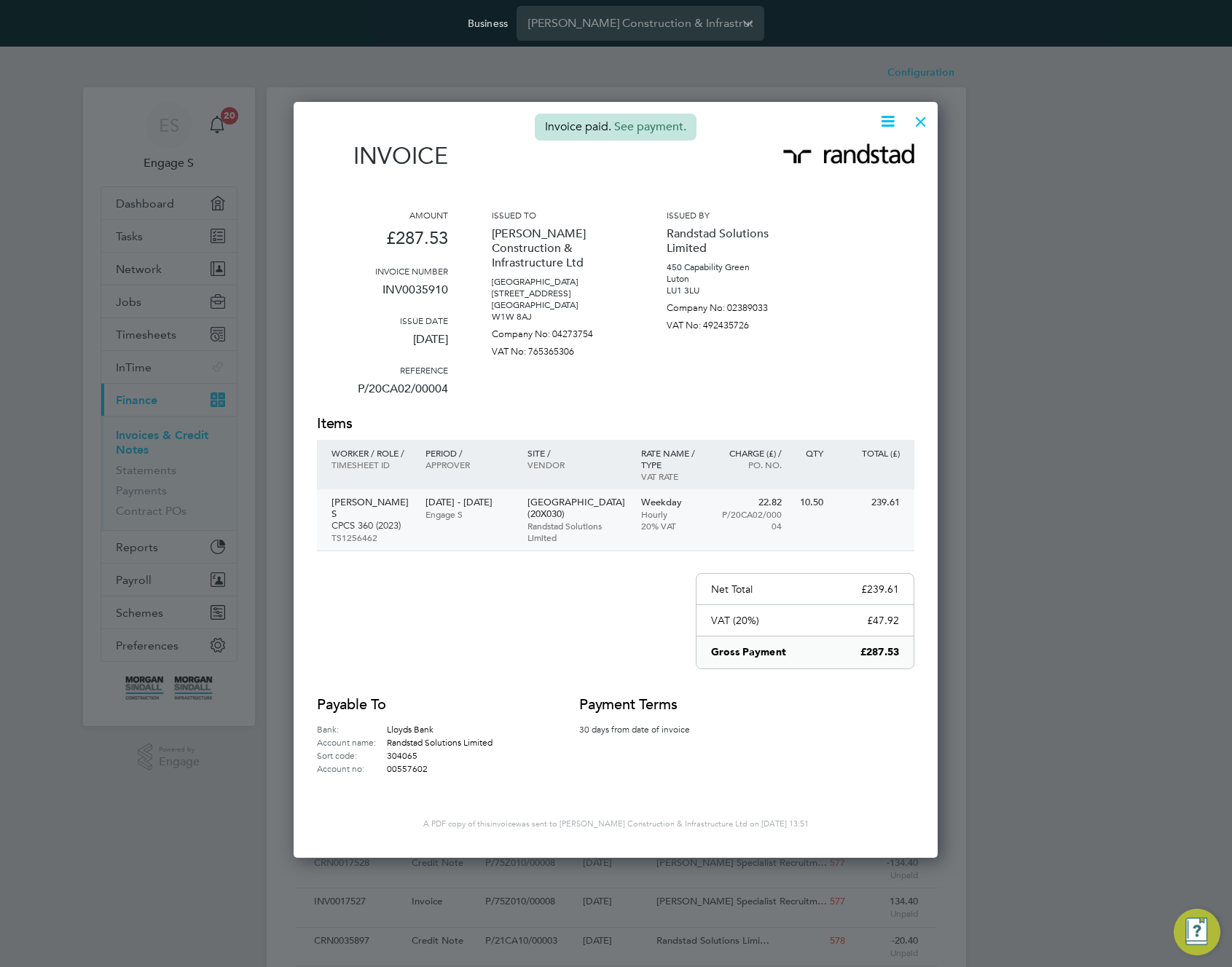
click at [441, 520] on p "Engage S" at bounding box center [469, 515] width 87 height 11
click at [923, 121] on div at bounding box center [921, 117] width 26 height 26
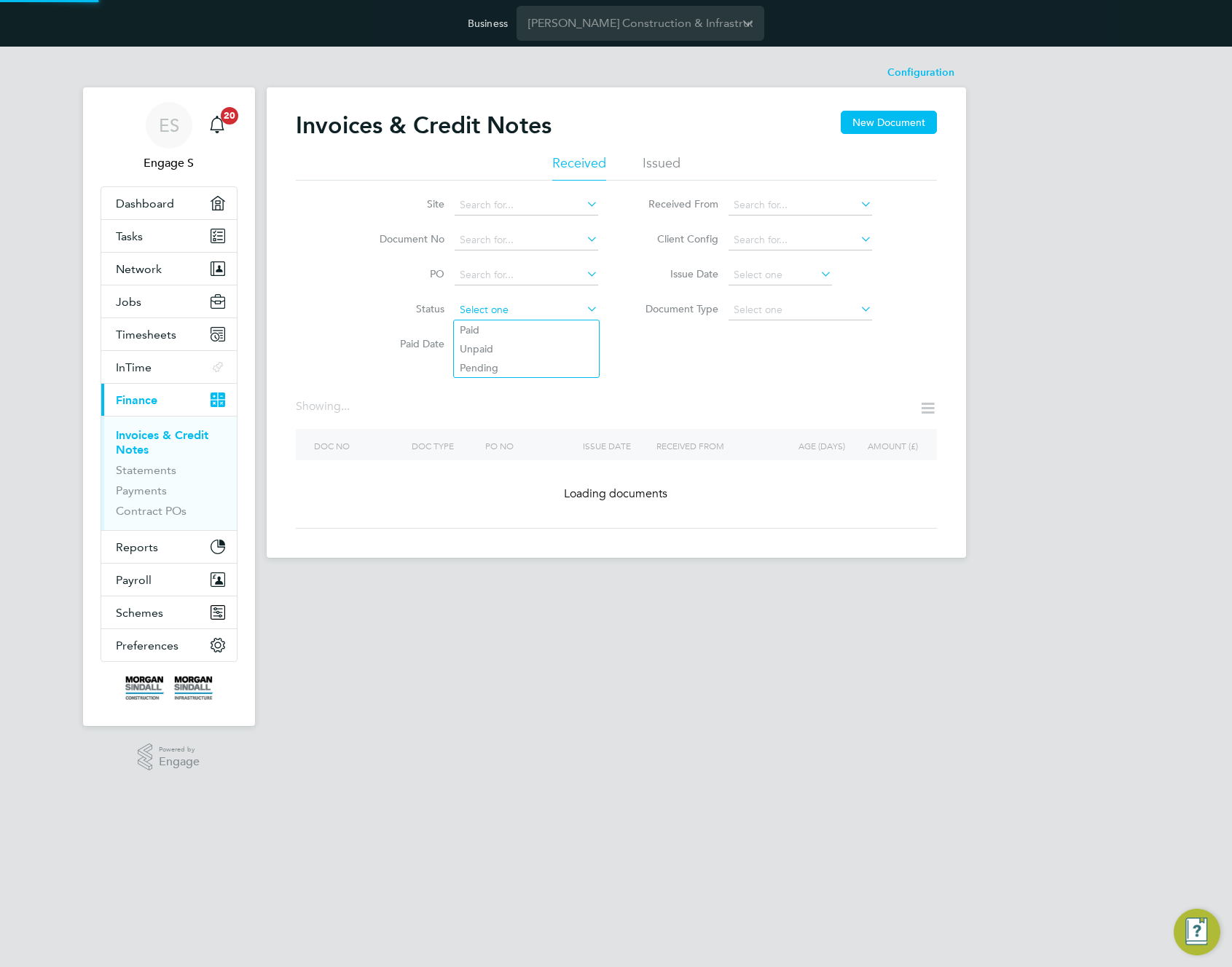
click at [558, 312] on input at bounding box center [526, 309] width 143 height 20
click at [504, 347] on li "Unpaid" at bounding box center [526, 349] width 145 height 19
type input "Unpaid"
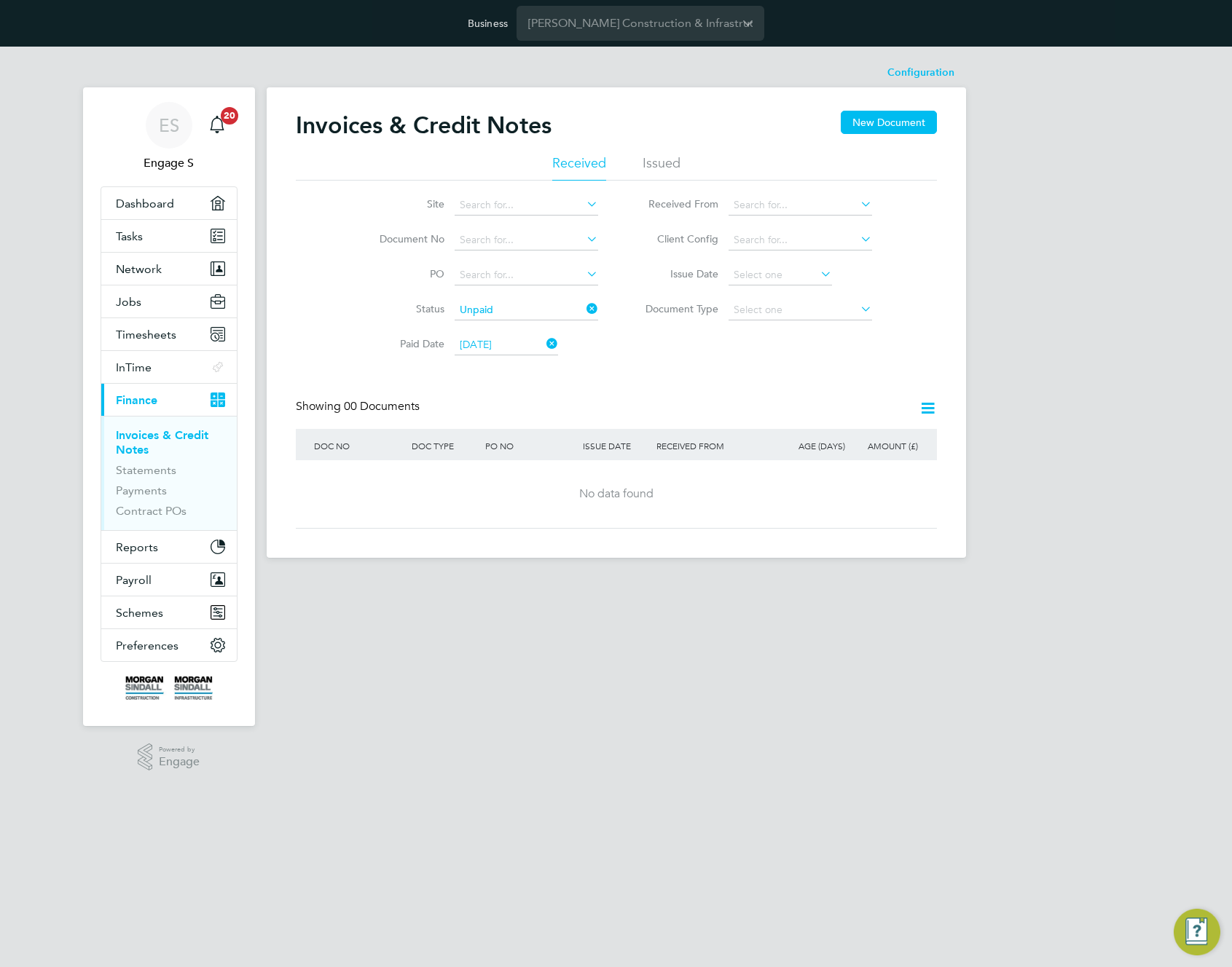
click at [584, 308] on icon at bounding box center [584, 308] width 0 height 20
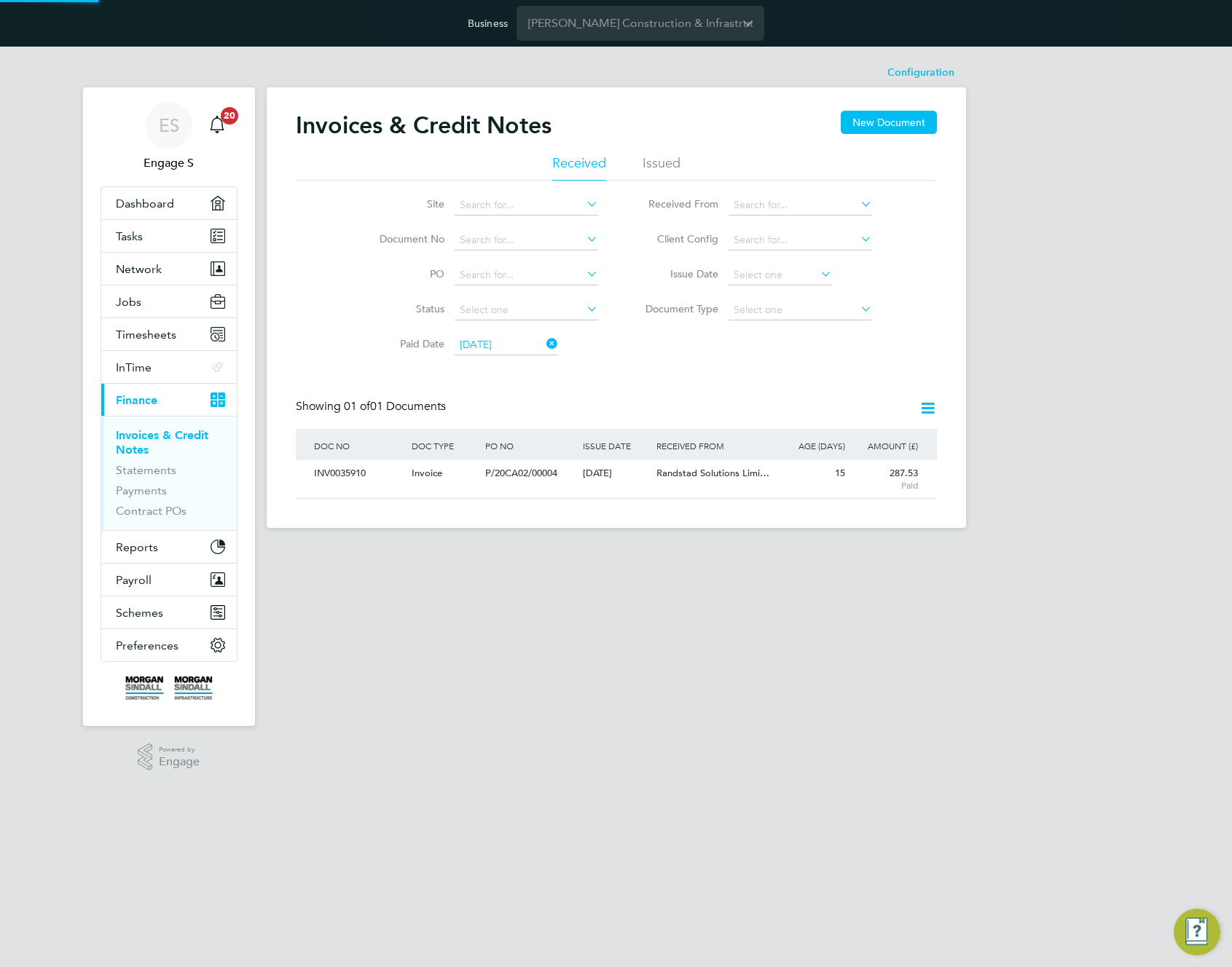
scroll to position [28, 123]
click at [543, 341] on icon at bounding box center [543, 343] width 0 height 20
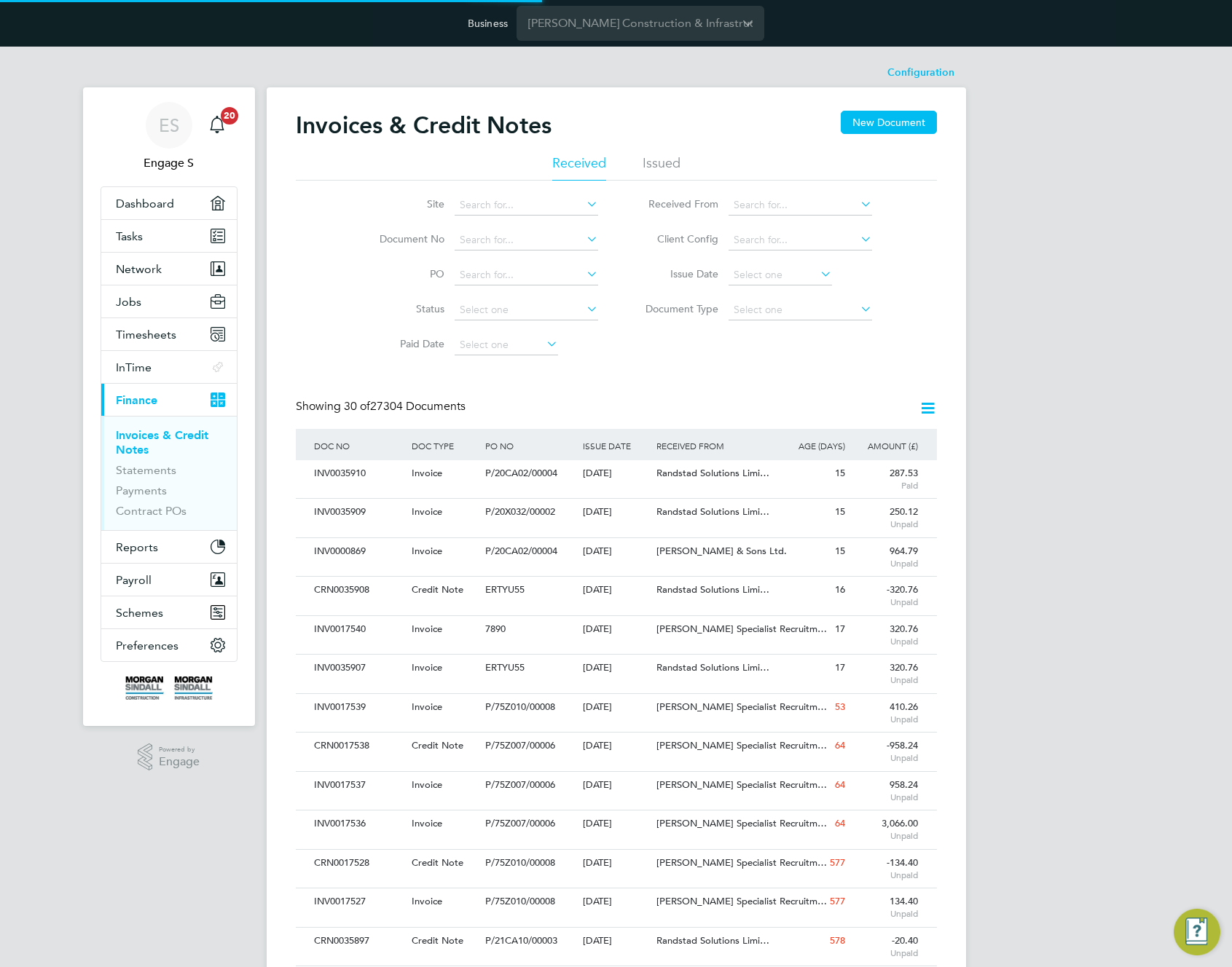
scroll to position [28, 99]
click at [517, 308] on input at bounding box center [526, 309] width 143 height 20
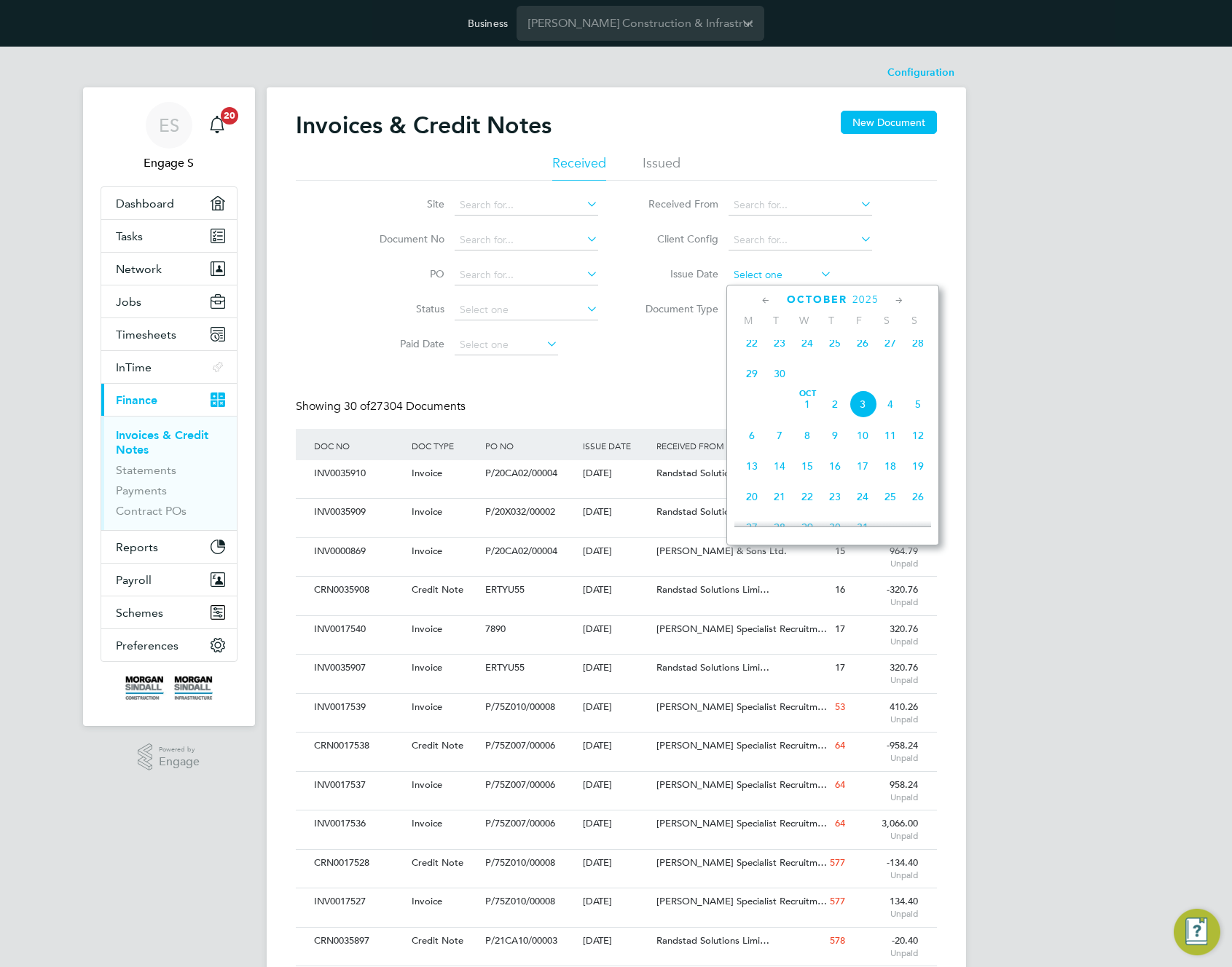
click at [784, 278] on input at bounding box center [780, 275] width 103 height 20
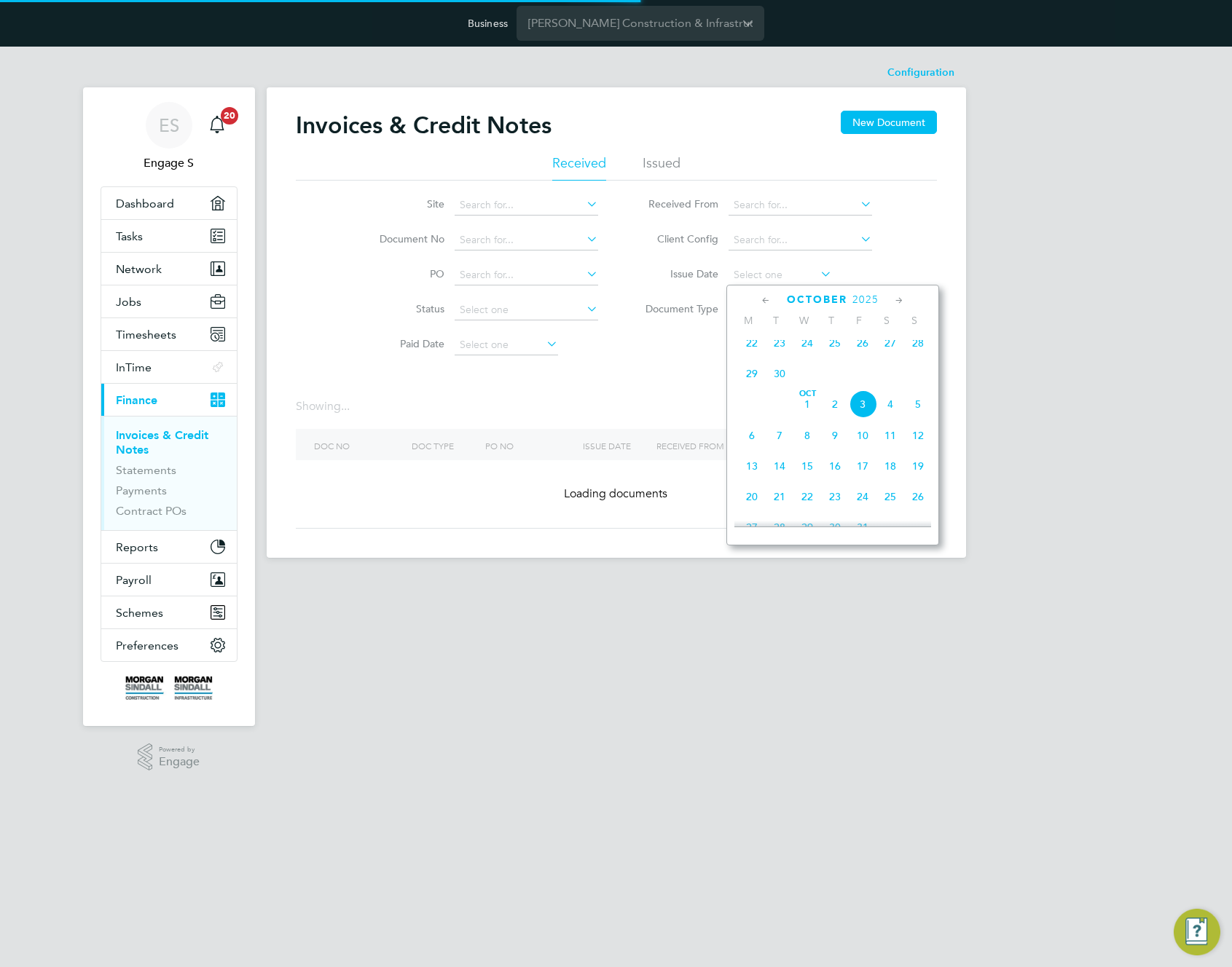
click at [890, 472] on span "18" at bounding box center [890, 466] width 28 height 28
type input "18 Oct 2025"
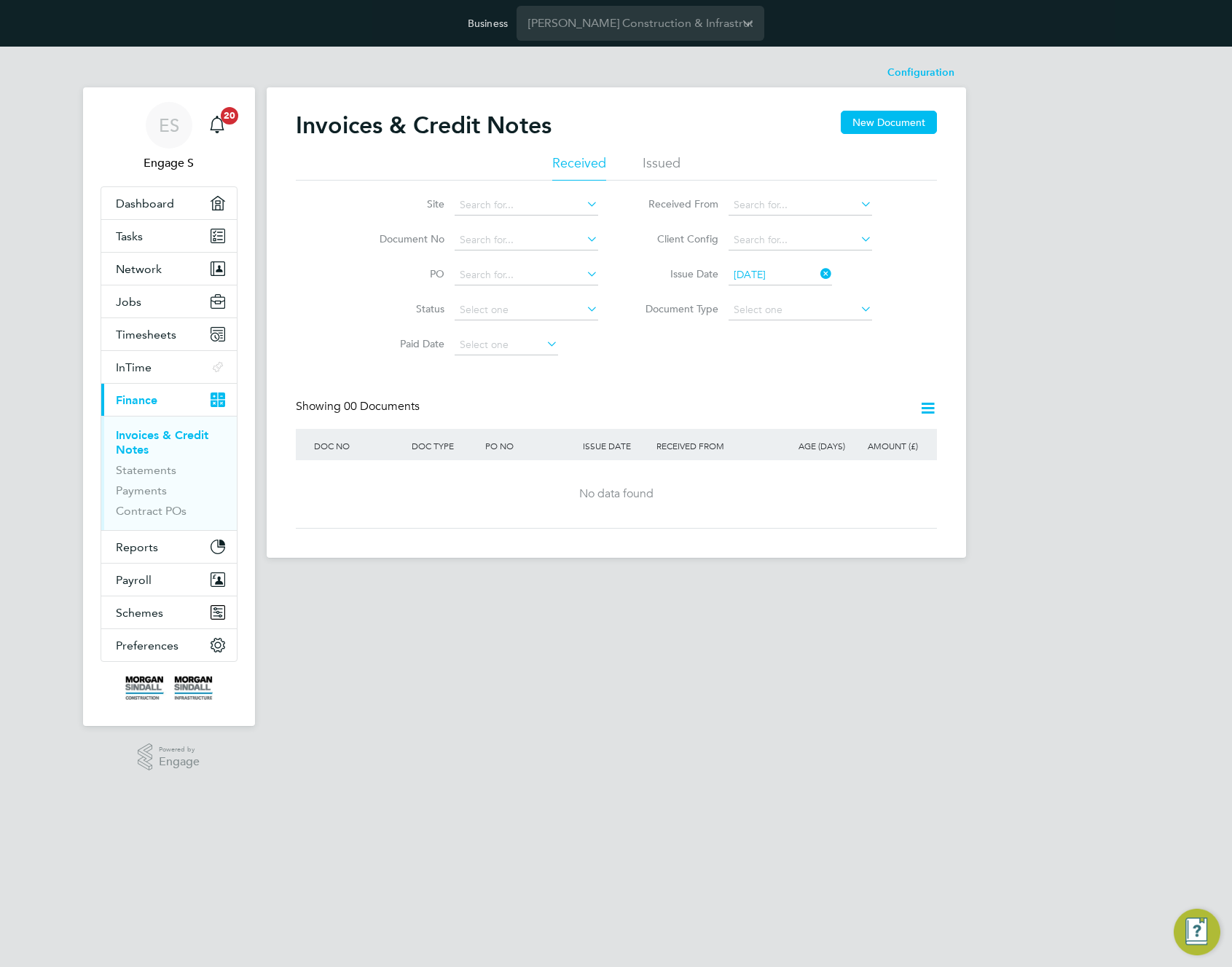
click at [818, 272] on icon at bounding box center [818, 273] width 0 height 20
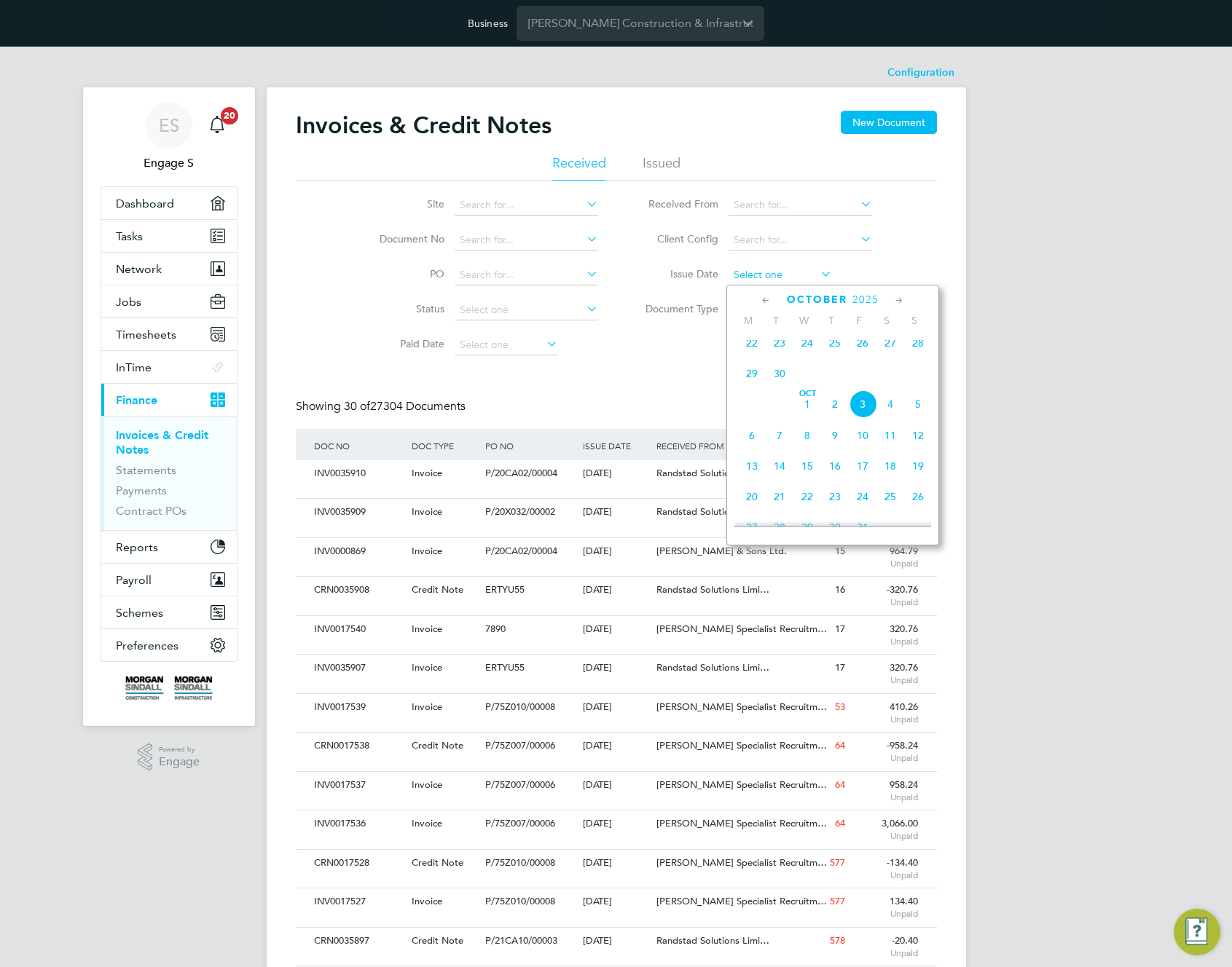
click at [799, 280] on input at bounding box center [780, 275] width 103 height 20
click at [761, 368] on span "18" at bounding box center [752, 362] width 28 height 28
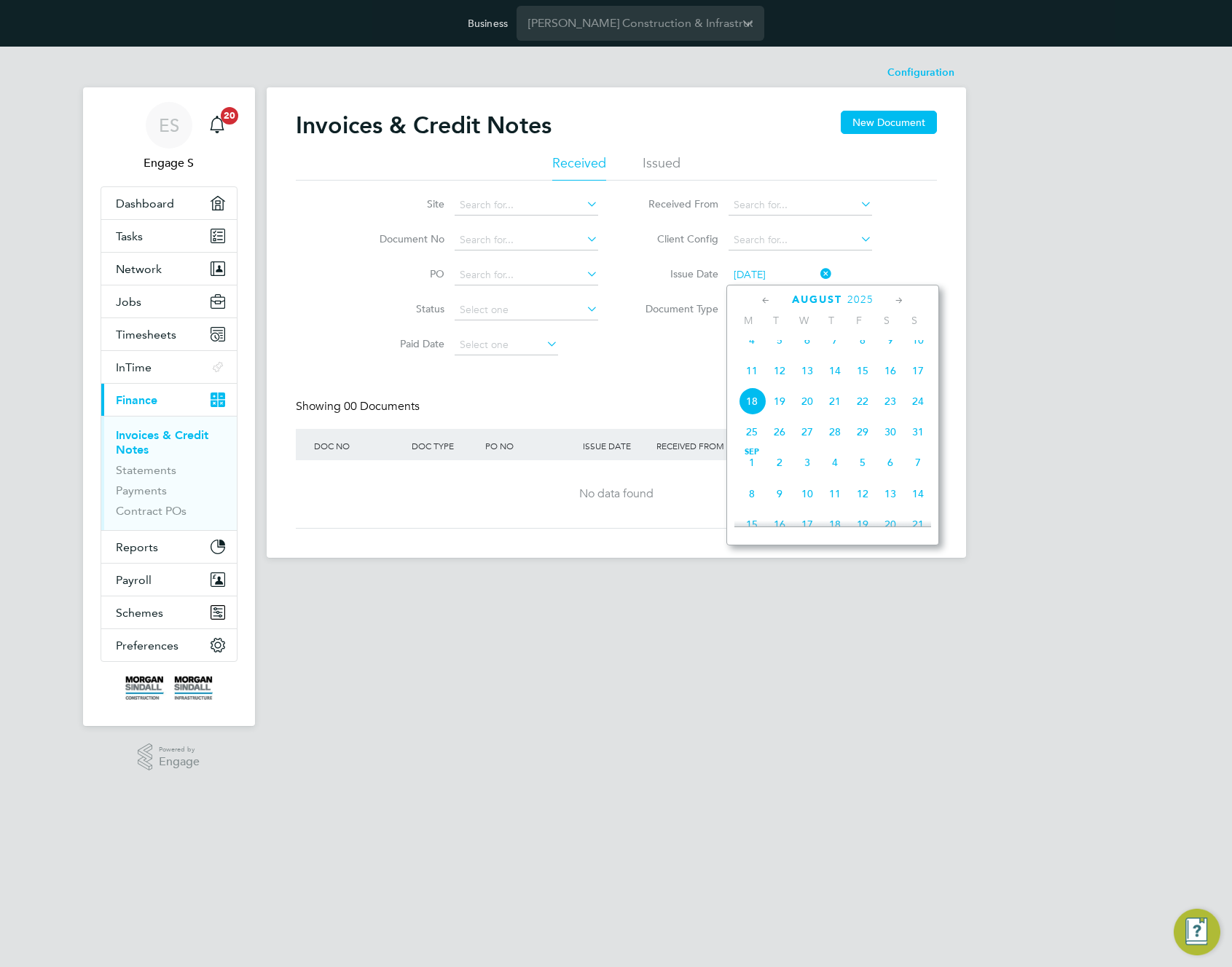
click at [786, 278] on input "18 Aug 2025" at bounding box center [780, 275] width 103 height 20
click at [835, 509] on span "18" at bounding box center [835, 494] width 28 height 28
type input "18 Sep 2025"
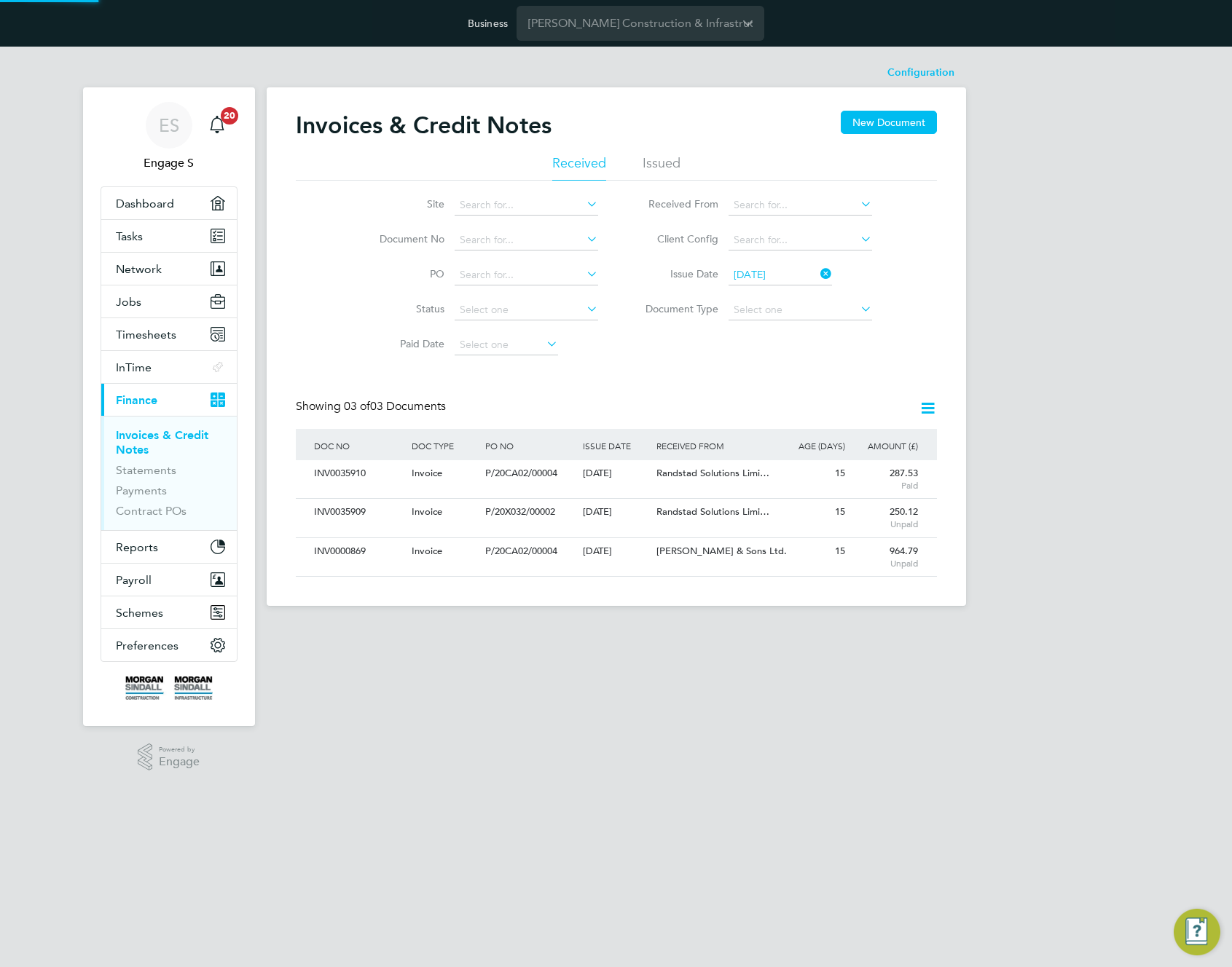
click at [1040, 302] on div "ES Engage S Notifications 20 Applications: Dashboard Tasks Network Team Members…" at bounding box center [616, 338] width 1232 height 582
click at [967, 242] on div "ES Engage S Notifications 20 Applications: Dashboard Tasks Network Team Members…" at bounding box center [616, 338] width 1232 height 582
click at [927, 410] on icon at bounding box center [927, 408] width 18 height 18
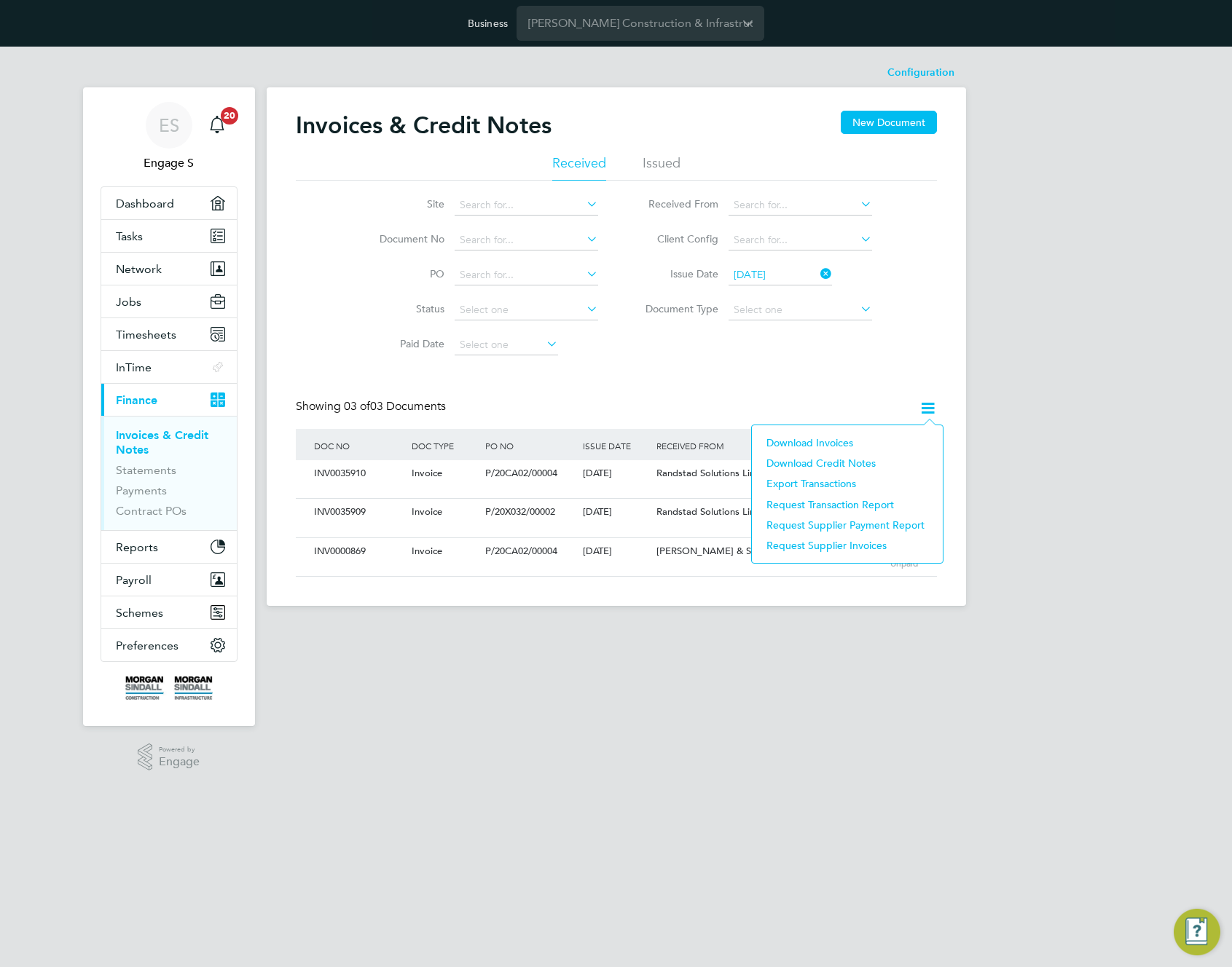
click at [857, 463] on li "Download Credit Notes" at bounding box center [847, 463] width 177 height 20
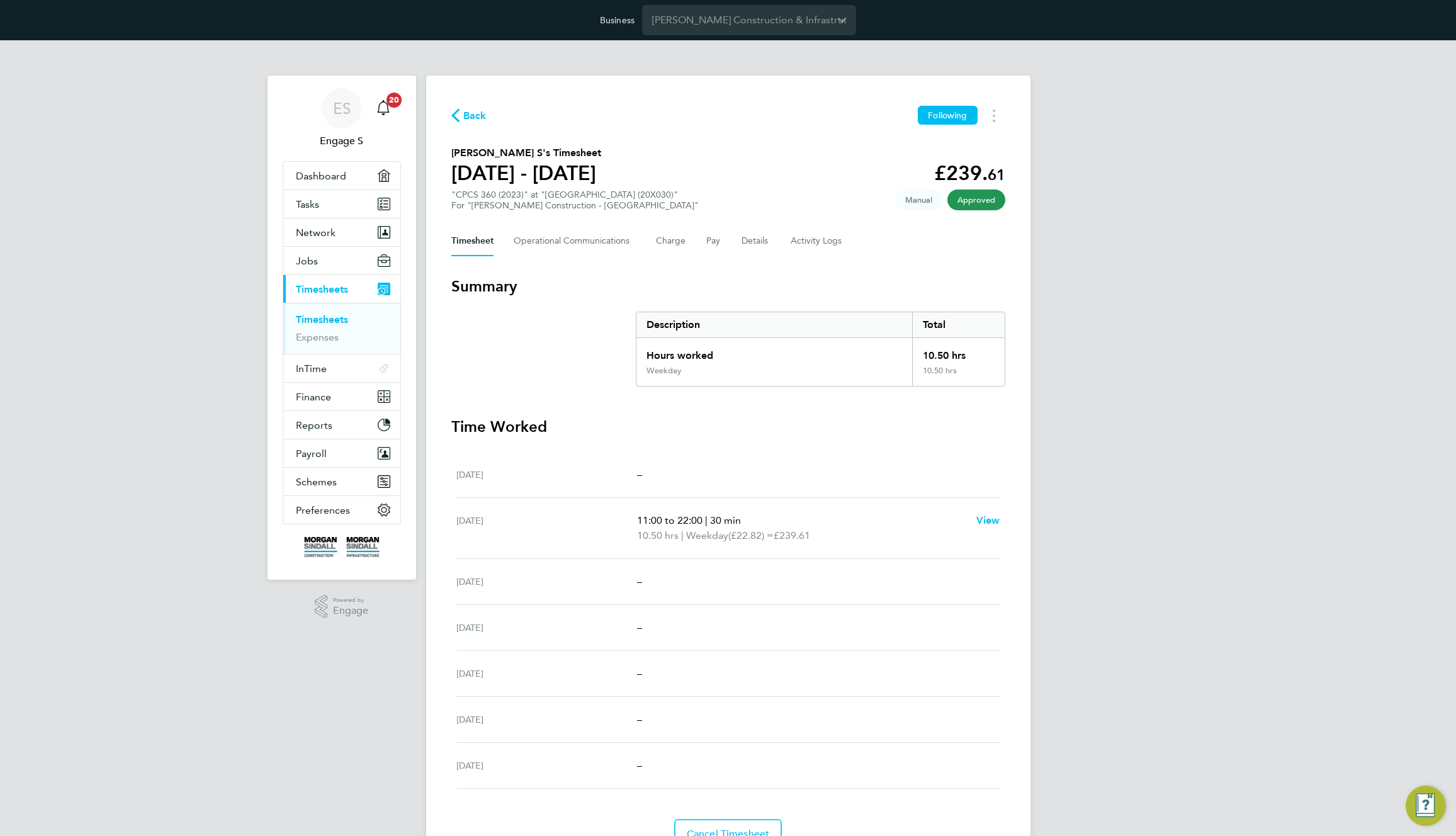
click at [774, 234] on div "Timesheet Operational Communications Charge Pay Details Activity Logs" at bounding box center [728, 241] width 554 height 31
click at [764, 238] on button "Details" at bounding box center [756, 241] width 29 height 31
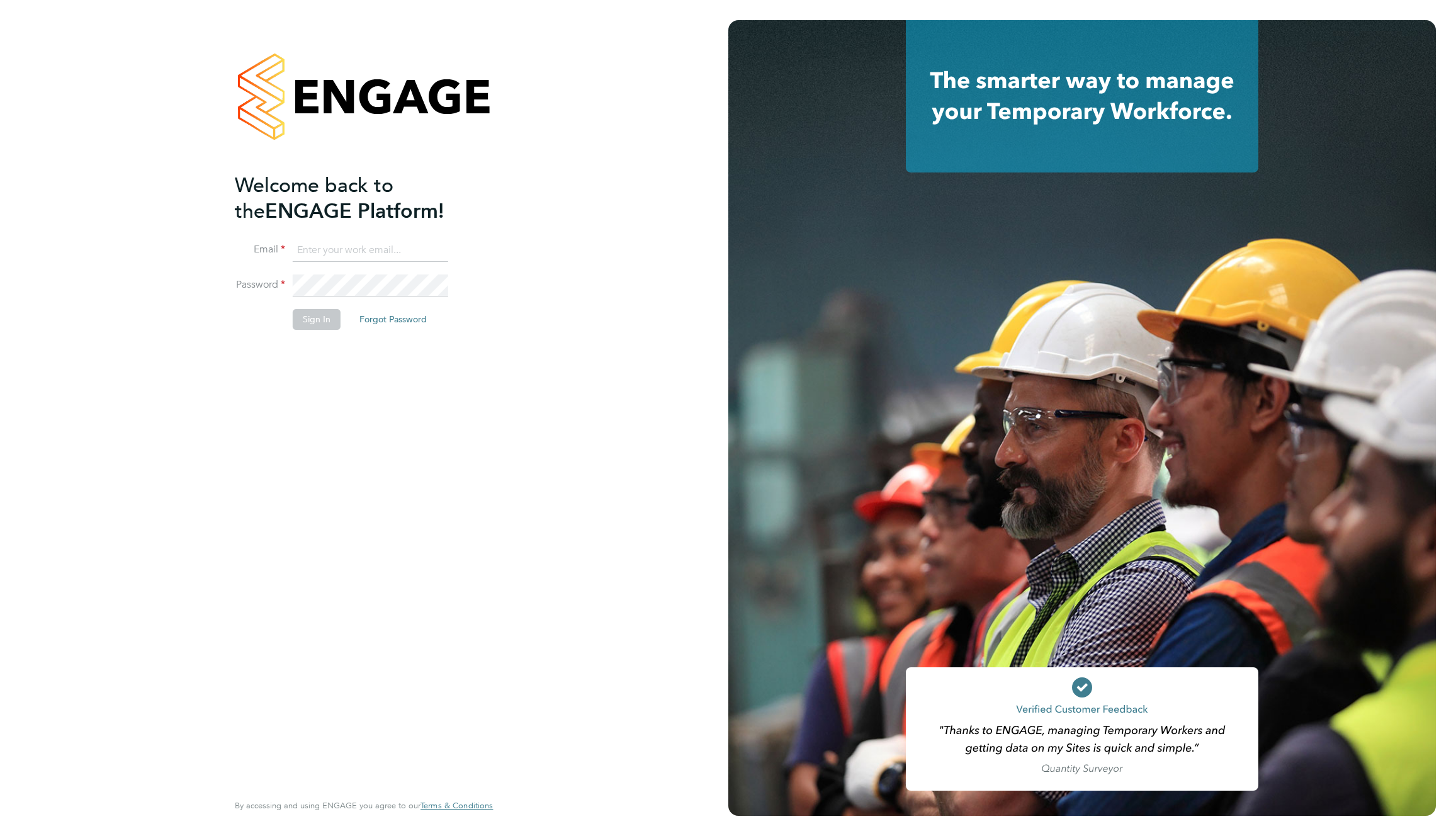
type input "support@engagelabs.io"
click at [333, 317] on button "Sign In" at bounding box center [317, 319] width 48 height 20
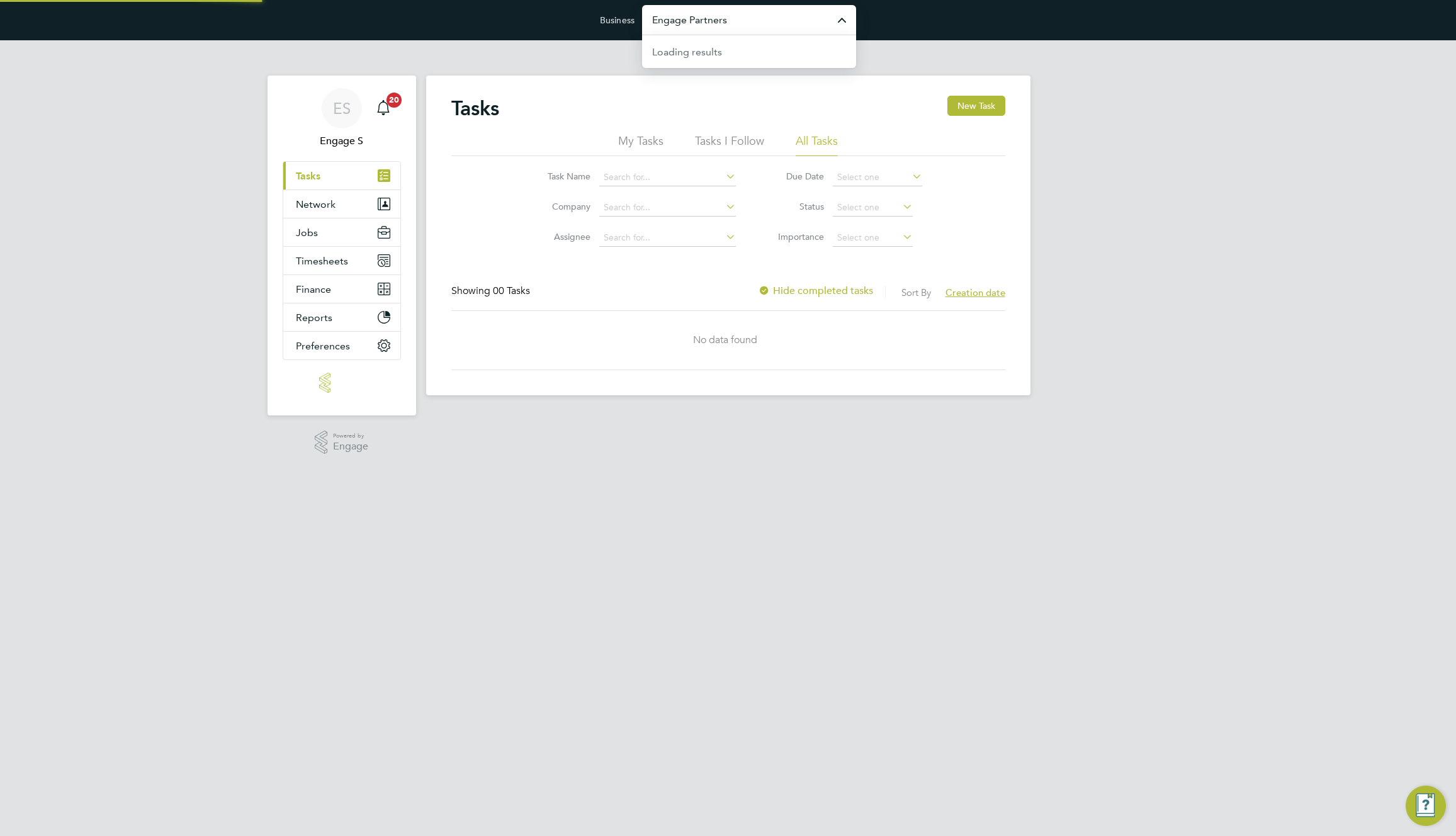
click at [771, 21] on input "Engage Partners" at bounding box center [748, 20] width 214 height 30
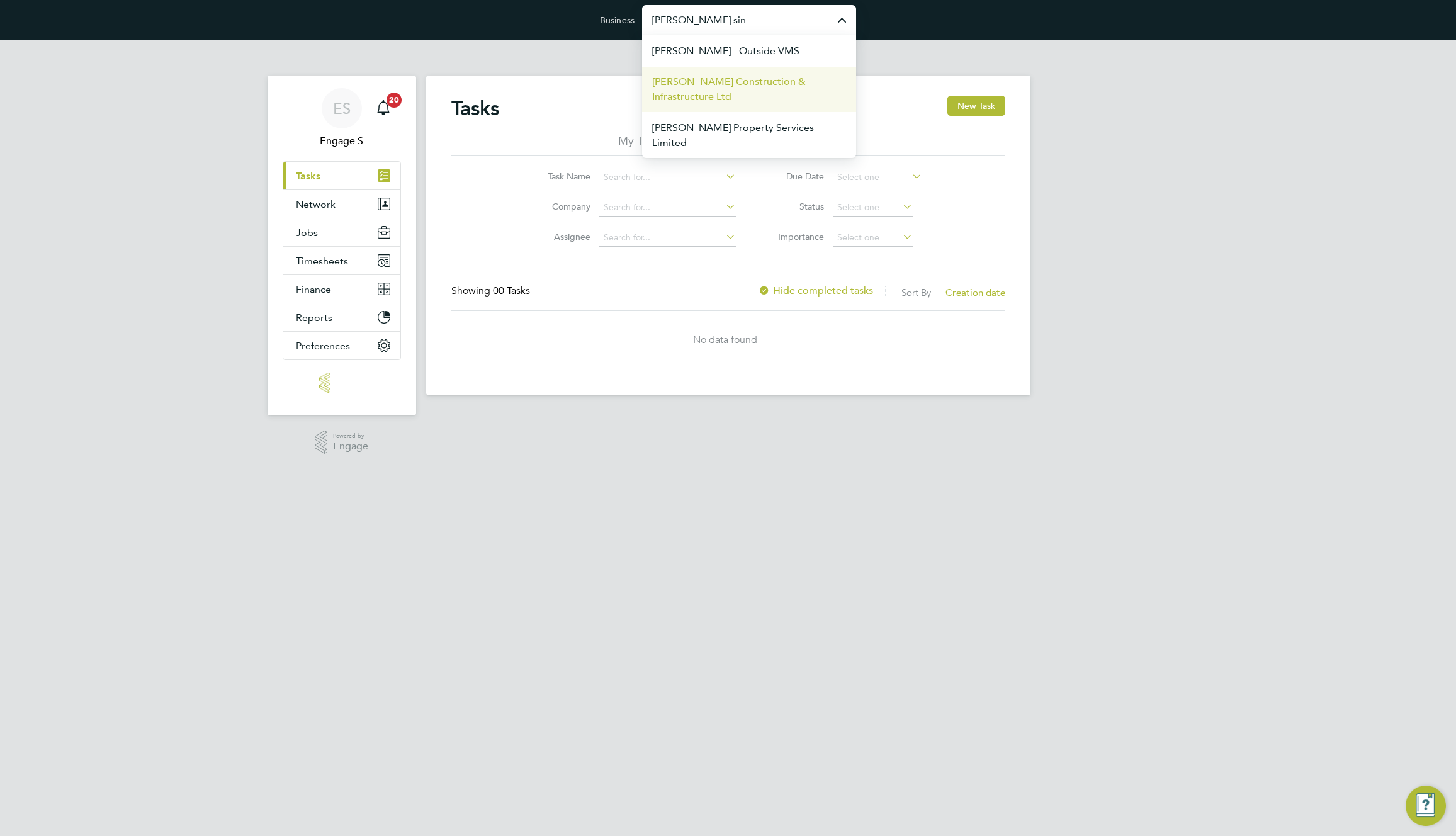
click at [729, 83] on span "[PERSON_NAME] Construction & Infrastructure Ltd" at bounding box center [748, 89] width 194 height 31
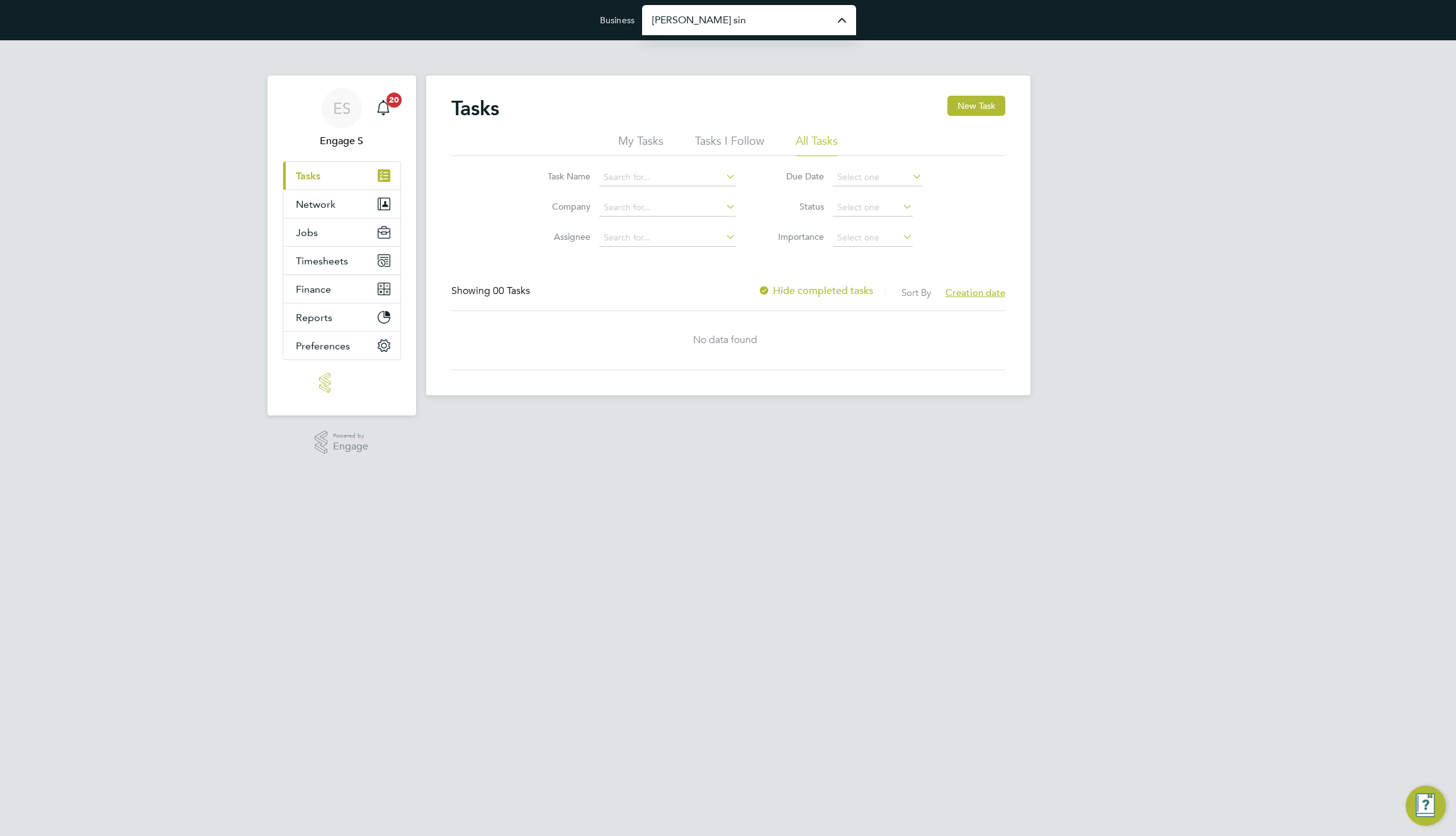
type input "[PERSON_NAME] Construction & Infrastructure Ltd"
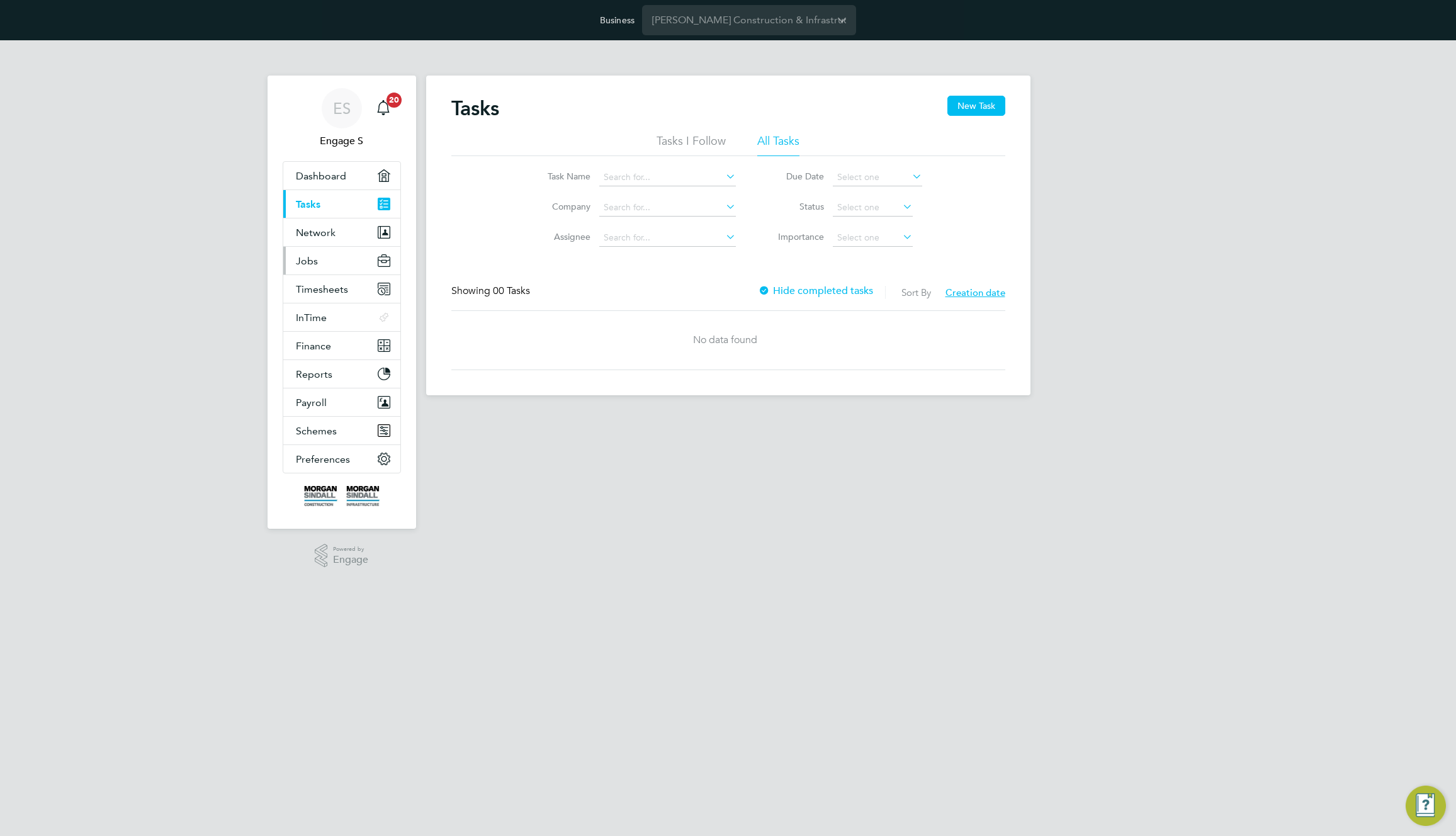
click at [330, 248] on button "Jobs" at bounding box center [342, 261] width 117 height 28
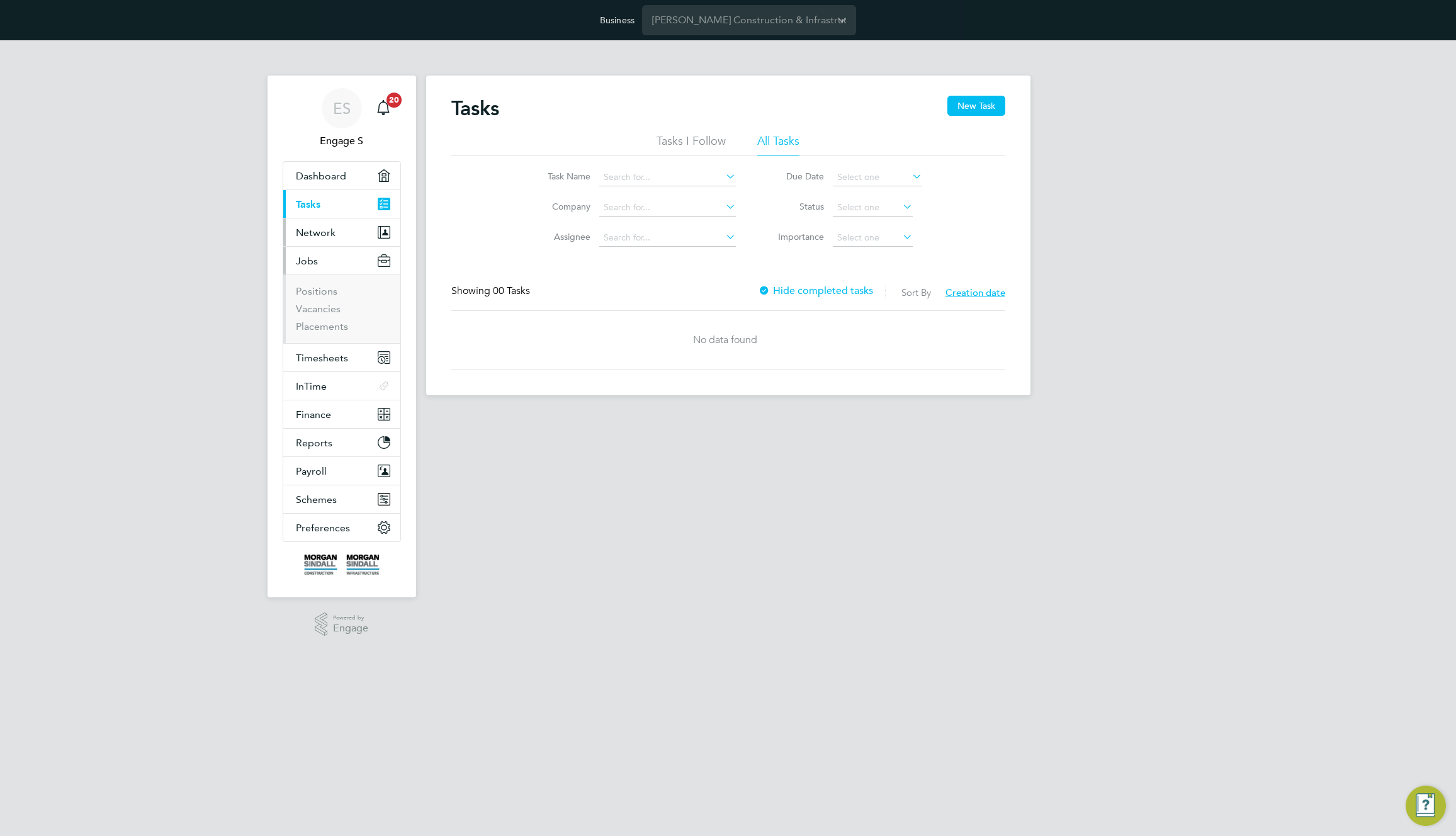
click at [345, 229] on button "Network" at bounding box center [342, 233] width 117 height 28
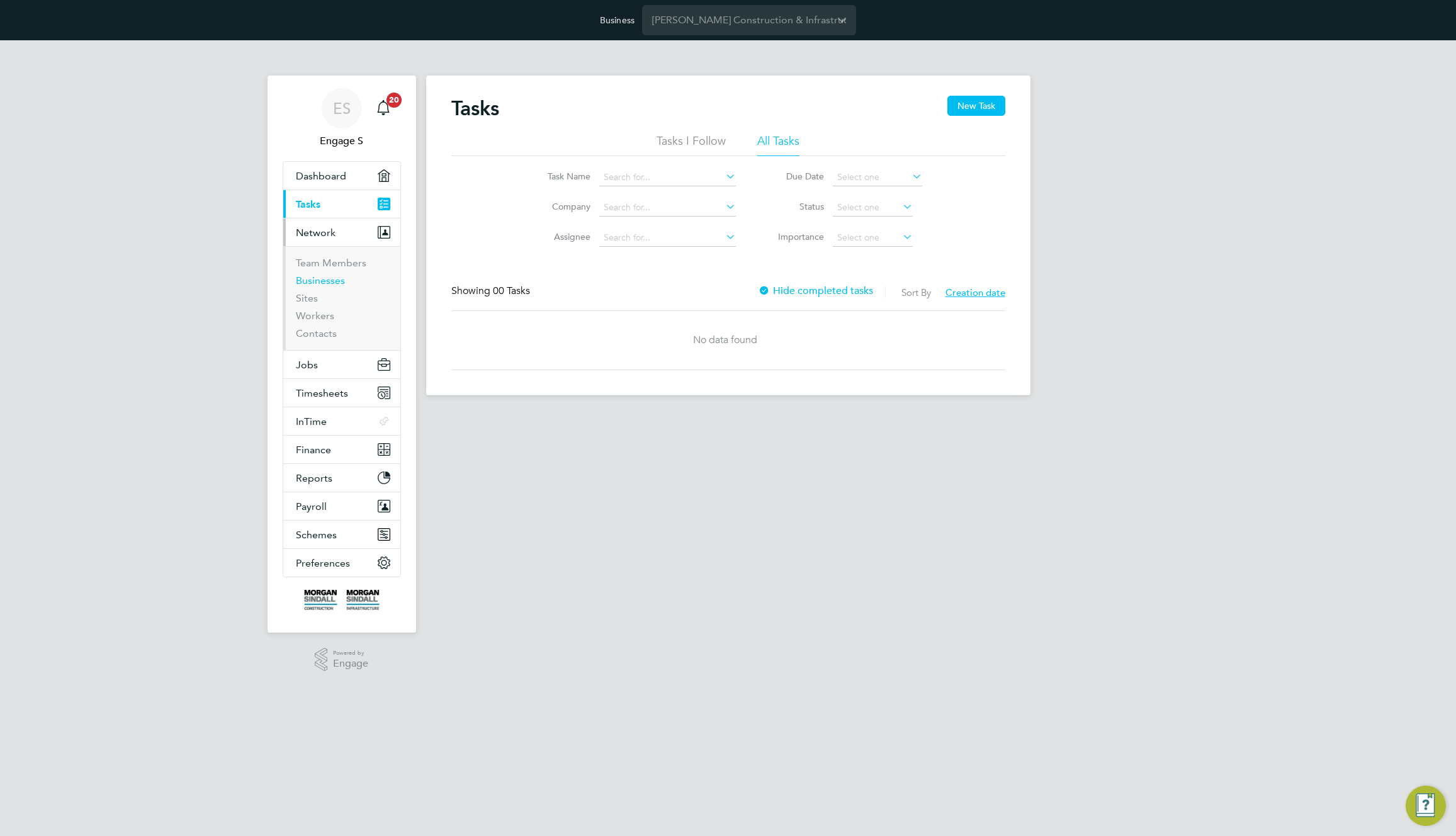
click at [329, 275] on link "Businesses" at bounding box center [321, 281] width 49 height 12
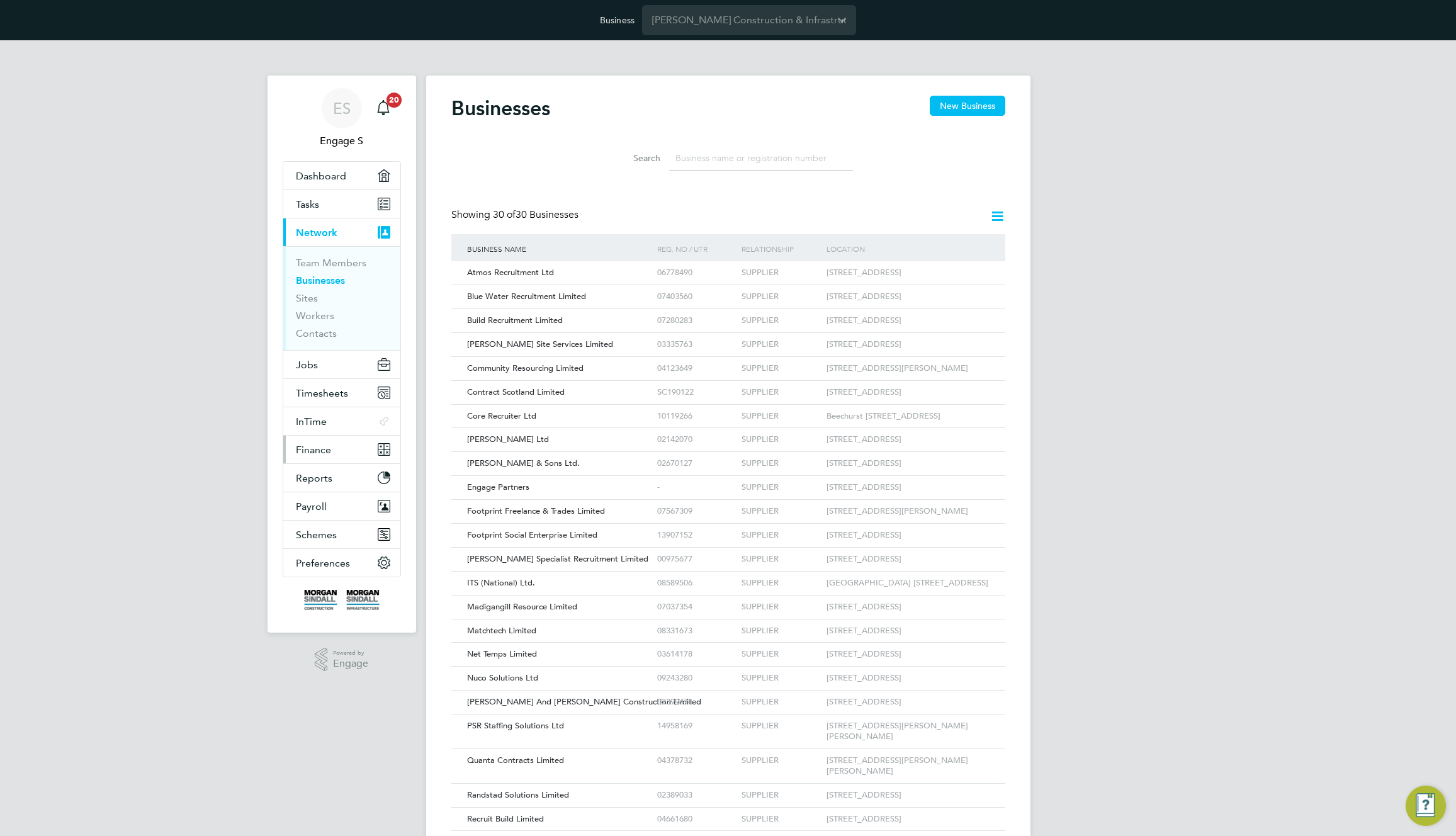
click at [342, 456] on button "Finance" at bounding box center [342, 450] width 117 height 28
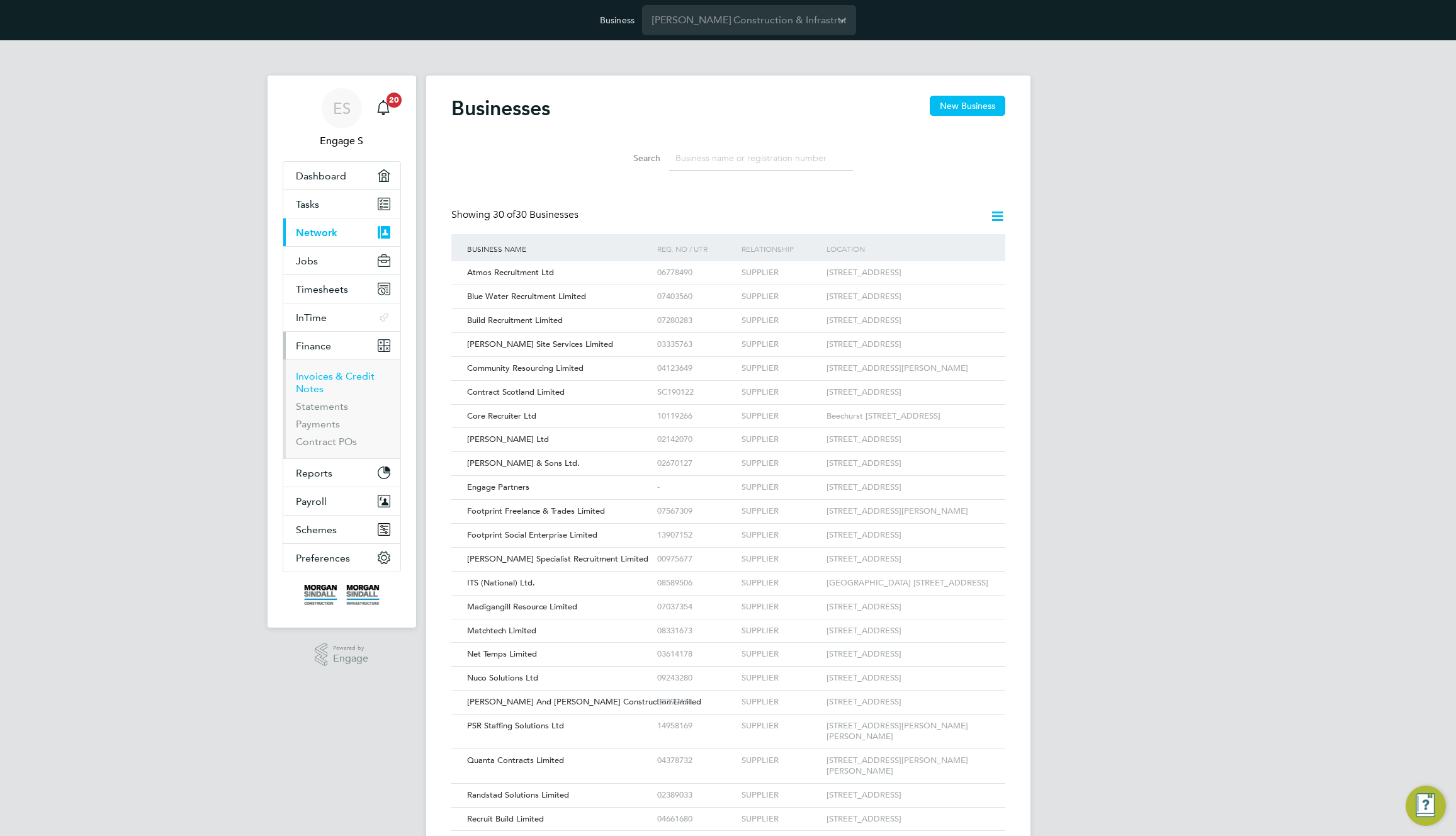
click at [312, 381] on link "Invoices & Credit Notes" at bounding box center [335, 383] width 78 height 25
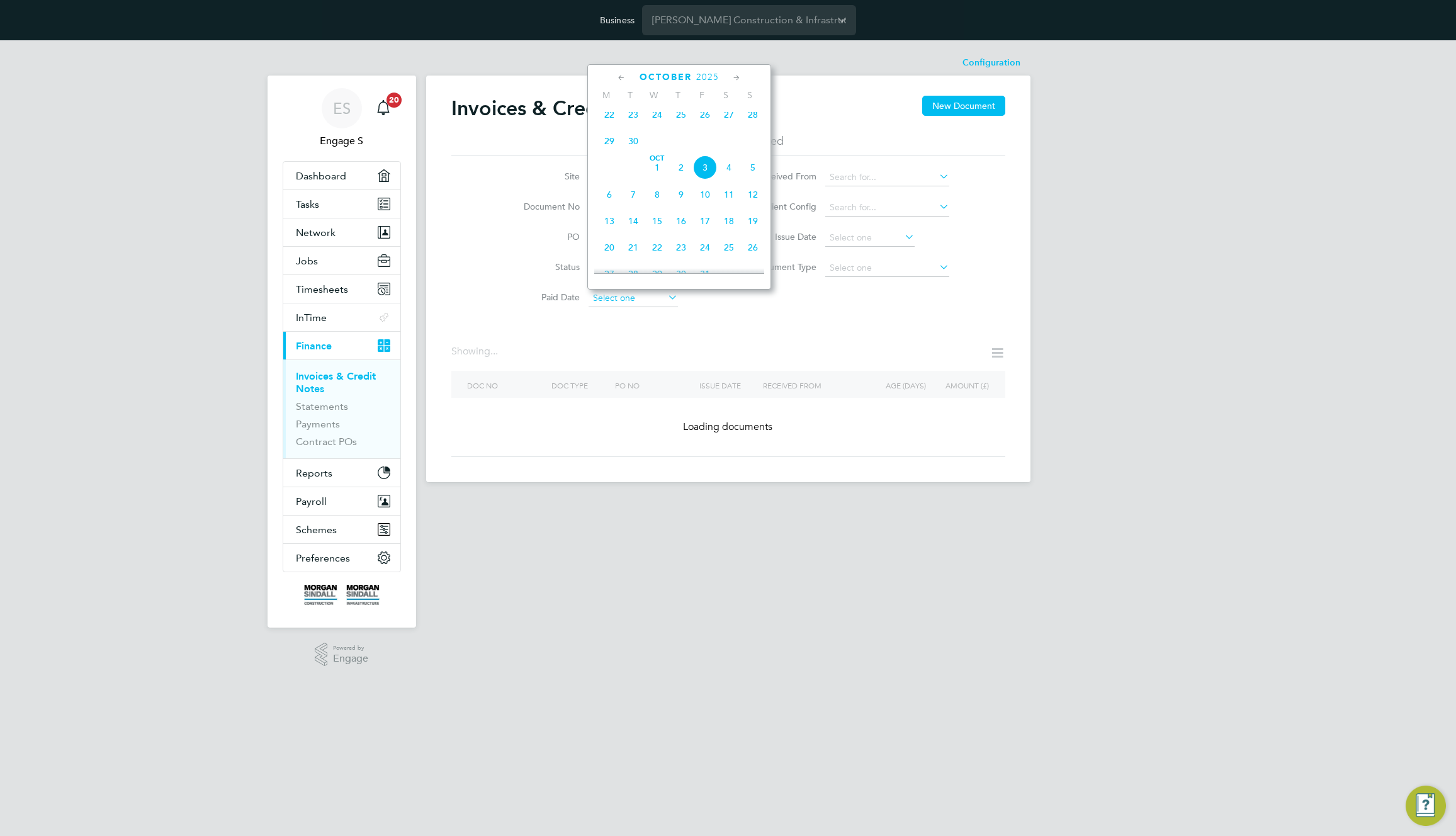
click at [654, 298] on input at bounding box center [633, 298] width 89 height 17
click at [903, 296] on div "Site Document No PO Status Paid Date Issued To Received From Client Config Issu…" at bounding box center [728, 234] width 554 height 158
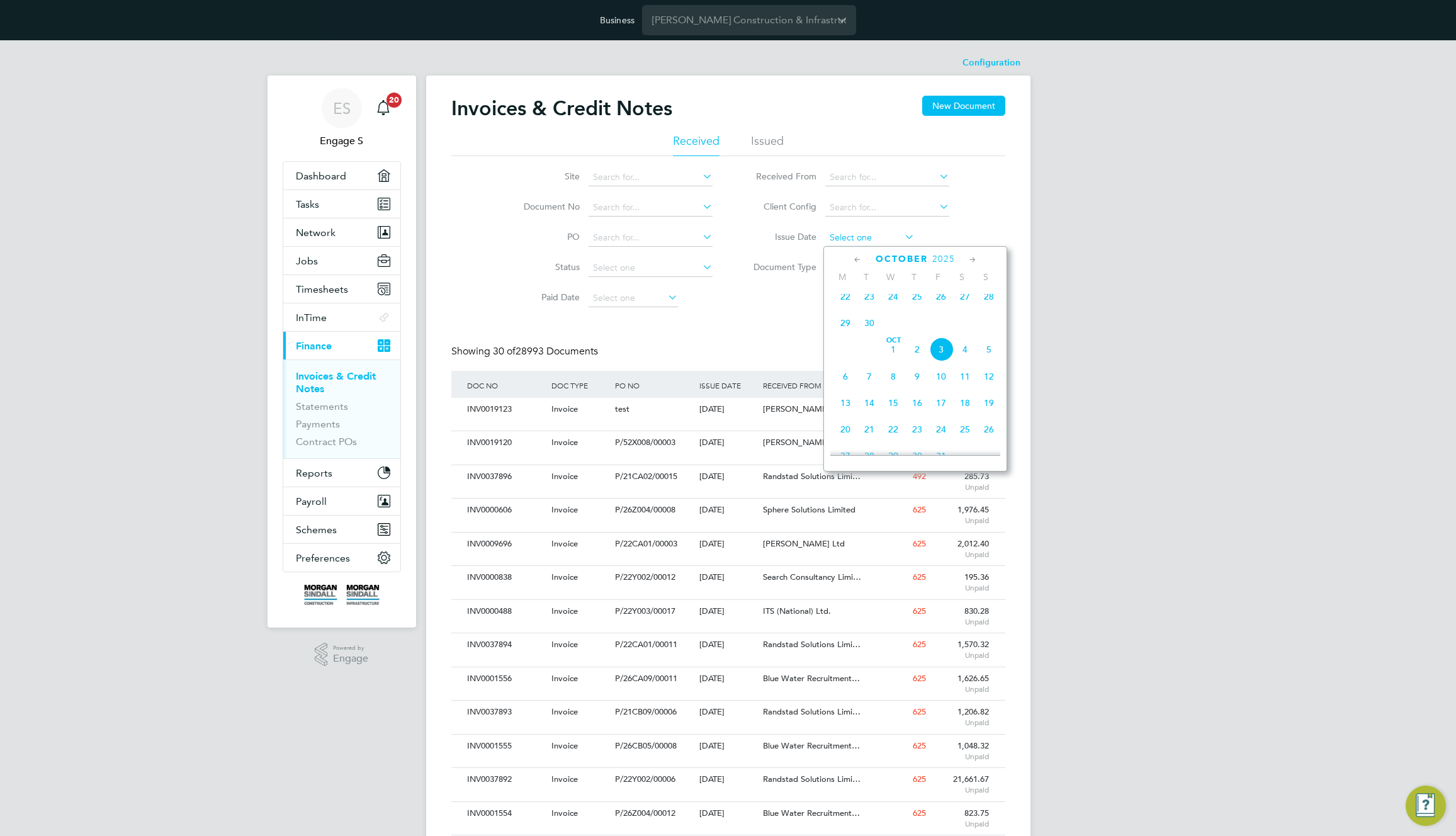
click at [869, 239] on input at bounding box center [869, 238] width 89 height 17
click at [872, 387] on span "20" at bounding box center [869, 382] width 24 height 24
type input "[DATE]"
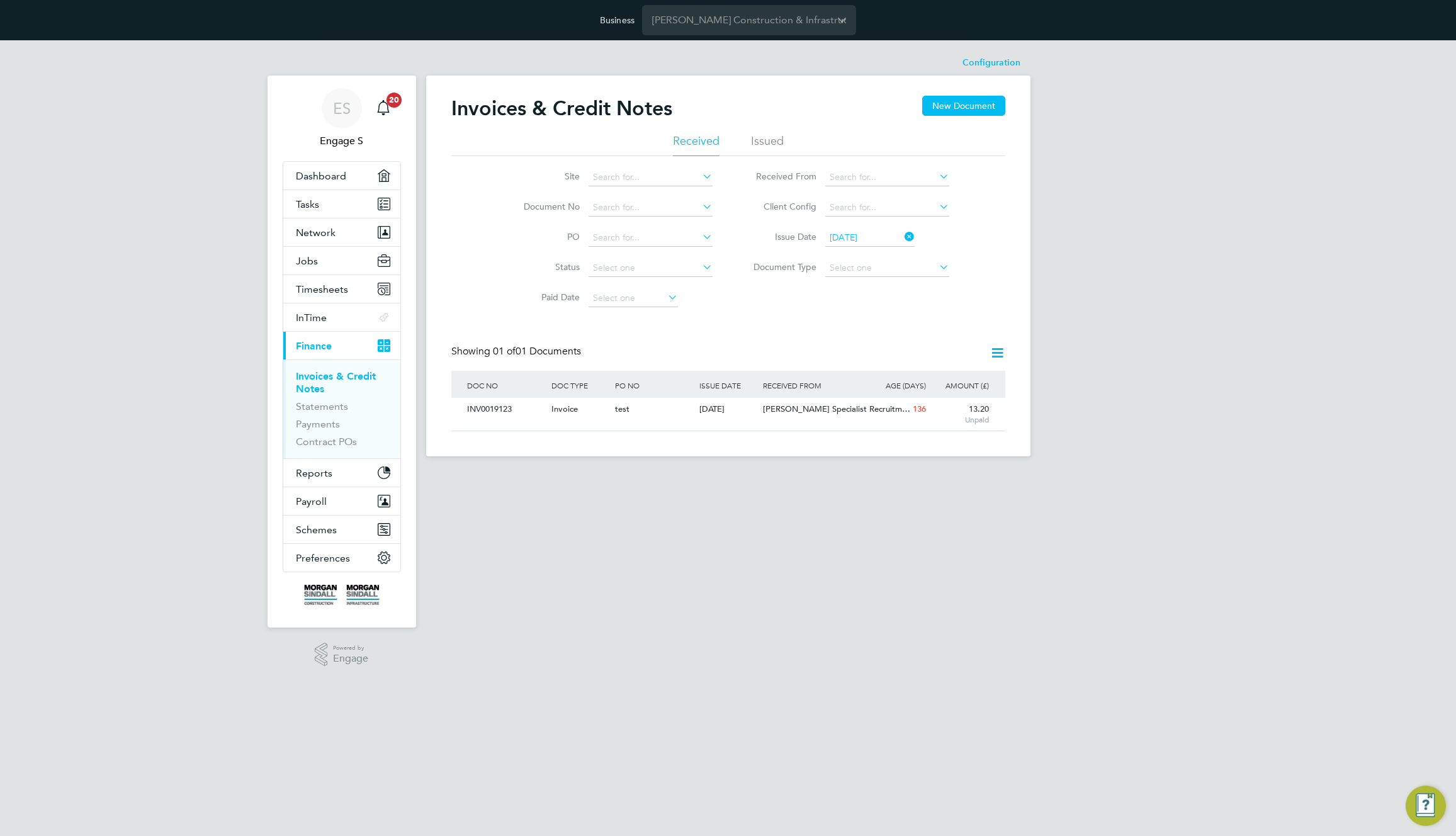
click at [999, 349] on icon at bounding box center [997, 352] width 16 height 16
click at [929, 402] on li "Download credit notes" at bounding box center [927, 400] width 153 height 17
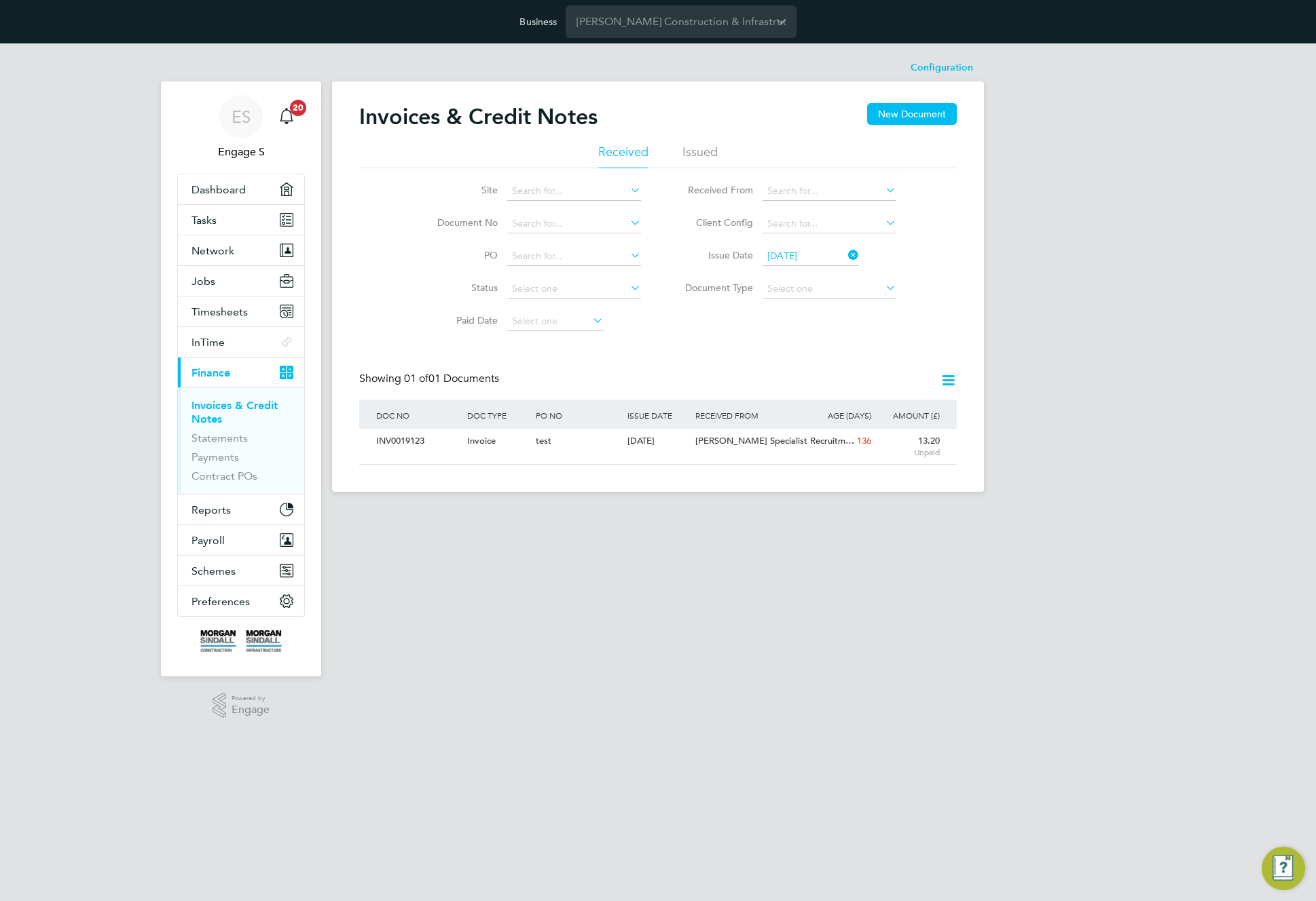
click at [947, 381] on icon at bounding box center [948, 380] width 17 height 17
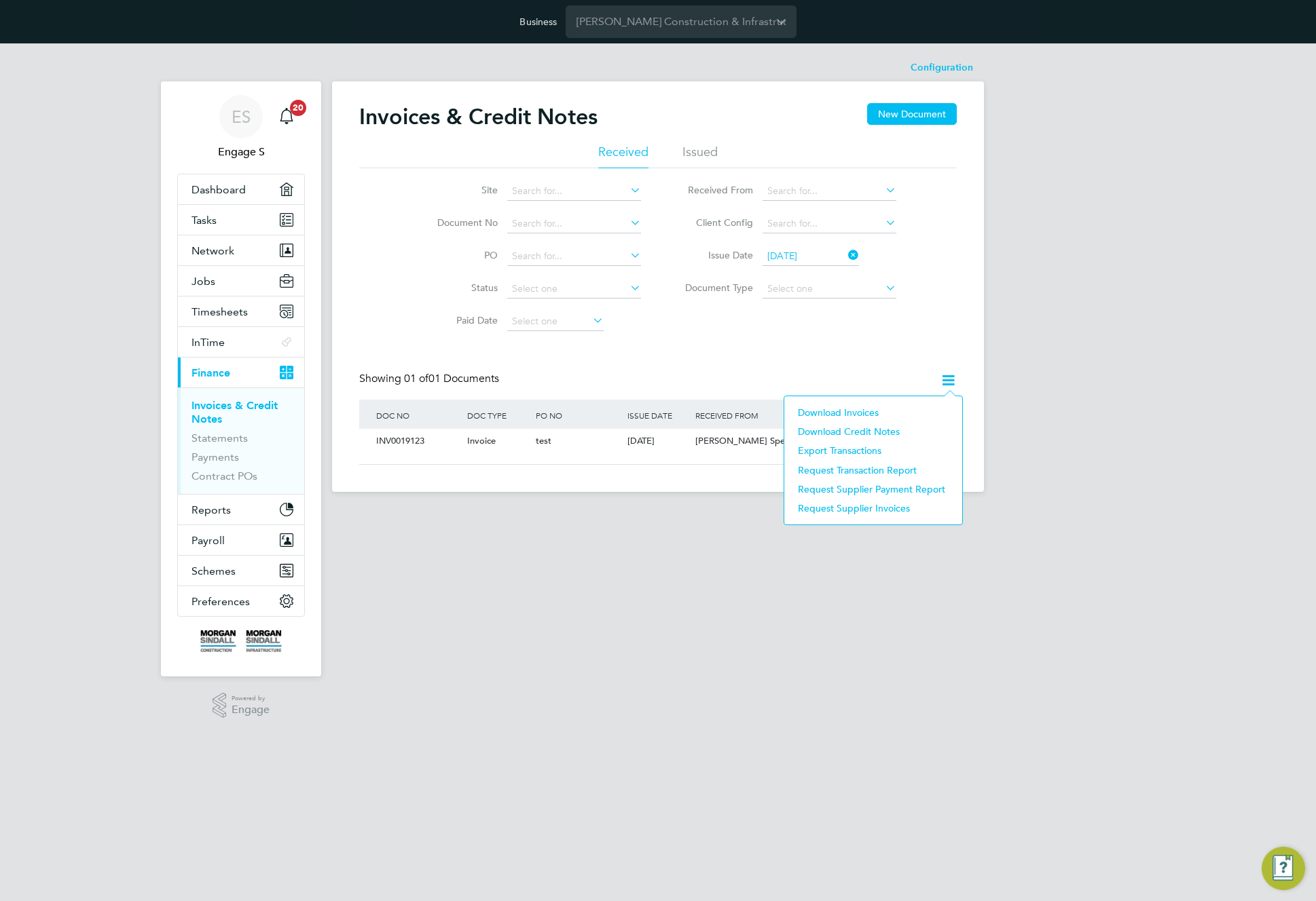
click at [860, 430] on li "Download credit notes" at bounding box center [873, 431] width 165 height 19
